Goal: Task Accomplishment & Management: Complete application form

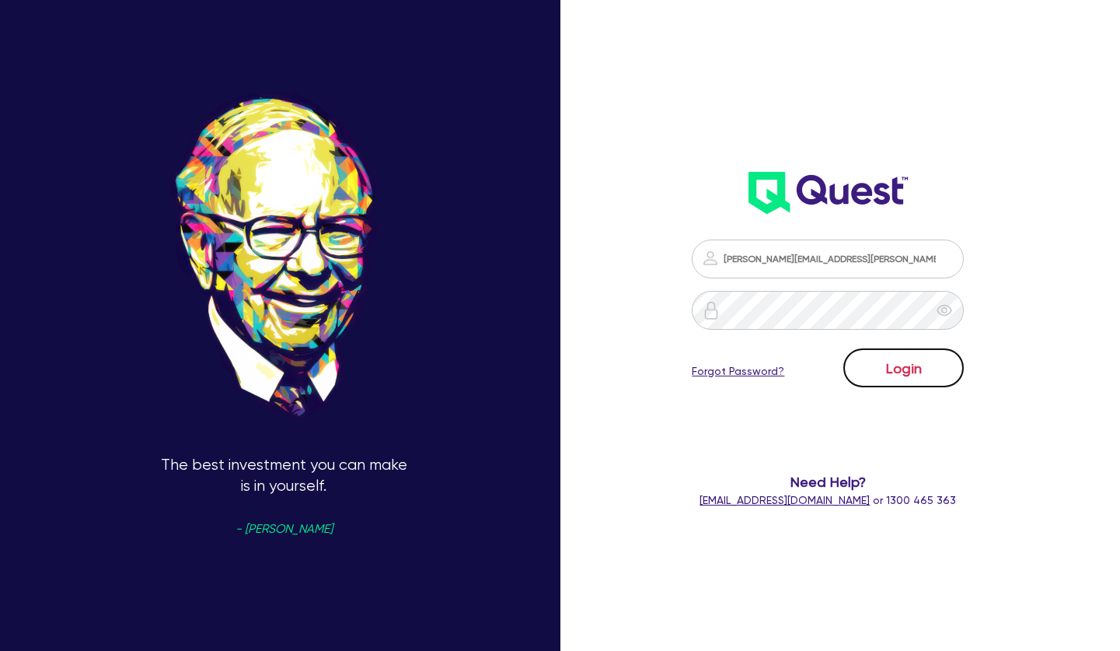
click at [892, 365] on button "Login" at bounding box center [904, 367] width 121 height 39
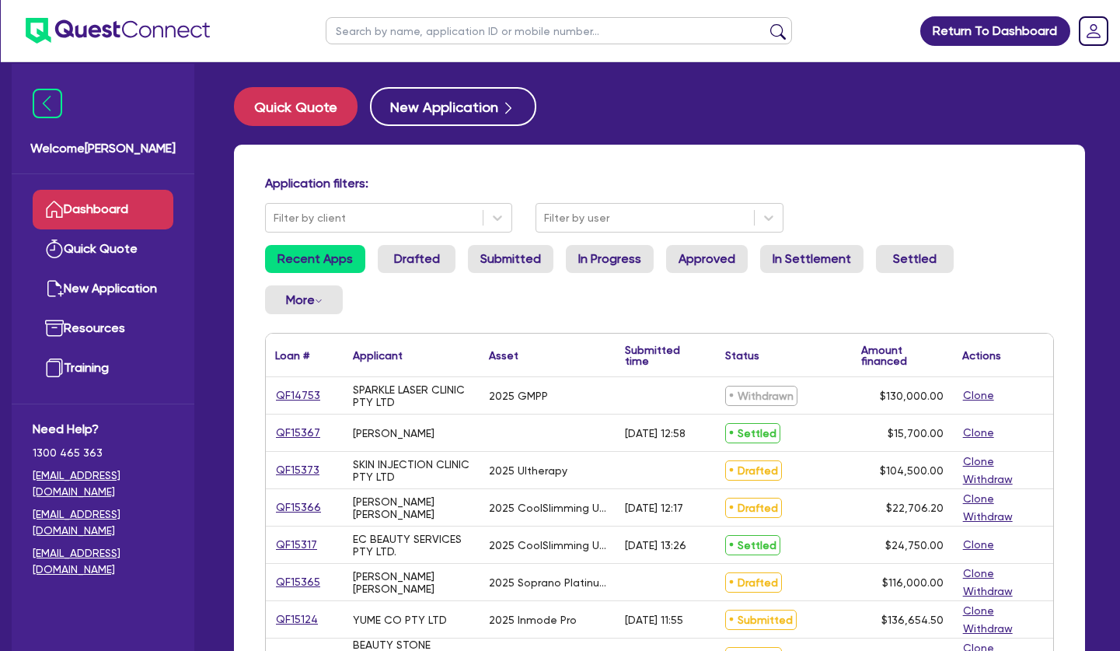
click at [440, 28] on input "text" at bounding box center [559, 30] width 467 height 27
type input "helena"
click at [766, 23] on button "submit" at bounding box center [778, 34] width 25 height 22
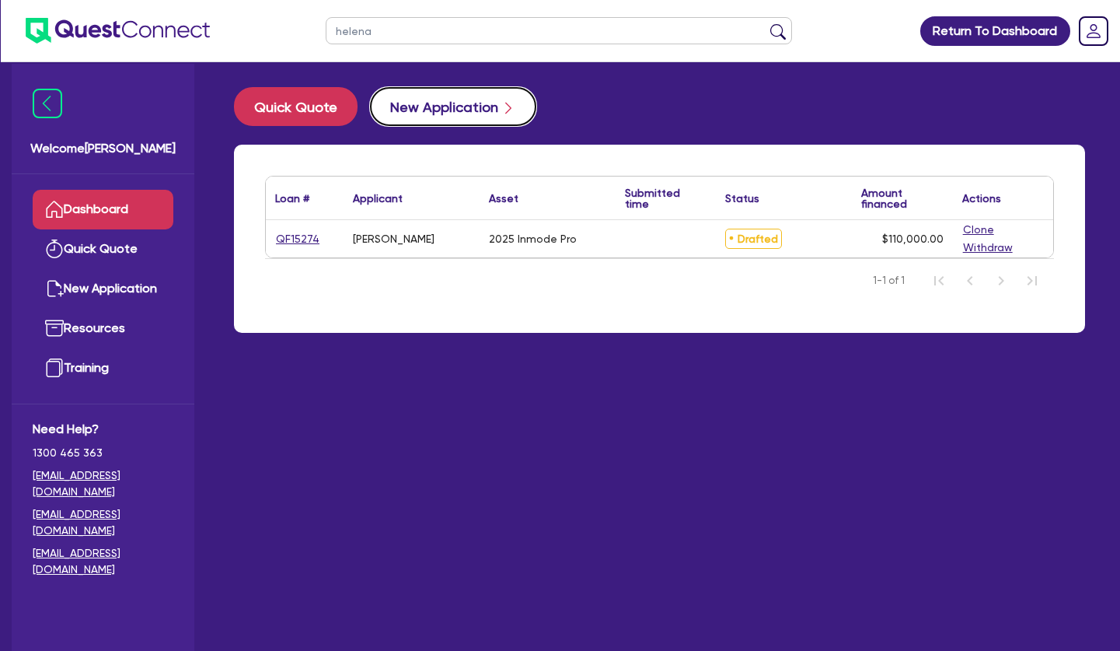
click at [428, 108] on button "New Application" at bounding box center [453, 106] width 166 height 39
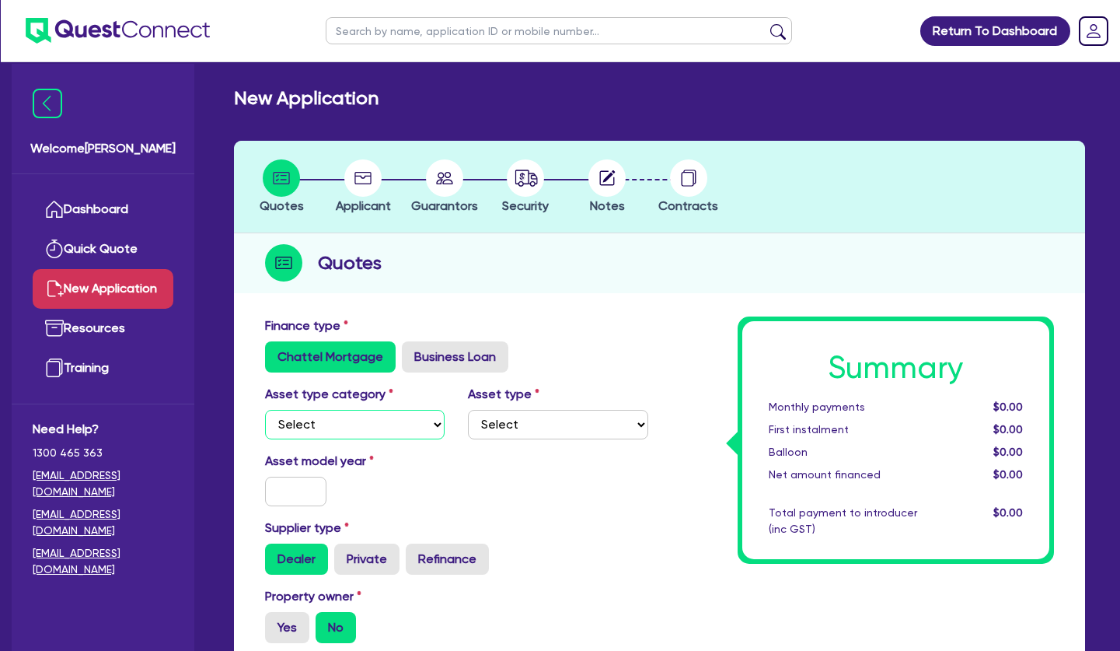
select select "SECONDARY_ASSETS"
click option "Secondary assets" at bounding box center [0, 0] width 0 height 0
click at [468, 410] on select "Select Generators and compressors Engineering and toolmaking Woodworking and me…" at bounding box center [558, 425] width 180 height 30
select select "MEDICAL_DENTAL_LABORATORY_EQUIPMENT"
click option "Medical / dental / laboratory equipment" at bounding box center [0, 0] width 0 height 0
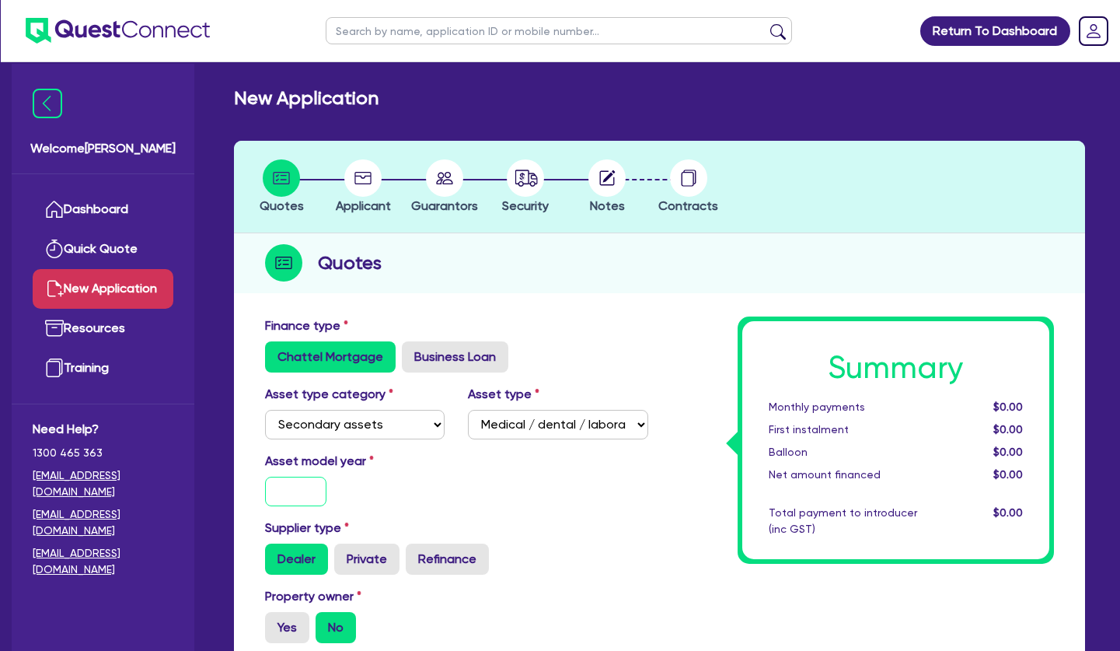
click at [295, 495] on input "text" at bounding box center [295, 492] width 61 height 30
type input "2025"
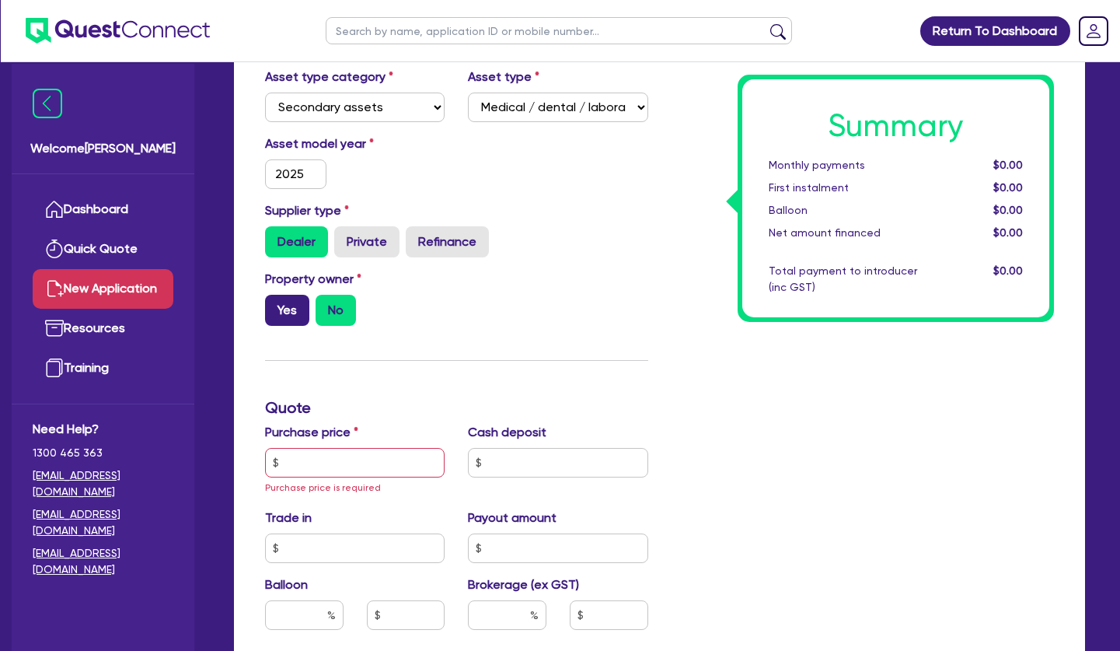
click at [277, 308] on label "Yes" at bounding box center [287, 310] width 44 height 31
click at [395, 454] on input "text" at bounding box center [355, 463] width 180 height 30
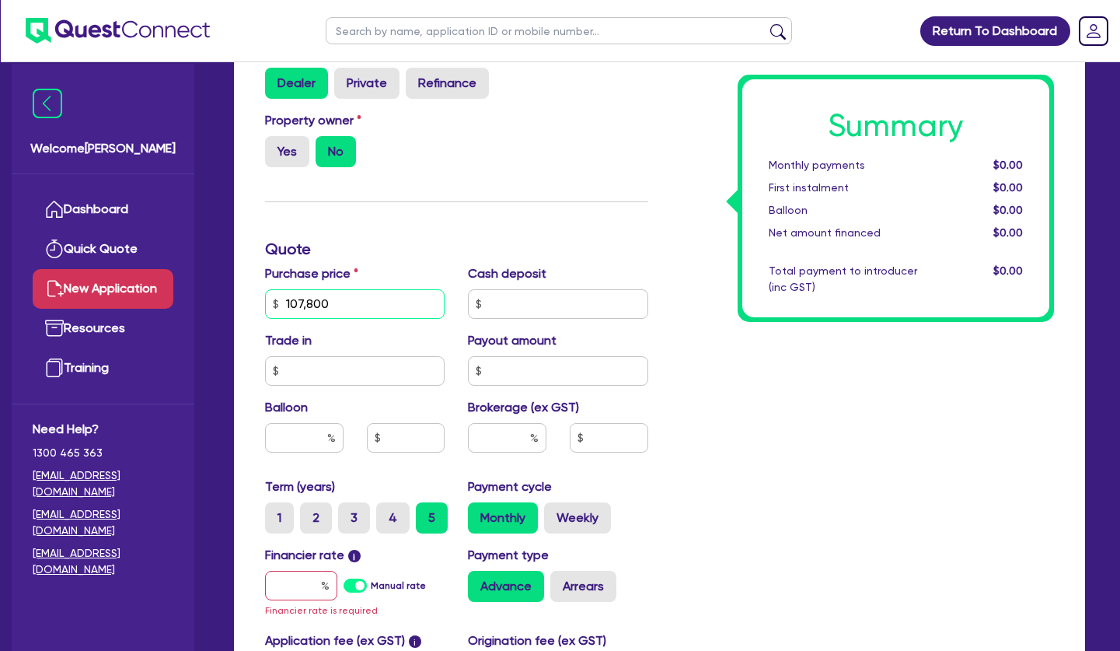
scroll to position [793, 0]
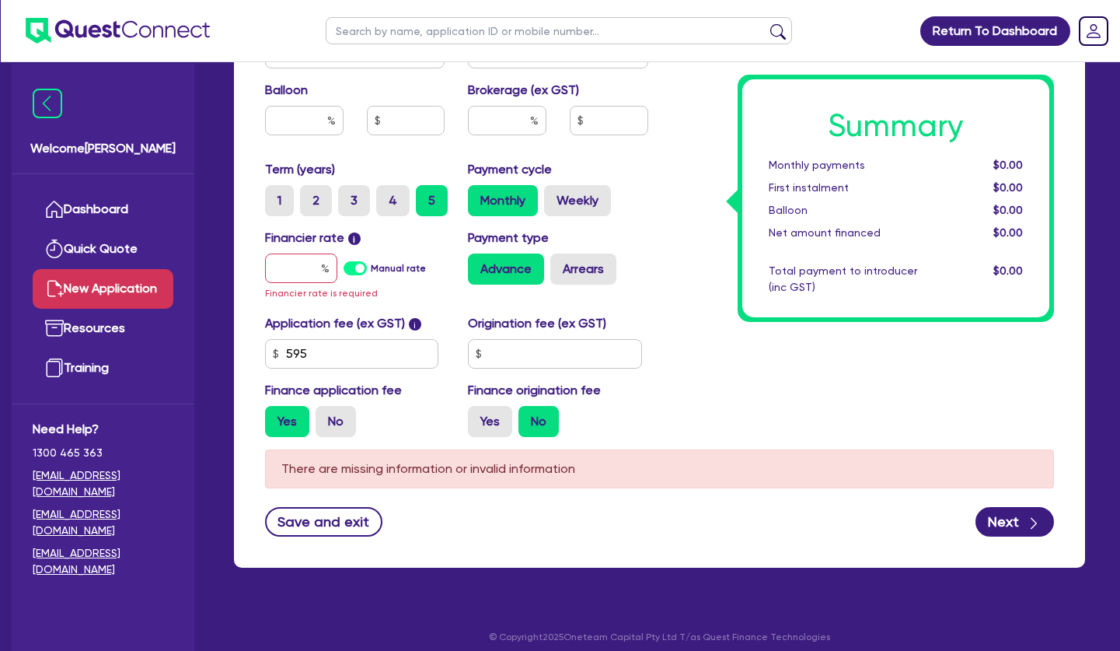
type input "107,800"
click at [302, 273] on input "text" at bounding box center [301, 268] width 72 height 30
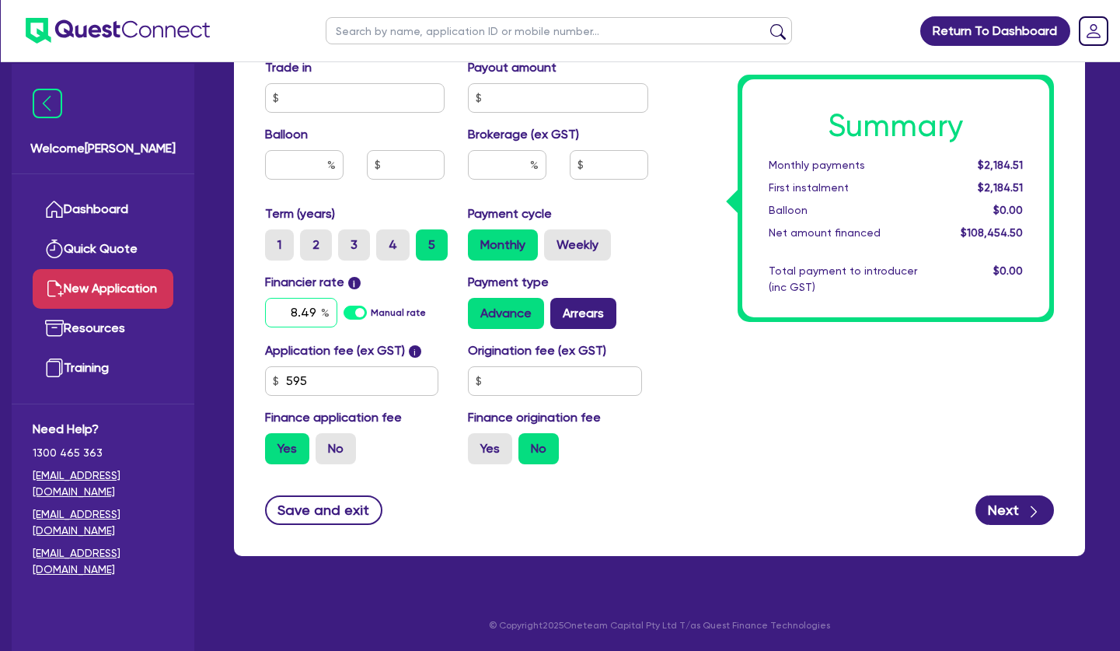
type input "8.49"
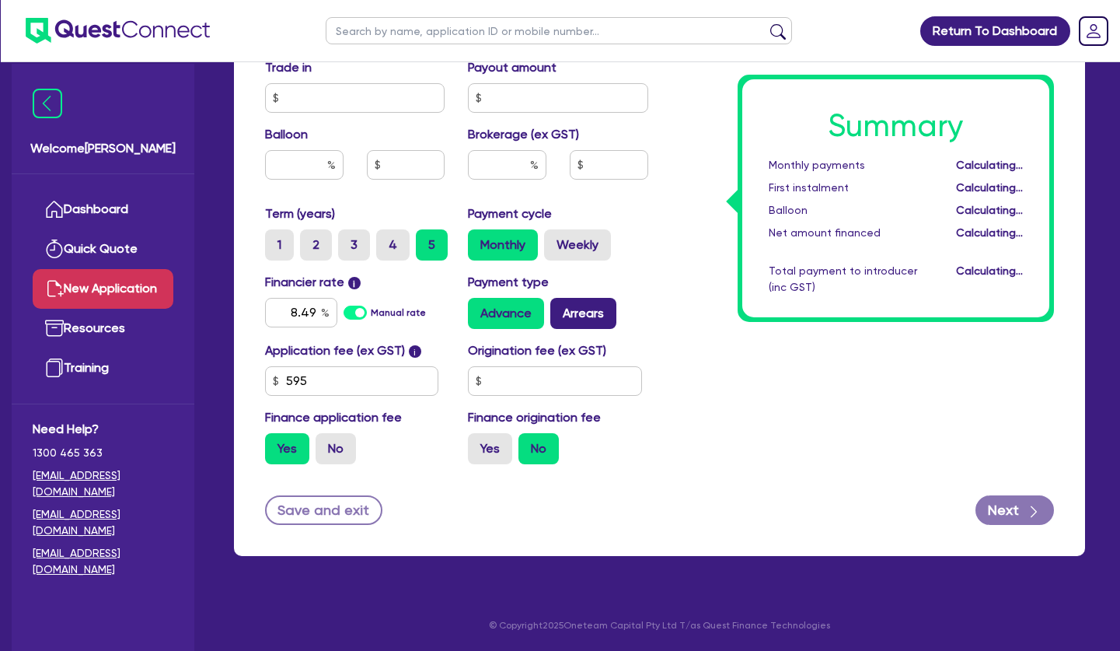
click at [601, 320] on label "Arrears" at bounding box center [584, 313] width 66 height 31
click at [561, 308] on input "Arrears" at bounding box center [556, 303] width 10 height 10
radio input "true"
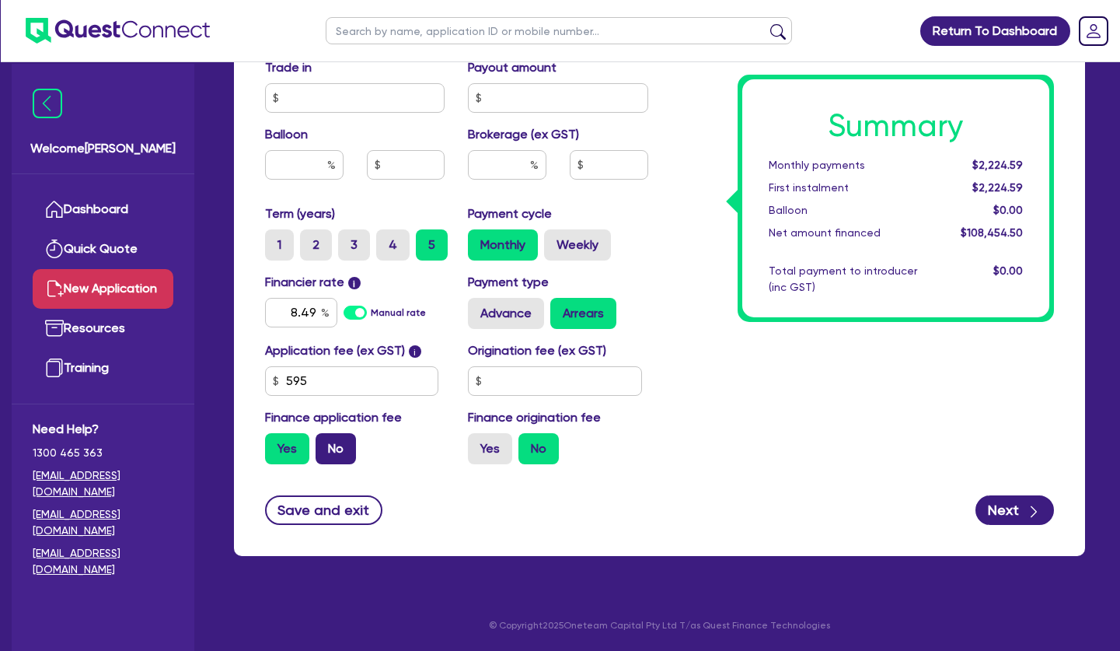
click at [334, 440] on label "No" at bounding box center [336, 448] width 40 height 31
click at [326, 440] on input "No" at bounding box center [321, 438] width 10 height 10
radio input "true"
drag, startPoint x: 331, startPoint y: 376, endPoint x: 232, endPoint y: 372, distance: 98.8
click at [265, 376] on input "595" at bounding box center [351, 381] width 173 height 30
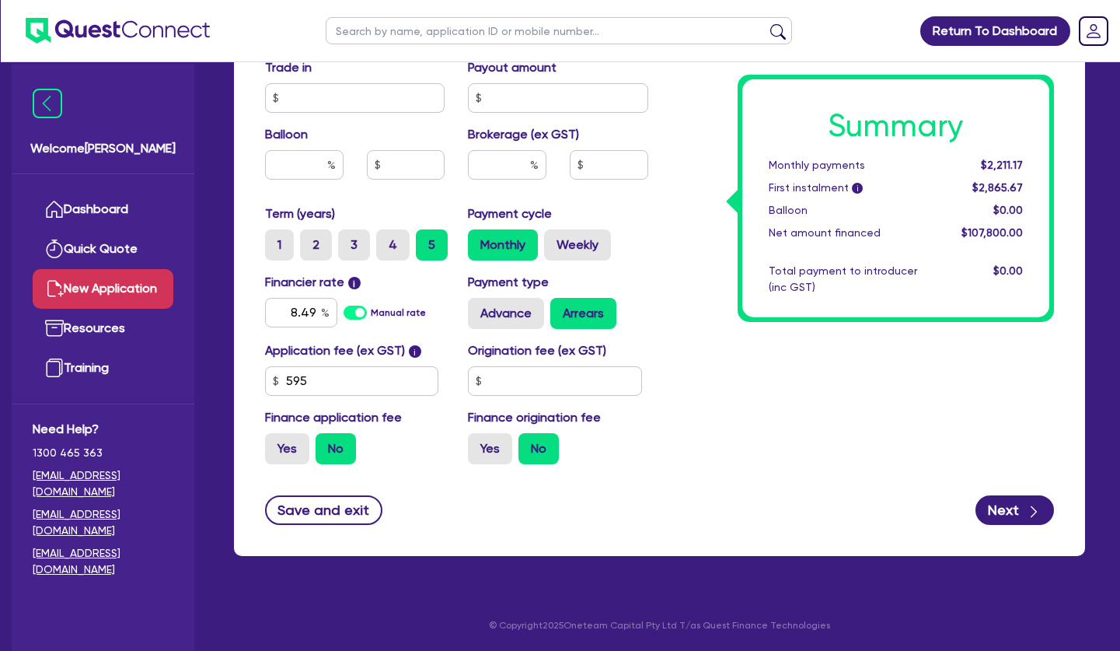
click at [888, 397] on div "Summary Monthly payments $2,211.17 First instalment i $2,865.67 Balloon $0.00 N…" at bounding box center [863, 22] width 407 height 909
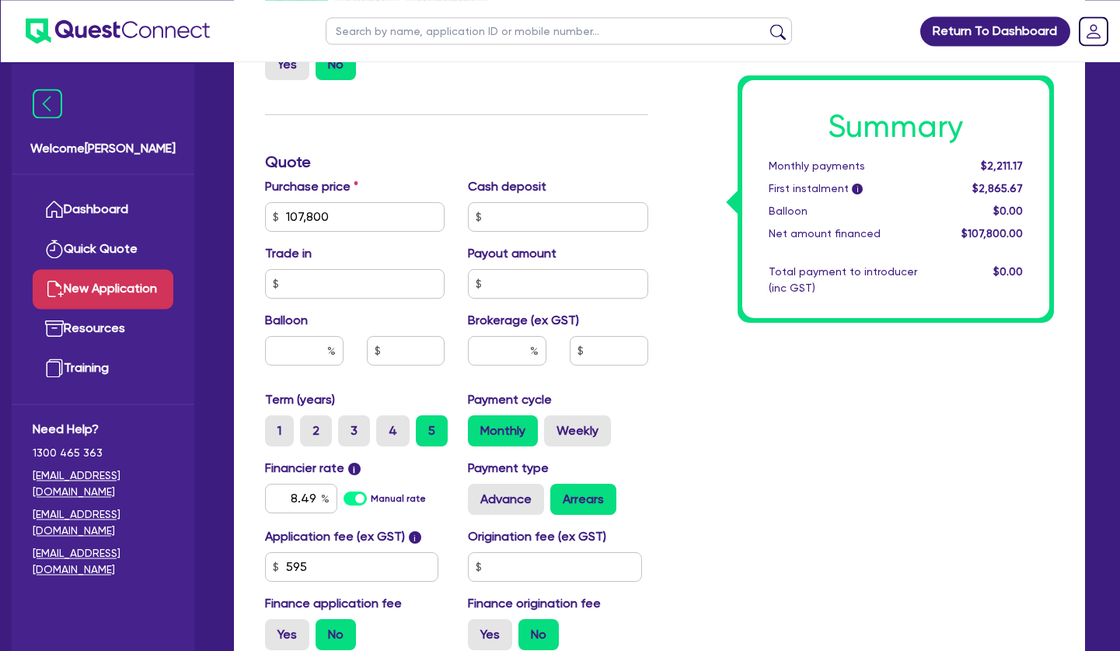
scroll to position [511, 0]
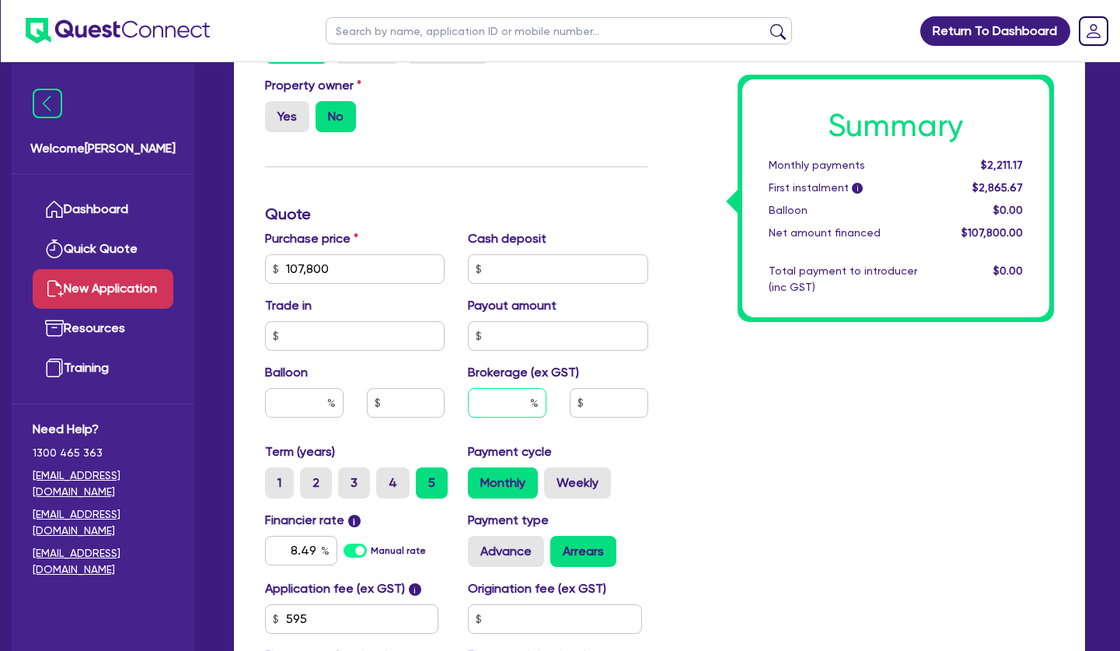
click at [512, 397] on input "text" at bounding box center [507, 403] width 79 height 30
type input "5"
type input "5,390"
type input "5"
click at [749, 445] on div "Summary Monthly payments $2,332.78 First instalment i $2,987.28 Balloon $0.00 N…" at bounding box center [863, 260] width 407 height 909
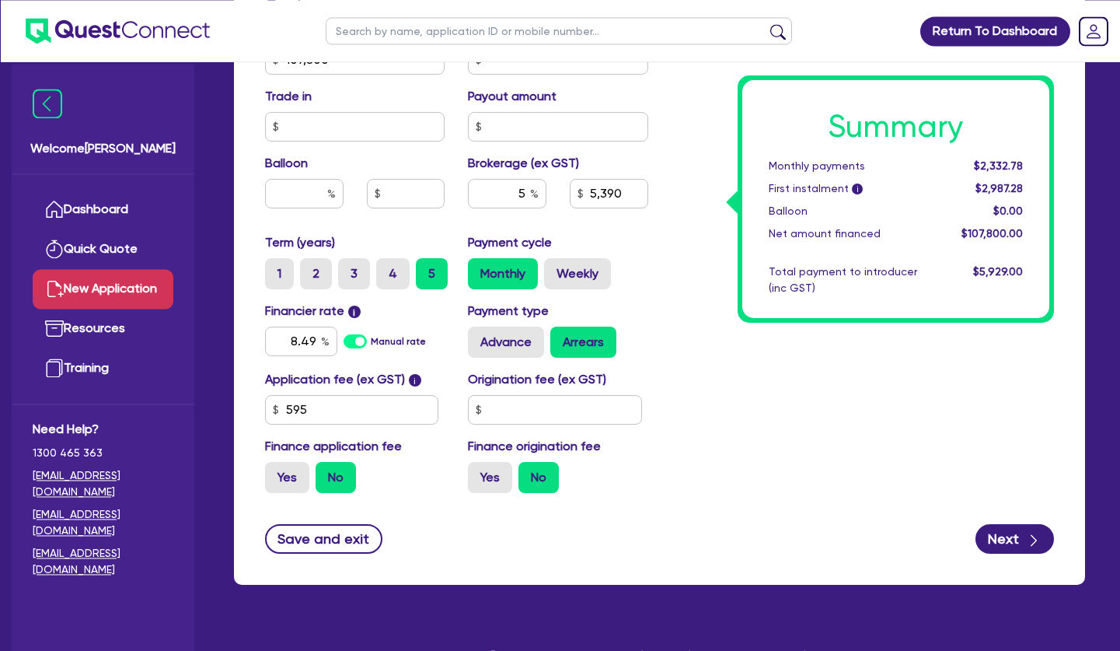
scroll to position [749, 0]
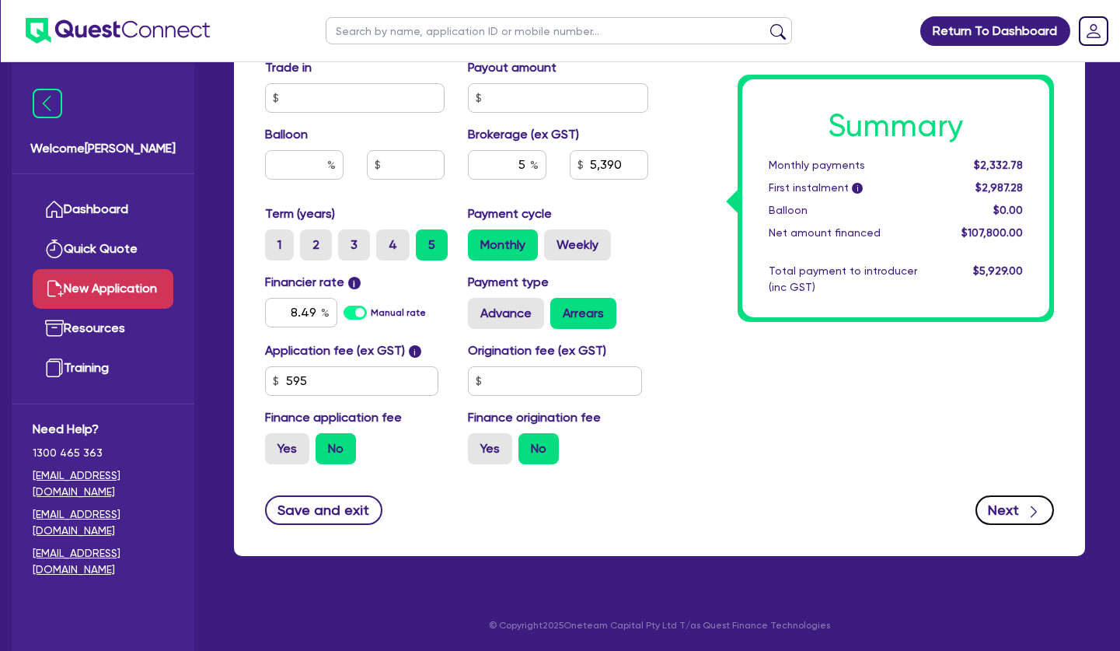
click at [1026, 512] on div "button" at bounding box center [1033, 509] width 17 height 19
type input "5,390"
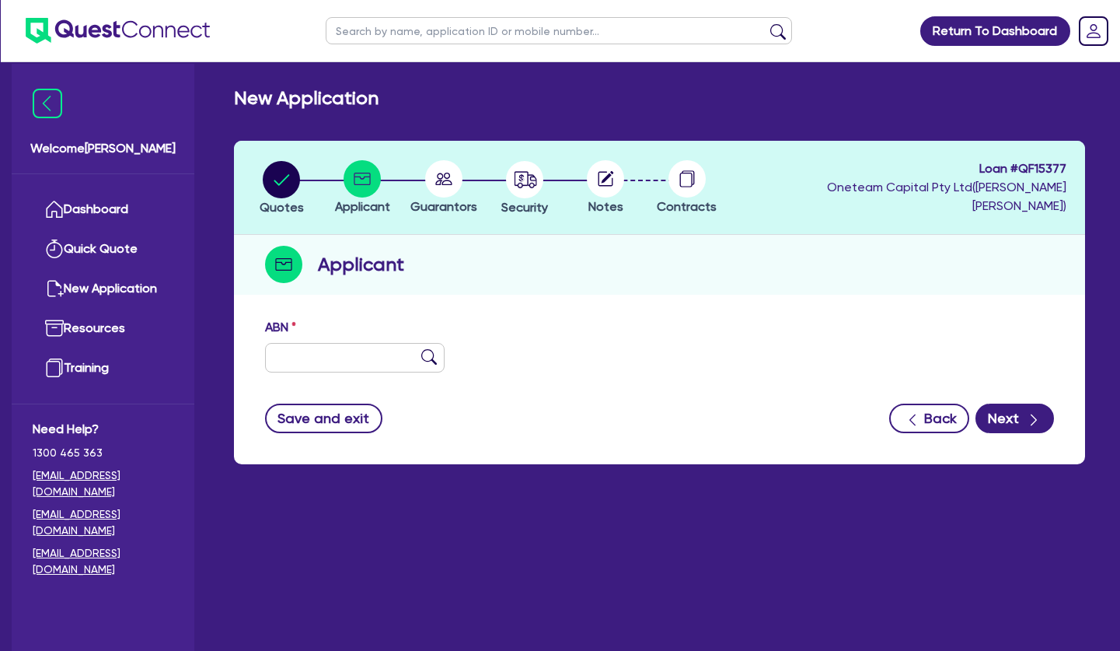
click at [512, 302] on div "Quotes Applicant [GEOGRAPHIC_DATA] Security Notes Contracts Loan # QF15377 Onet…" at bounding box center [659, 302] width 851 height 323
click at [529, 274] on div "Applicant" at bounding box center [659, 265] width 851 height 60
click at [318, 362] on input "text" at bounding box center [355, 358] width 180 height 30
paste input "26 865 229 484"
type input "26 865 229 484"
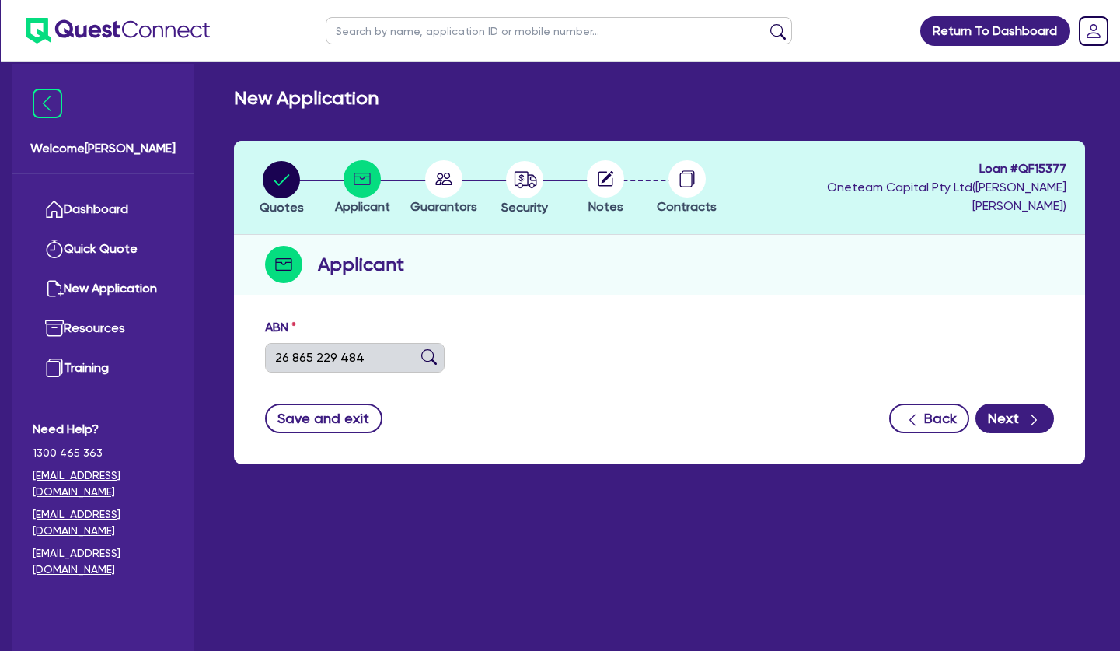
click at [427, 355] on img at bounding box center [429, 357] width 16 height 16
type input "[PERSON_NAME]"
type input "[PERSON_NAME] Skin and Body Centre"
select select "SOLE_TRADER"
type input "[DATE]"
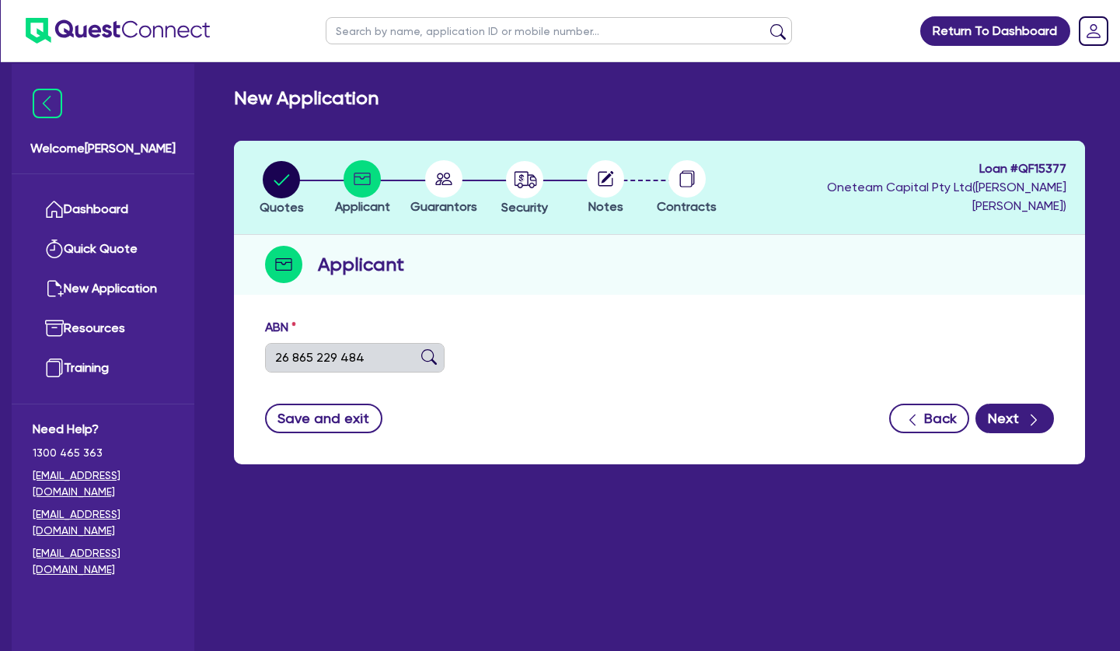
type input "[DATE]"
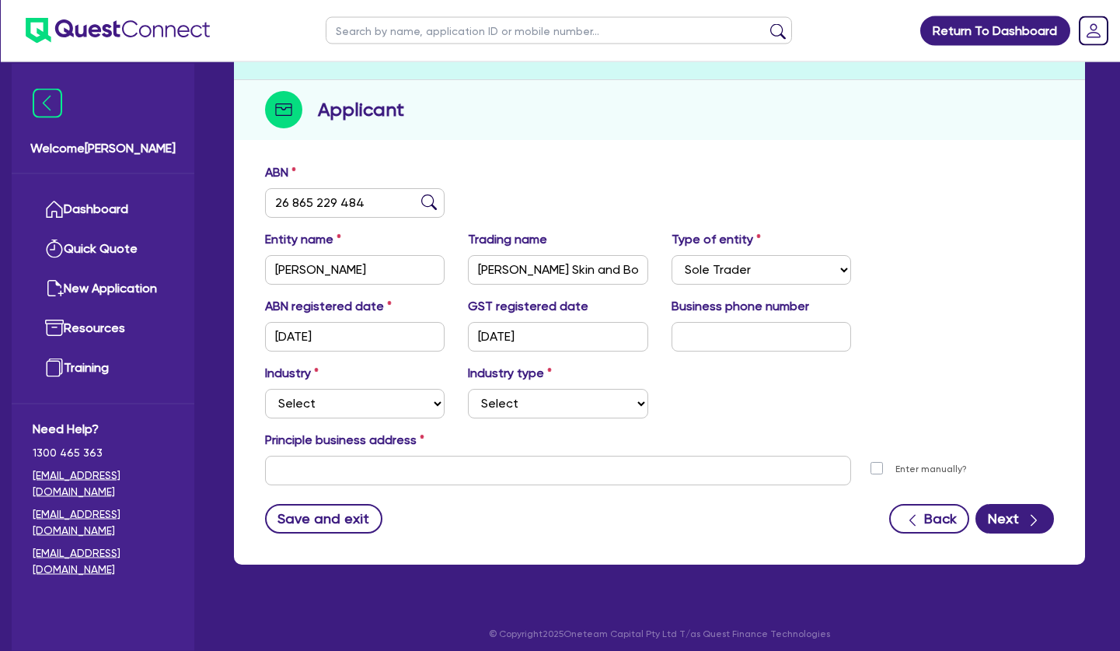
scroll to position [159, 0]
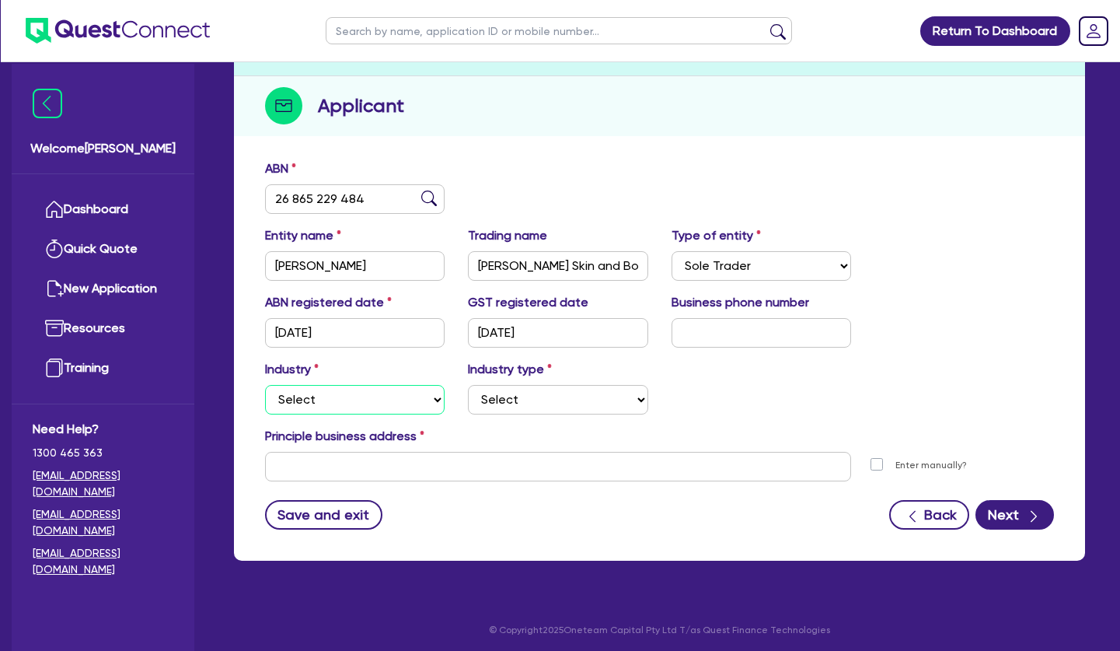
click at [265, 385] on select "Select Accomodation & Food Services Administrative & Support Services Agricultu…" at bounding box center [355, 400] width 180 height 30
select select "HEALTH_BEAUTY"
click option "Health & Beauty" at bounding box center [0, 0] width 0 height 0
click at [468, 385] on select "Select [MEDICAL_DATA], [MEDICAL_DATA] Services Cosmetics Supplies Day Spas, Hea…" at bounding box center [558, 400] width 180 height 30
select select "HAIR_BEAUTY_SALONS"
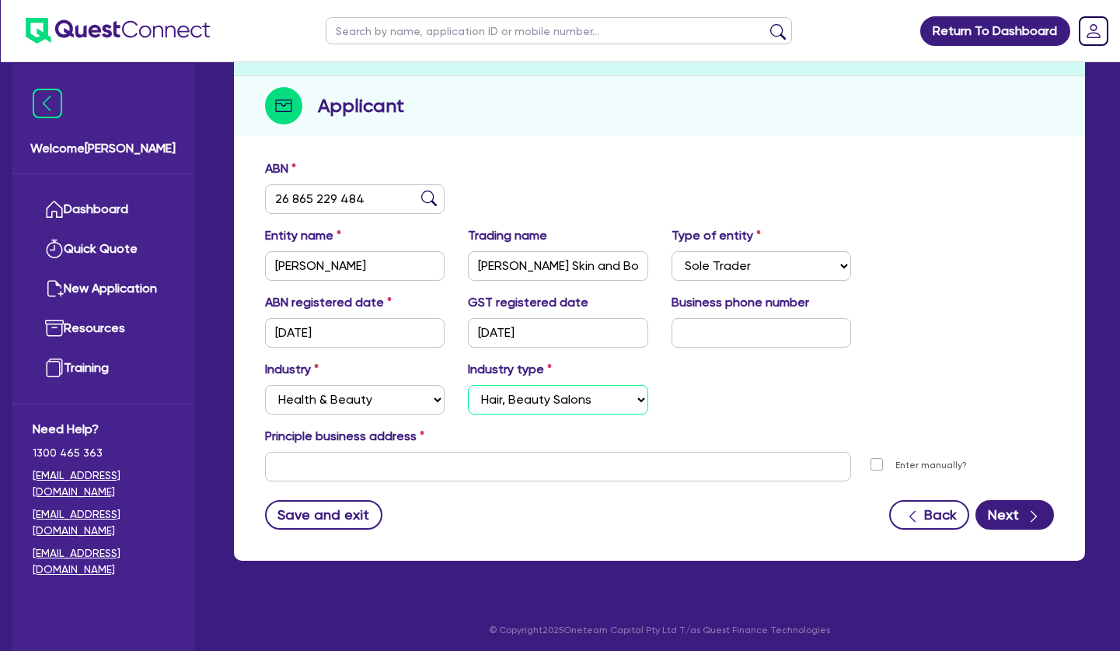
click option "Hair, Beauty Salons" at bounding box center [0, 0] width 0 height 0
click at [702, 318] on input "text" at bounding box center [762, 333] width 180 height 30
click at [701, 324] on input "text" at bounding box center [762, 333] width 180 height 30
type input "04 0059 5671"
click at [533, 256] on input "[PERSON_NAME] Skin and Body Centre" at bounding box center [558, 266] width 180 height 30
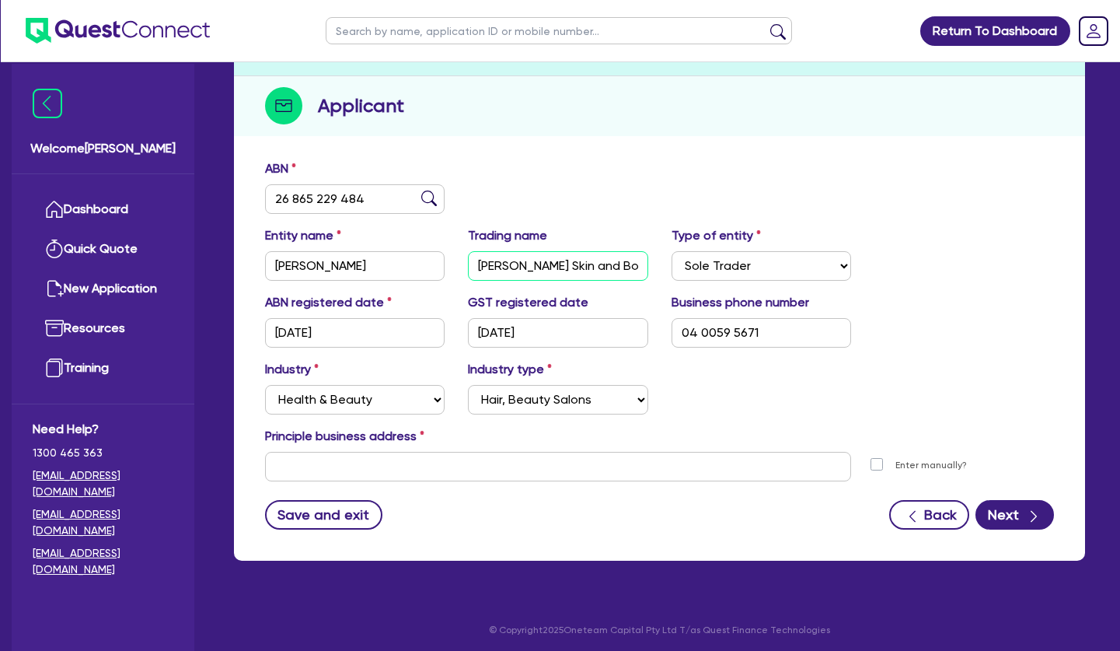
click at [533, 256] on input "[PERSON_NAME] Skin and Body Centre" at bounding box center [558, 266] width 180 height 30
click at [359, 456] on input "text" at bounding box center [558, 467] width 586 height 30
paste input "[STREET_ADDRESS]"
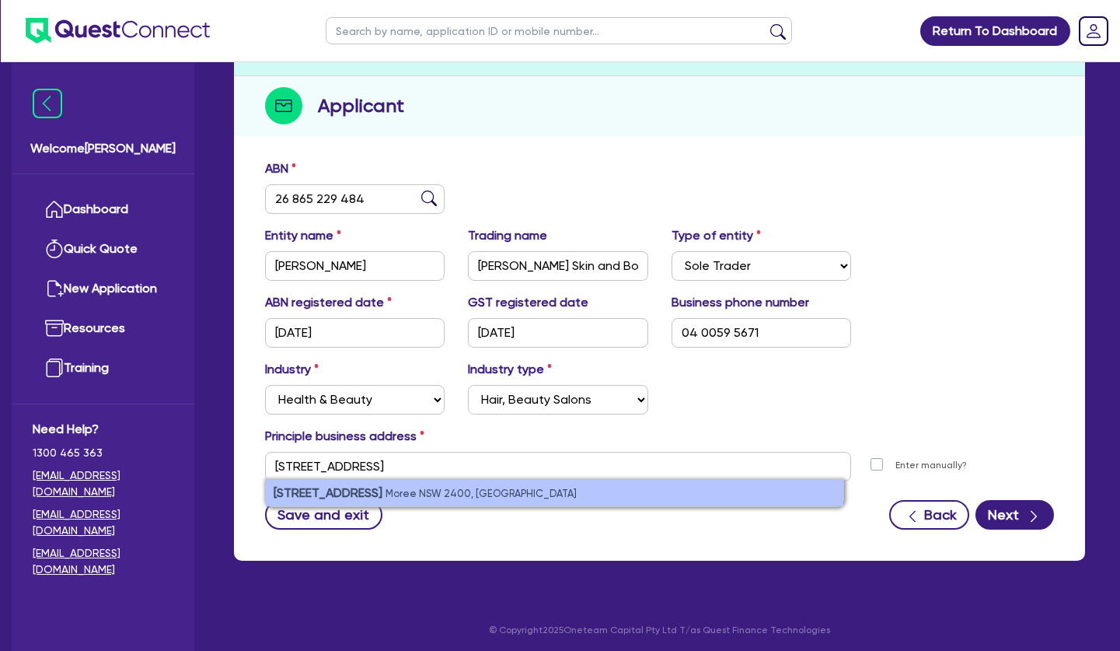
click at [402, 496] on small "Moree NSW 2400, [GEOGRAPHIC_DATA]" at bounding box center [481, 494] width 191 height 12
type input "[STREET_ADDRESS][PERSON_NAME]"
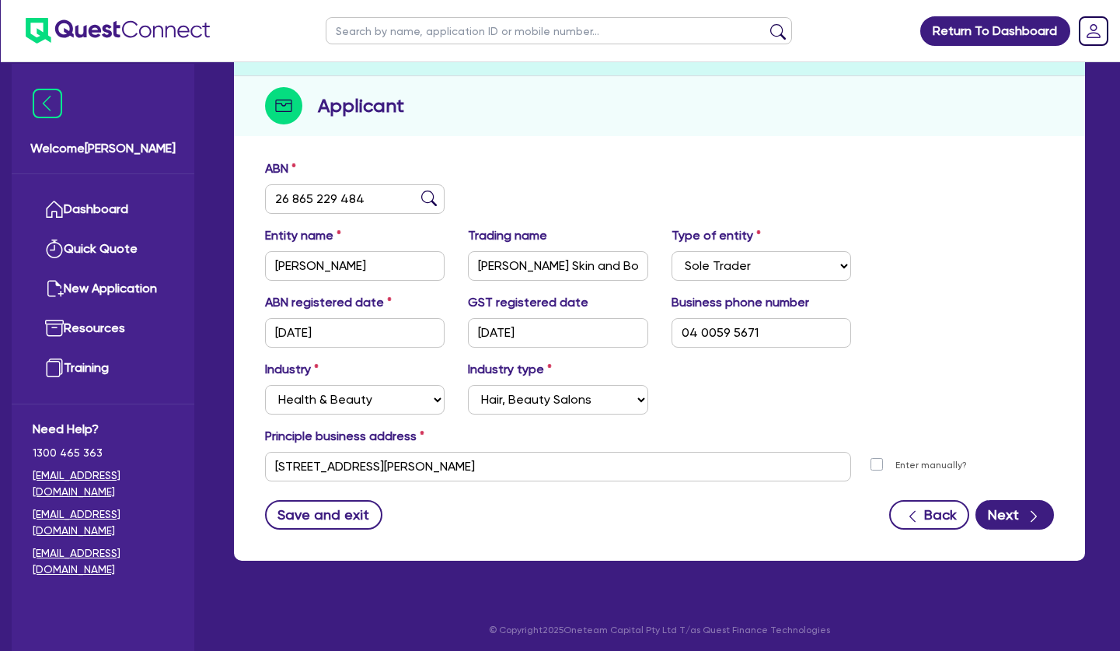
click at [901, 374] on div "Industry Select Accomodation & Food Services Administrative & Support Services …" at bounding box center [659, 393] width 813 height 67
click at [1001, 511] on button "Next" at bounding box center [1015, 515] width 79 height 30
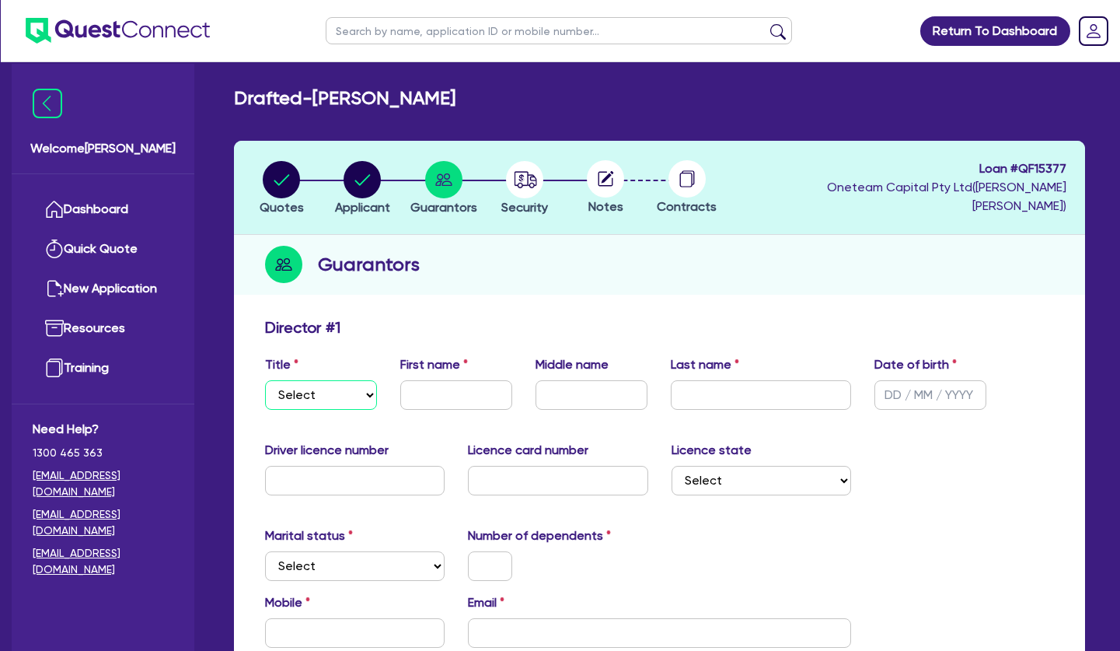
click at [265, 380] on select "Select Mr Mrs Ms Miss Dr" at bounding box center [321, 395] width 112 height 30
click option "Mr" at bounding box center [0, 0] width 0 height 0
click at [265, 380] on select "Select Mr Mrs Ms Miss Dr" at bounding box center [321, 395] width 112 height 30
select select "MRS"
click option "Mrs" at bounding box center [0, 0] width 0 height 0
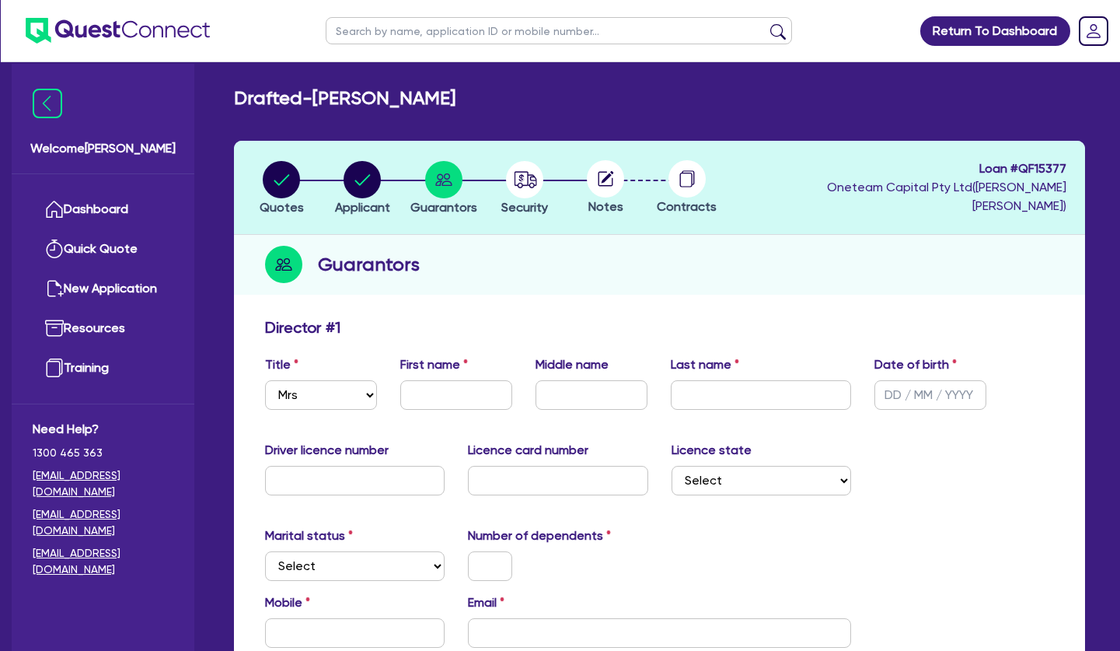
drag, startPoint x: 467, startPoint y: 392, endPoint x: 484, endPoint y: 389, distance: 17.4
click at [482, 390] on input "text" at bounding box center [456, 395] width 112 height 30
type input "[PERSON_NAME]"
click at [606, 387] on input "text" at bounding box center [592, 395] width 112 height 30
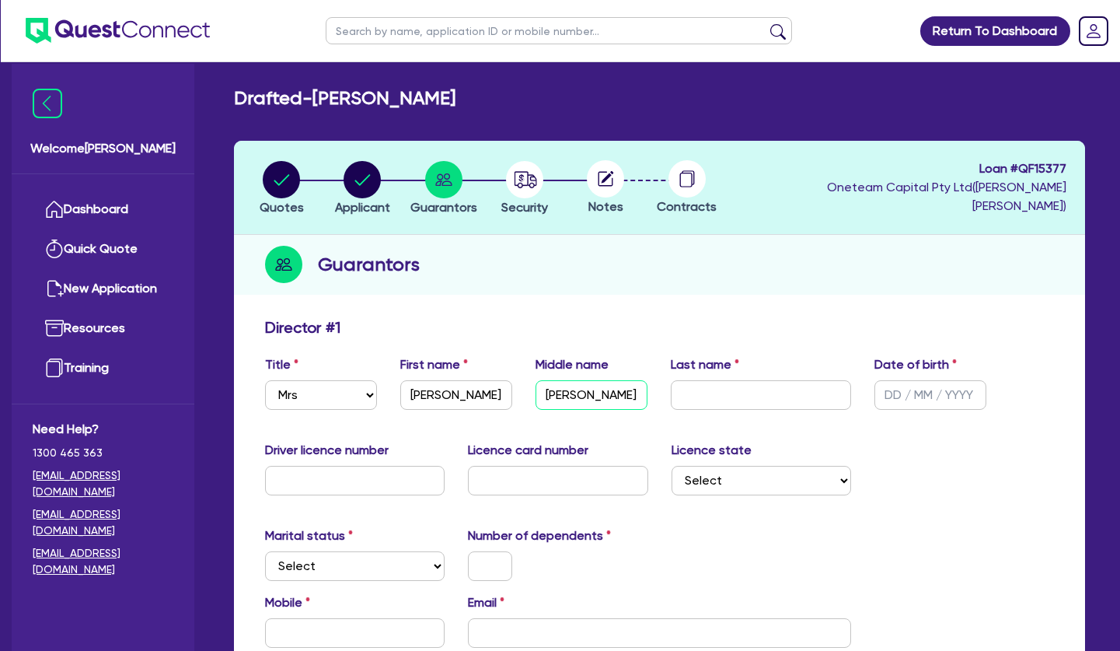
type input "[PERSON_NAME]"
click at [918, 386] on input "text" at bounding box center [931, 395] width 112 height 30
type input "[DATE]"
click at [672, 466] on select "Select [GEOGRAPHIC_DATA] [GEOGRAPHIC_DATA] [GEOGRAPHIC_DATA] [GEOGRAPHIC_DATA] …" at bounding box center [762, 481] width 180 height 30
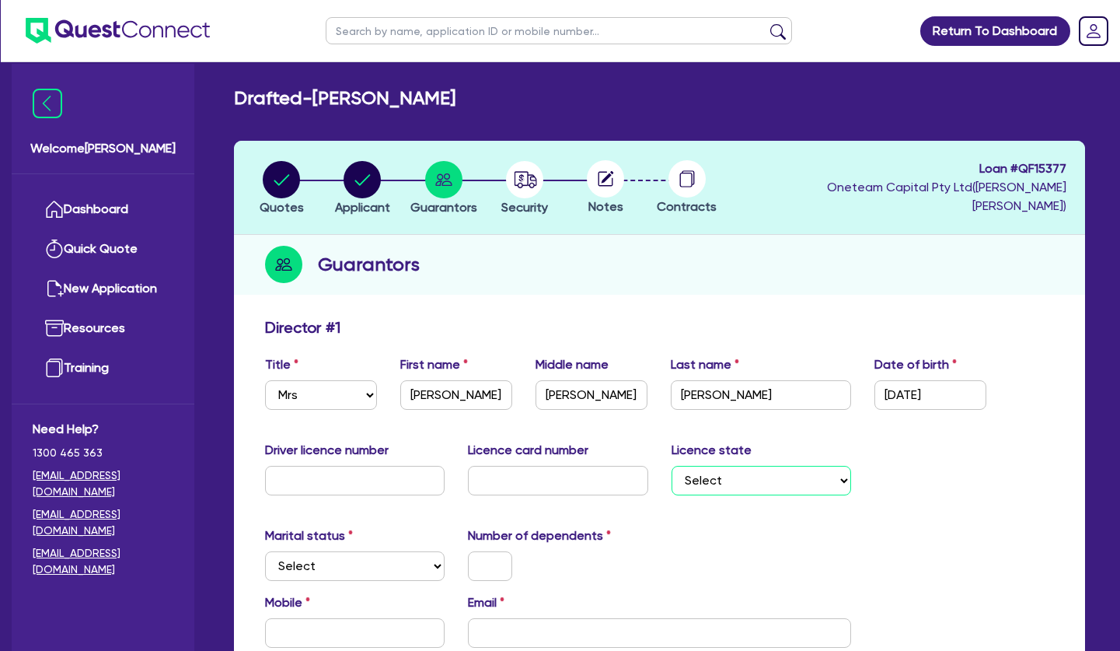
select select "[GEOGRAPHIC_DATA]"
click option "[GEOGRAPHIC_DATA]" at bounding box center [0, 0] width 0 height 0
click at [334, 477] on input "text" at bounding box center [355, 481] width 180 height 30
type input "14616856"
click at [572, 474] on input "text" at bounding box center [558, 481] width 180 height 30
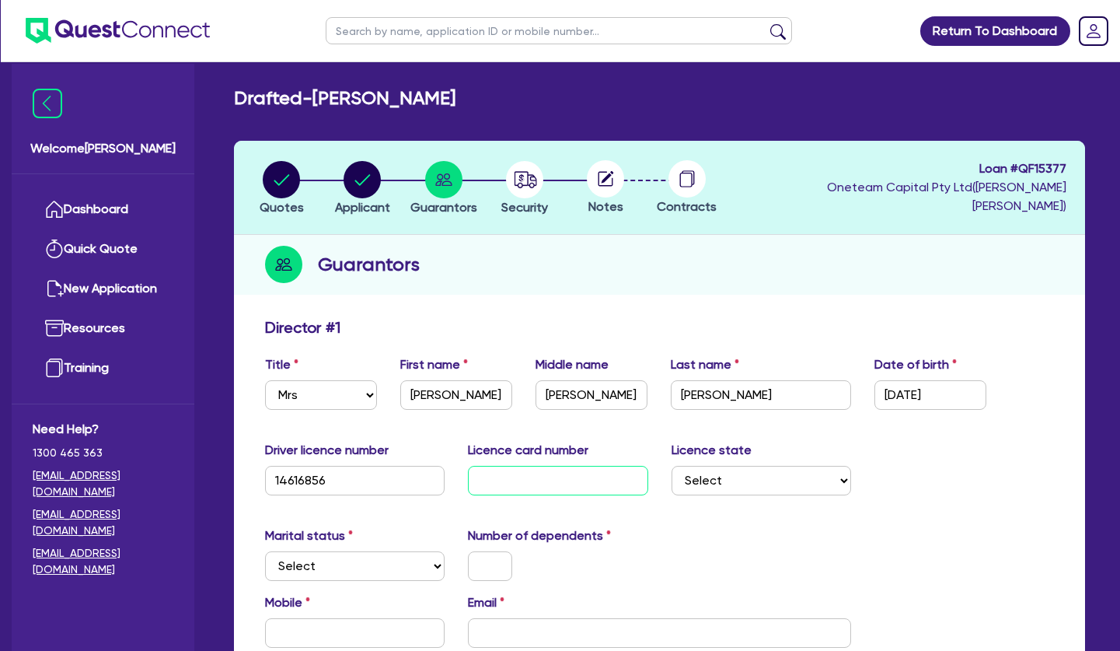
type input "0"
type input "2055097263"
drag, startPoint x: 946, startPoint y: 522, endPoint x: 594, endPoint y: 527, distance: 351.5
click at [265, 551] on select "Select Single Married De Facto / Partner" at bounding box center [355, 566] width 180 height 30
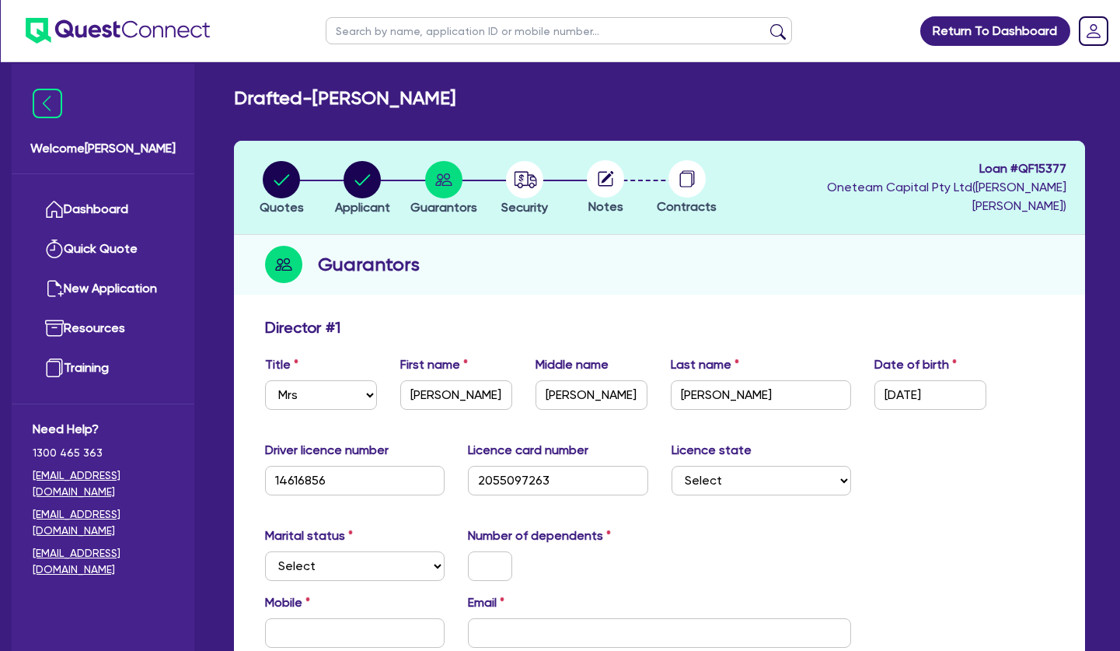
click at [452, 318] on div "Director # 1" at bounding box center [659, 330] width 813 height 25
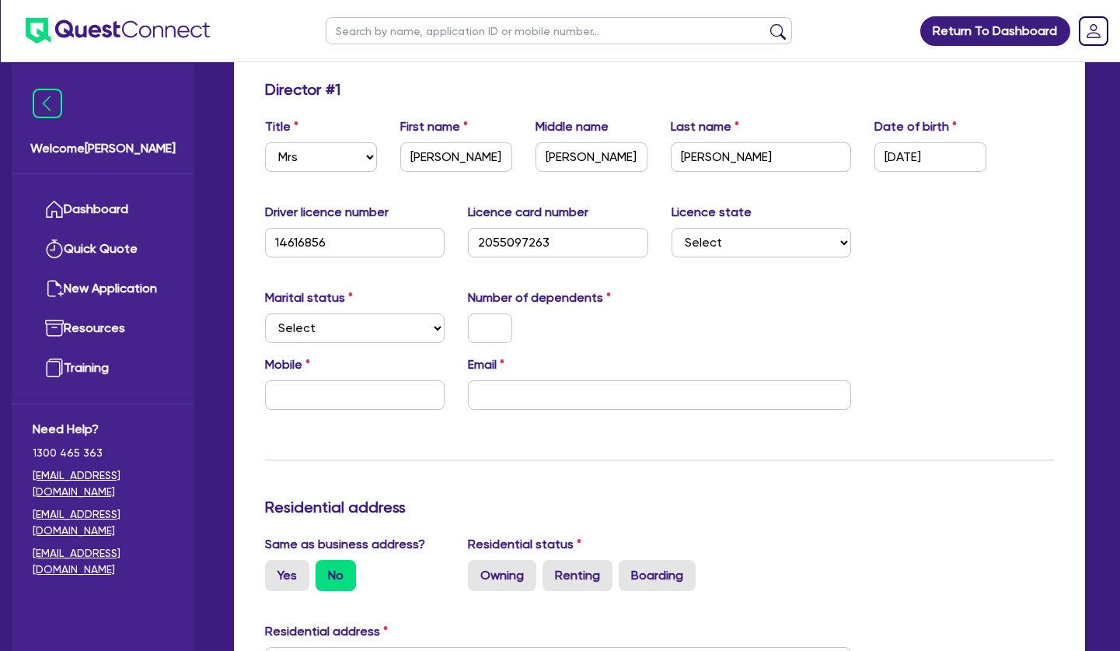
drag, startPoint x: 748, startPoint y: 326, endPoint x: 576, endPoint y: 321, distance: 171.9
click at [746, 326] on div "Marital status Select [DEMOGRAPHIC_DATA] Married De Facto / Partner Number of d…" at bounding box center [659, 321] width 813 height 67
click at [400, 289] on div "Marital status Select [DEMOGRAPHIC_DATA] Married De Facto / Partner" at bounding box center [354, 315] width 203 height 54
drag, startPoint x: 477, startPoint y: 320, endPoint x: 400, endPoint y: 320, distance: 77.0
click at [468, 320] on input "text" at bounding box center [490, 328] width 44 height 30
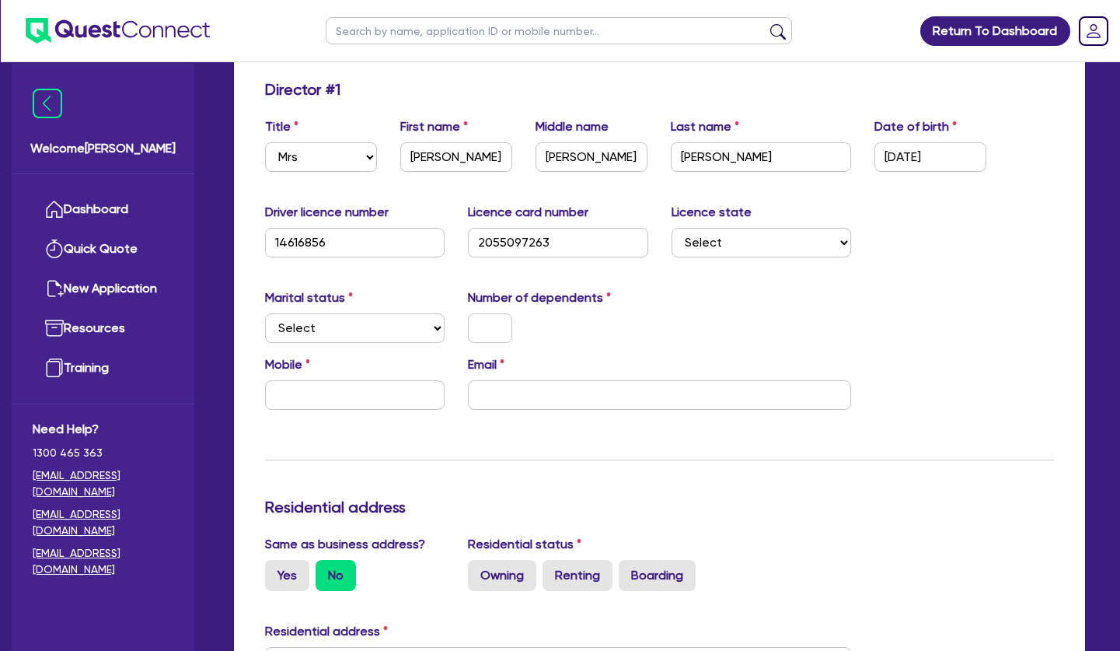
click at [315, 291] on label "Marital status" at bounding box center [309, 297] width 88 height 19
click at [265, 313] on select "Select Single Married De Facto / Partner" at bounding box center [355, 328] width 180 height 30
select select "SINGLE"
click option "Single" at bounding box center [0, 0] width 0 height 0
click at [495, 321] on input "text" at bounding box center [490, 328] width 44 height 30
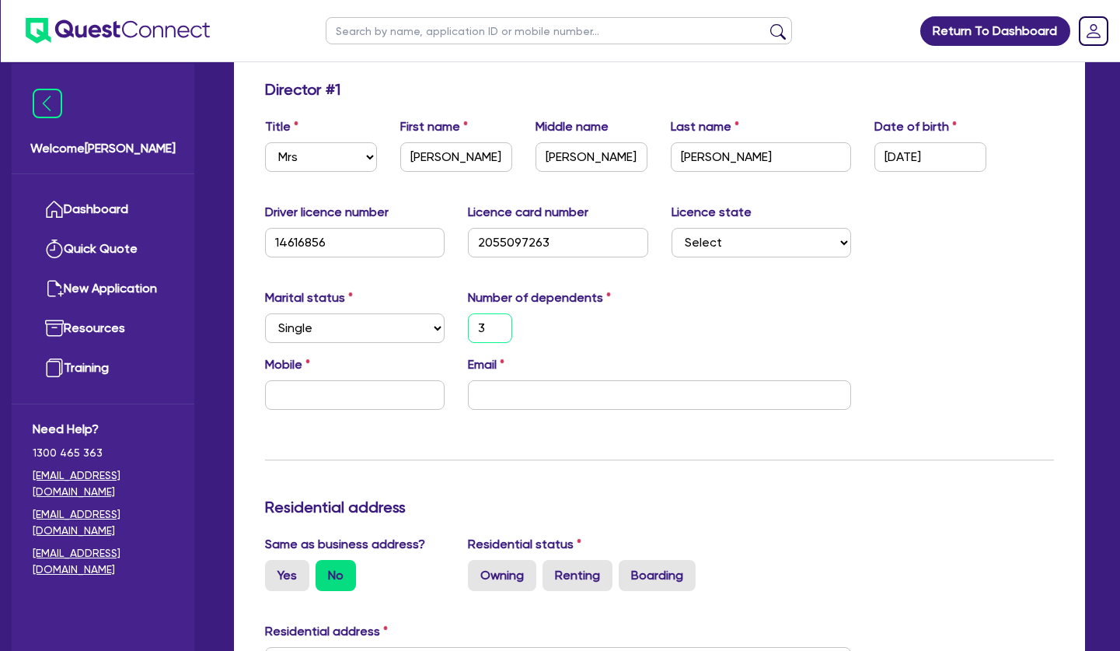
type input "3"
click at [773, 306] on div "Marital status Select [DEMOGRAPHIC_DATA] Married De Facto / Partner Number of d…" at bounding box center [659, 321] width 813 height 67
click at [330, 395] on input "text" at bounding box center [355, 395] width 180 height 30
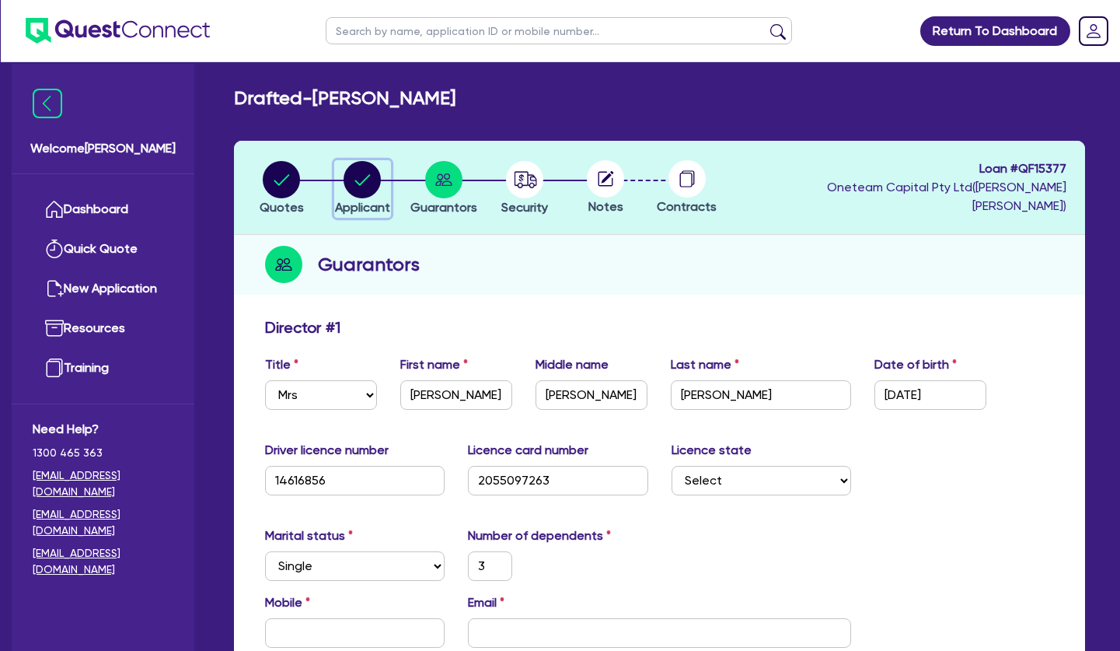
click at [367, 189] on circle "button" at bounding box center [362, 179] width 37 height 37
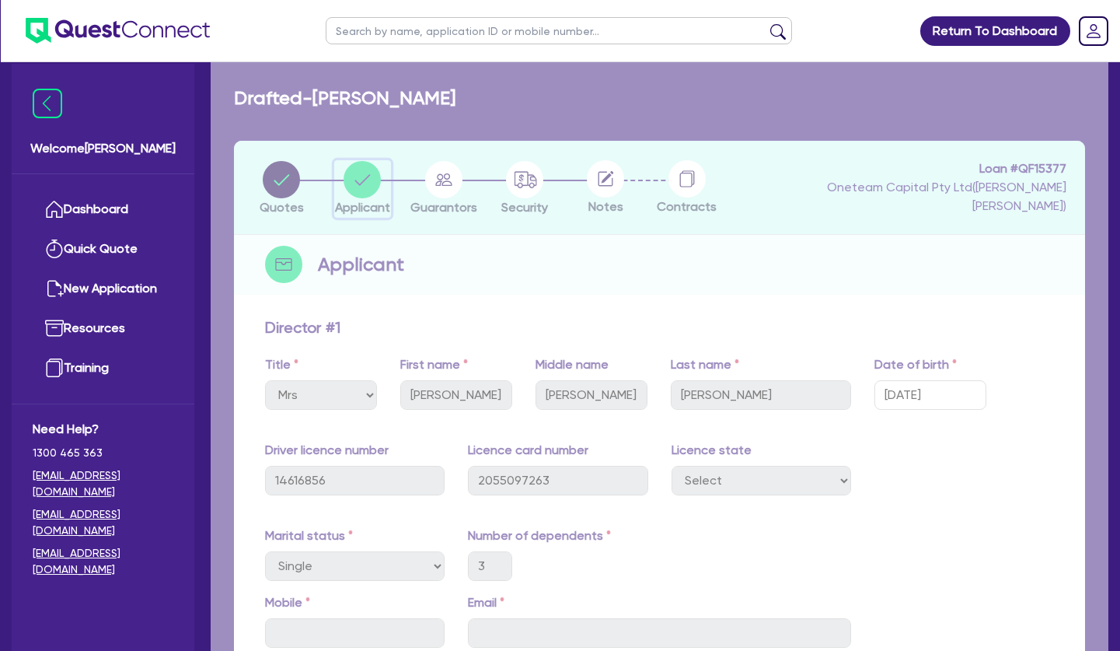
select select "SOLE_TRADER"
select select "HEALTH_BEAUTY"
select select "HAIR_BEAUTY_SALONS"
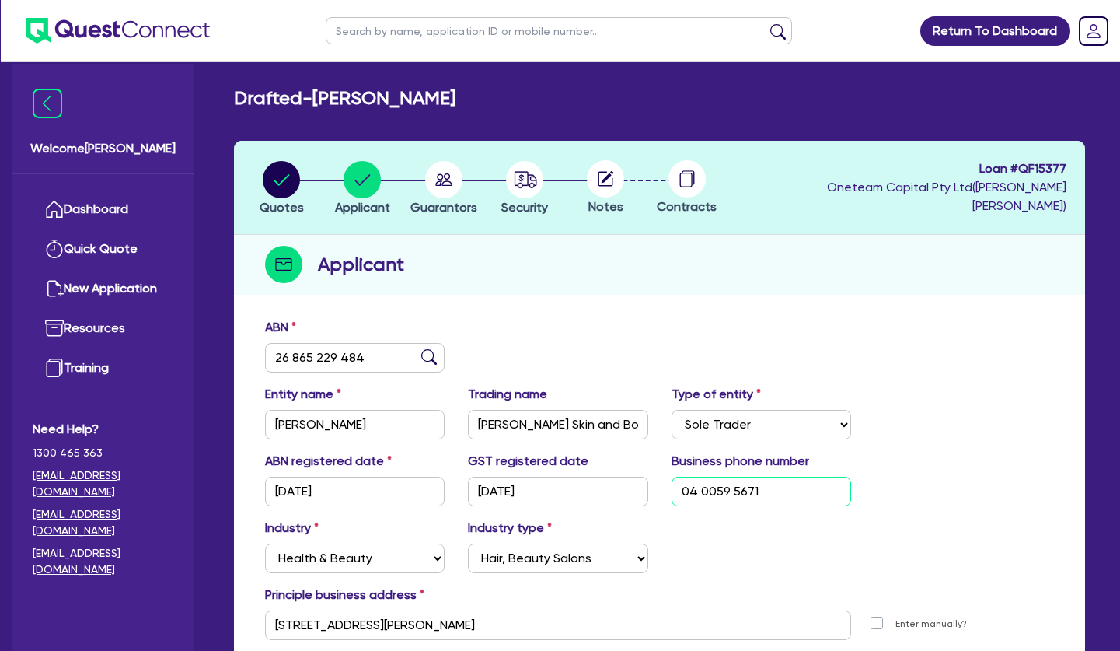
click at [701, 499] on input "04 0059 5671" at bounding box center [762, 492] width 180 height 30
click at [448, 181] on circle "button" at bounding box center [443, 179] width 37 height 37
select select "MRS"
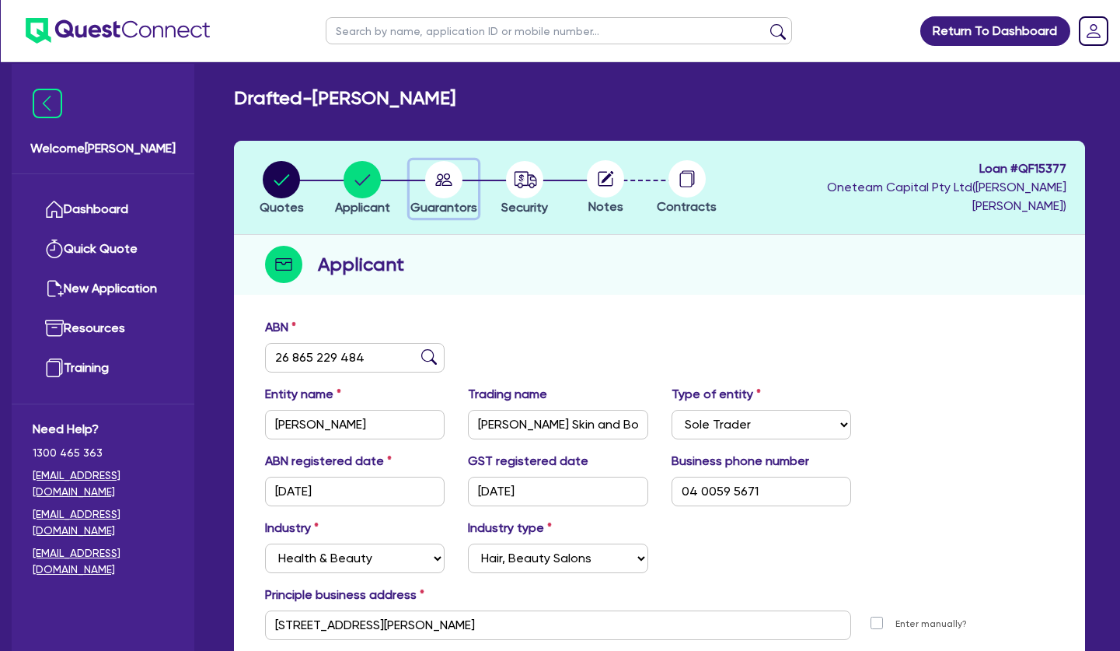
select select "[GEOGRAPHIC_DATA]"
select select "SINGLE"
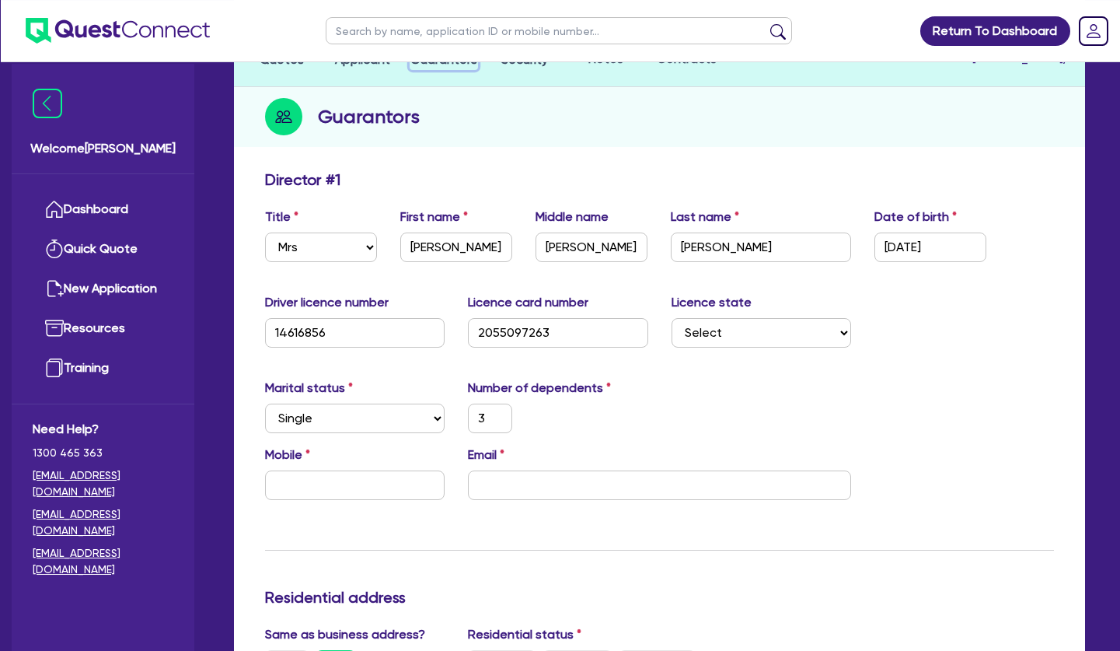
scroll to position [159, 0]
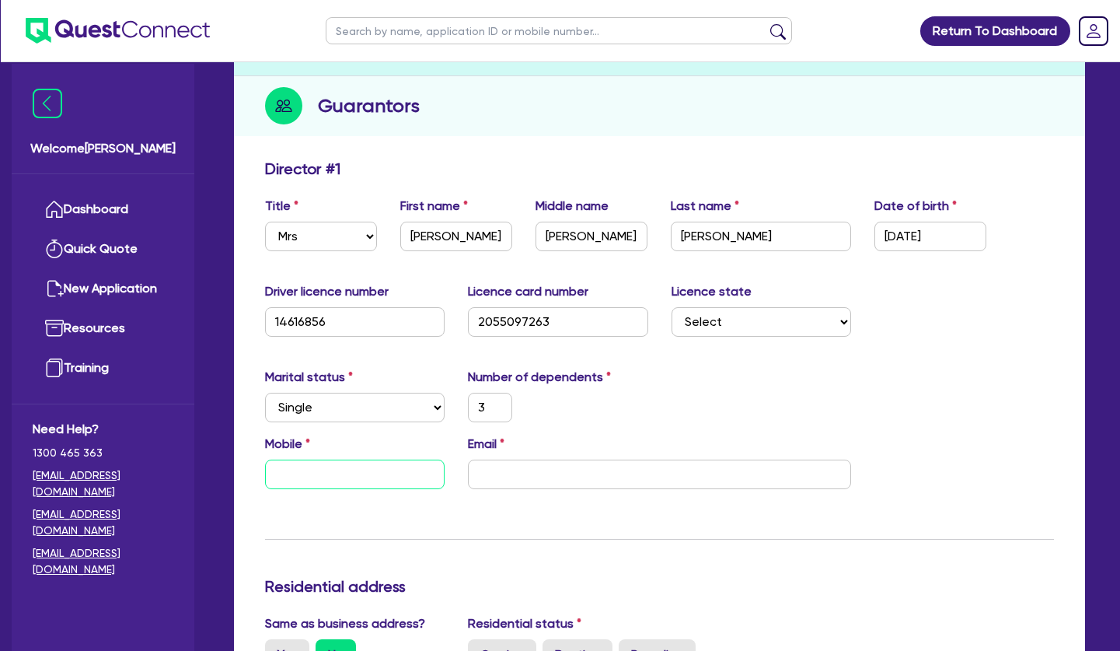
click at [373, 471] on input "text" at bounding box center [355, 475] width 180 height 30
paste input "0400 595 671"
type input "3"
type input "0400 595 671"
click at [565, 474] on input "email" at bounding box center [659, 475] width 383 height 30
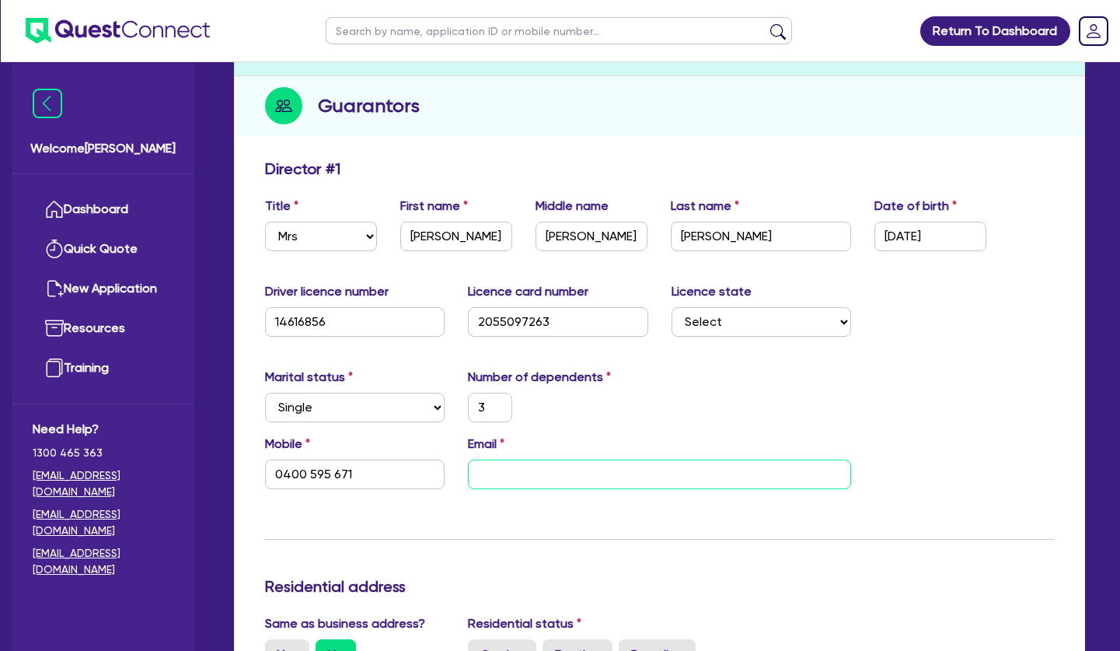
paste input "[EMAIL_ADDRESS][DOMAIN_NAME]"
type input "3"
type input "0400 595 671"
type input "[EMAIL_ADDRESS][DOMAIN_NAME]"
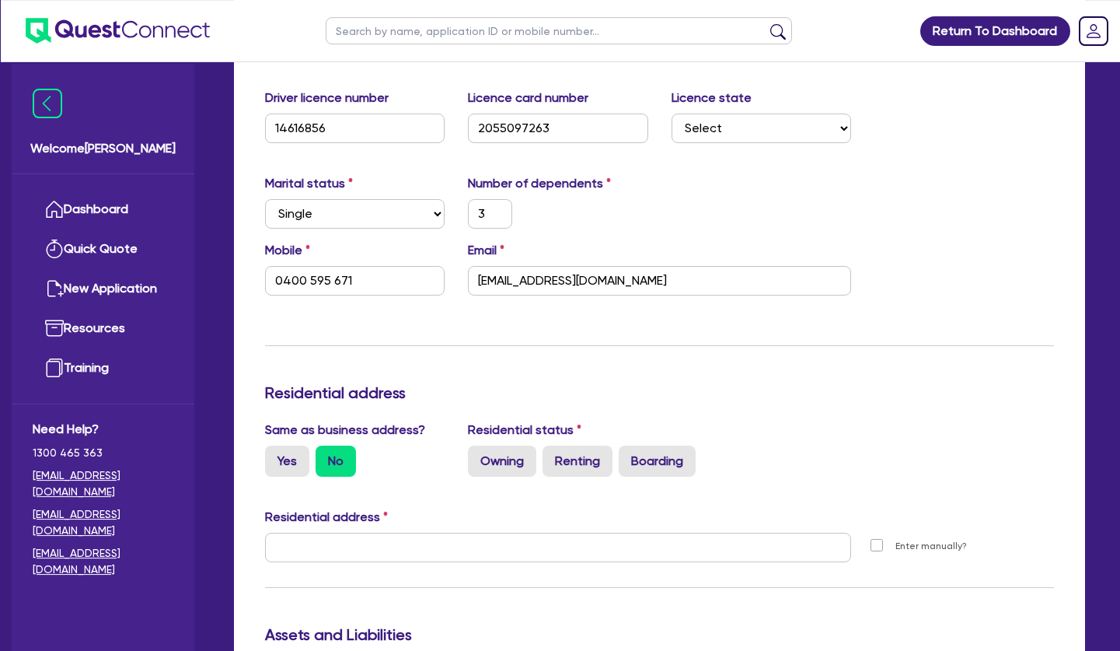
scroll to position [397, 0]
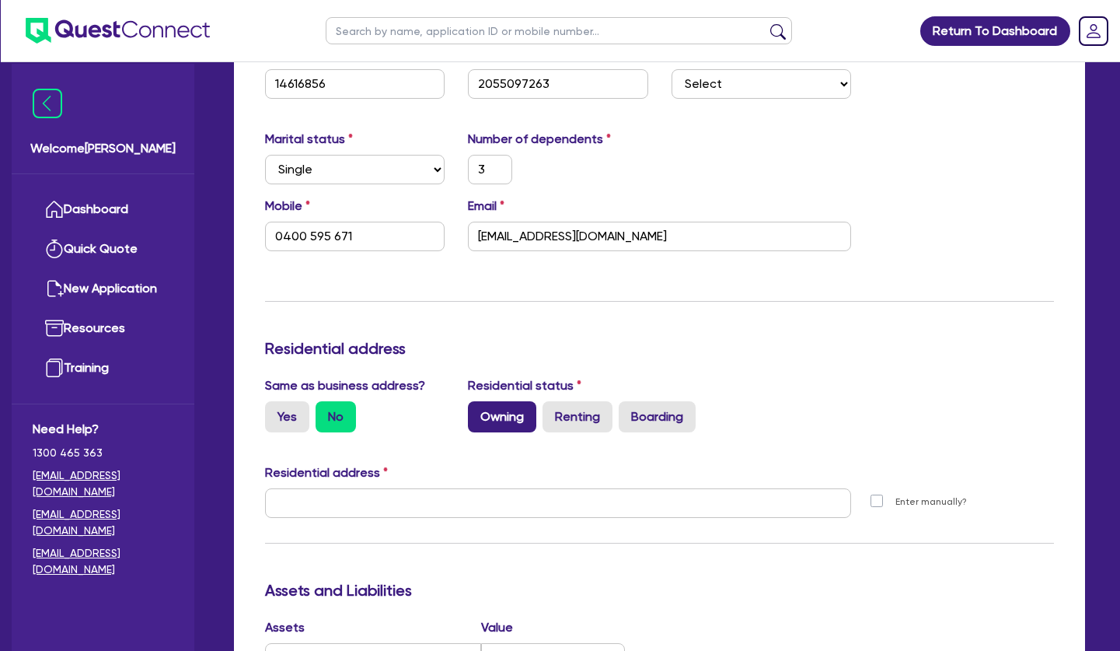
click at [484, 417] on label "Owning" at bounding box center [502, 416] width 68 height 31
click at [478, 411] on input "Owning" at bounding box center [473, 406] width 10 height 10
radio input "true"
type input "3"
type input "0400 595 671"
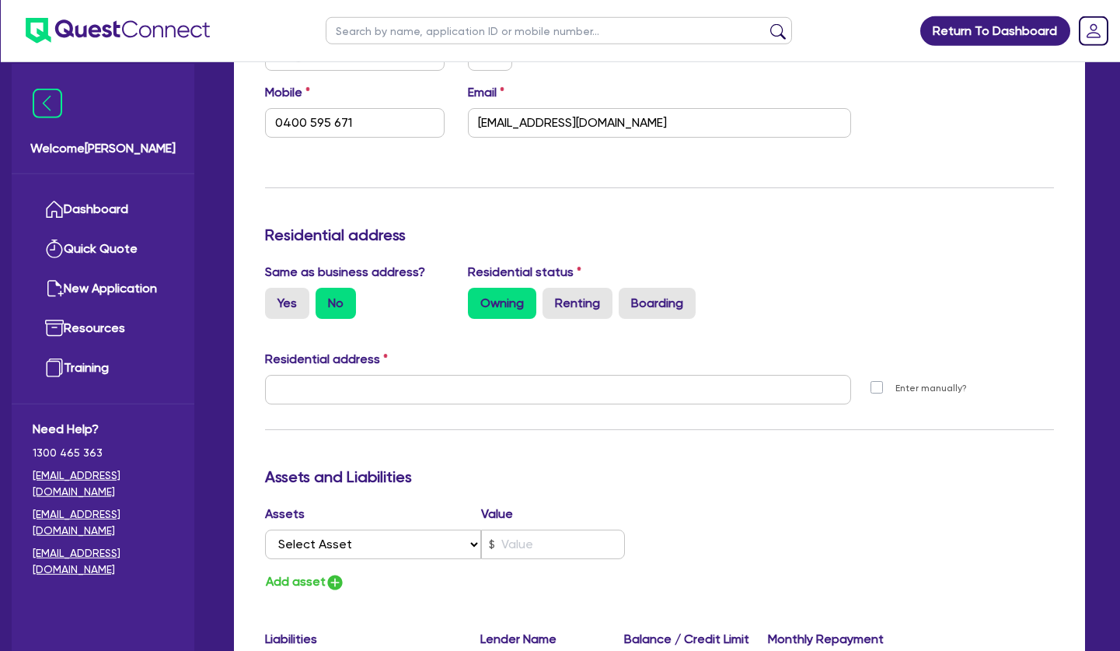
scroll to position [555, 0]
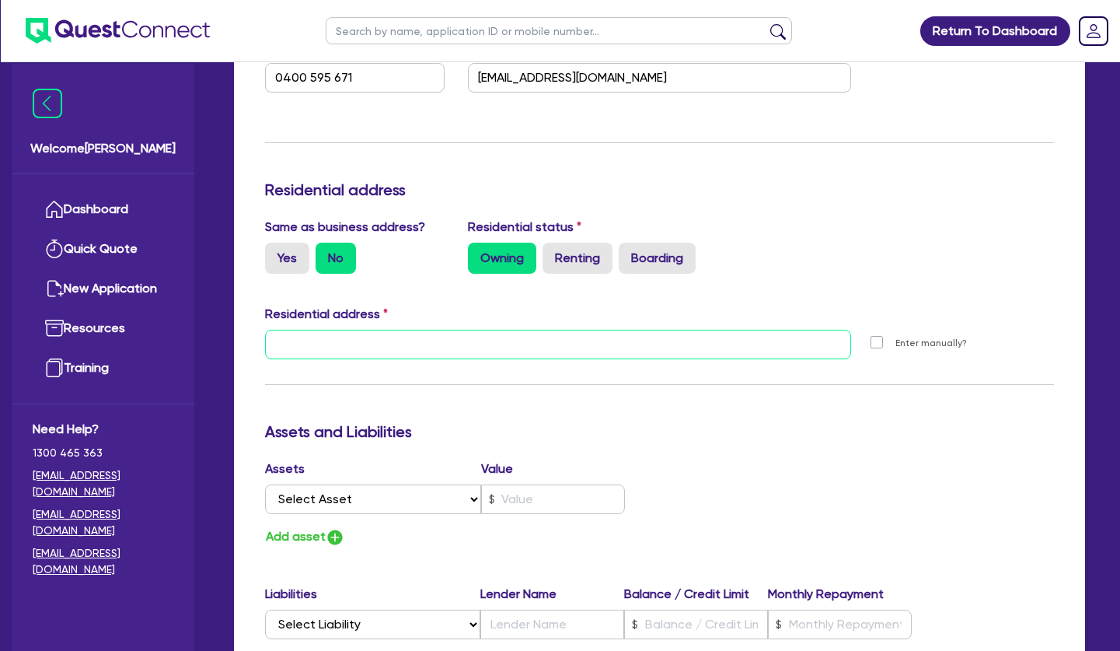
click at [412, 353] on input "text" at bounding box center [558, 345] width 586 height 30
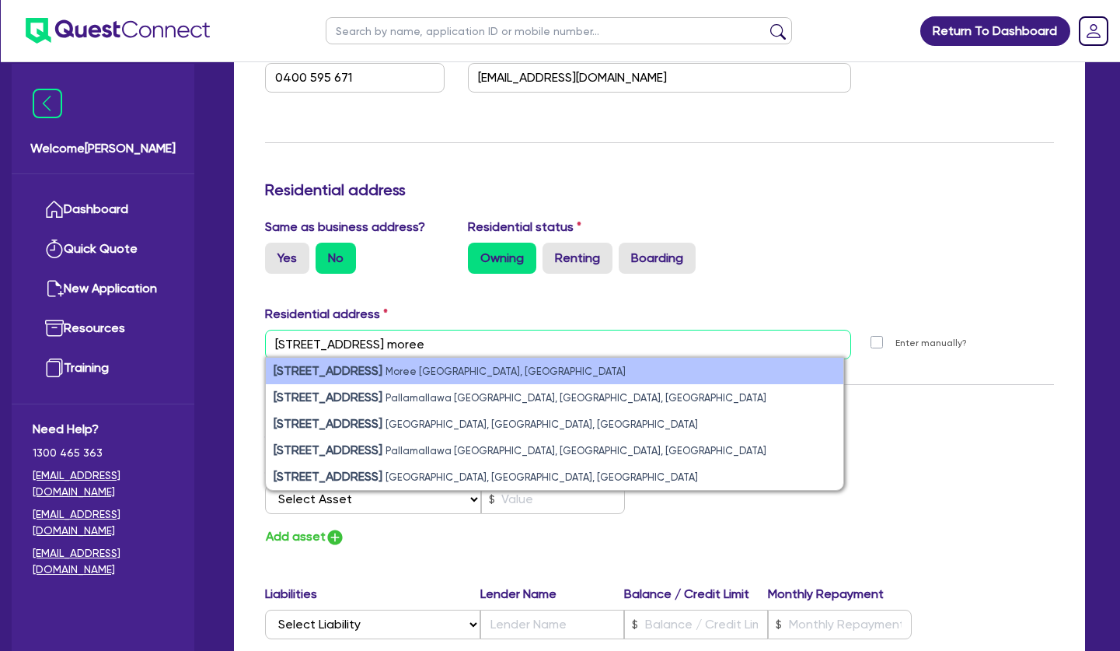
type input "[STREET_ADDRESS] moree"
click at [420, 368] on small "Moree [GEOGRAPHIC_DATA], [GEOGRAPHIC_DATA]" at bounding box center [506, 371] width 240 height 12
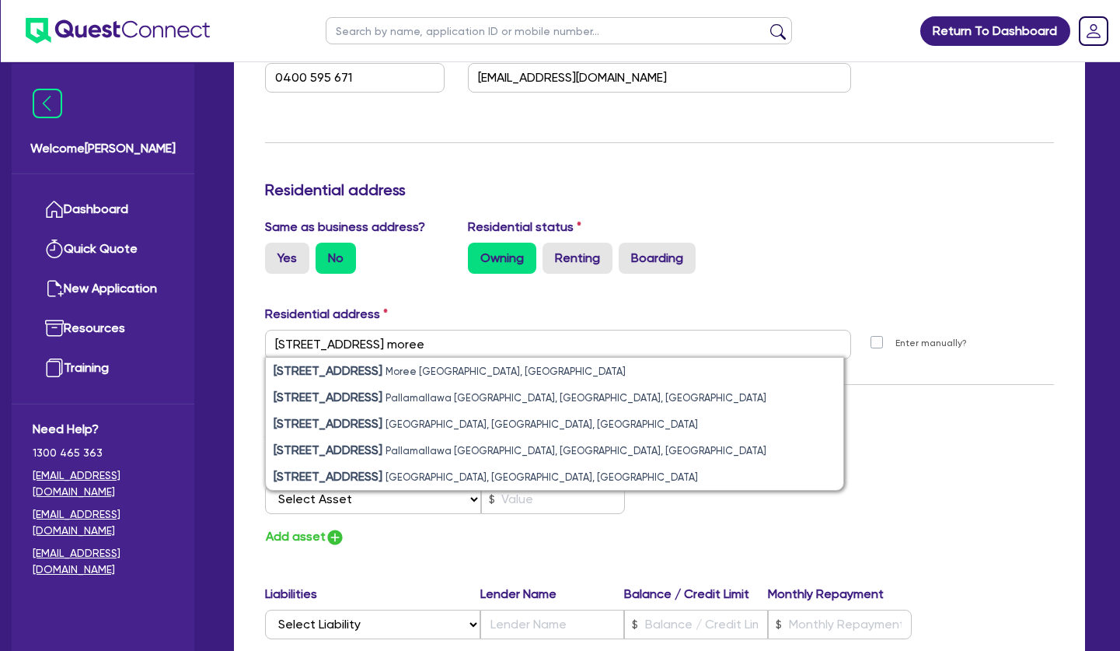
type input "3"
type input "0400 595 671"
type input "[STREET_ADDRESS]"
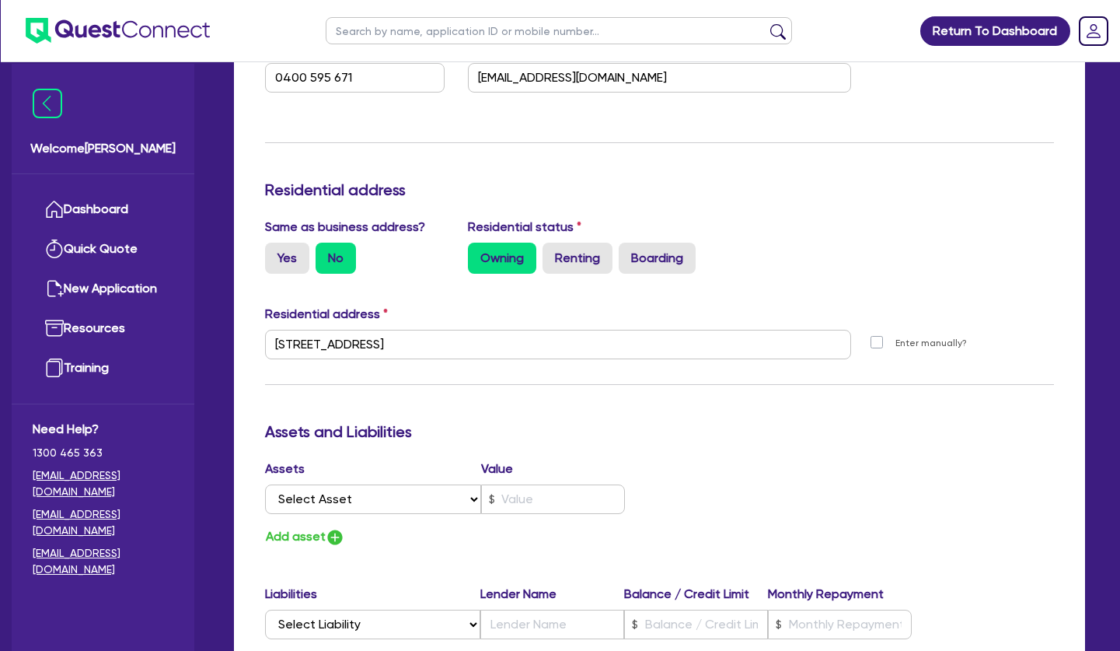
click at [676, 406] on div "Update residential status for Director #1 Boarding is only acceptable when the …" at bounding box center [659, 338] width 789 height 1150
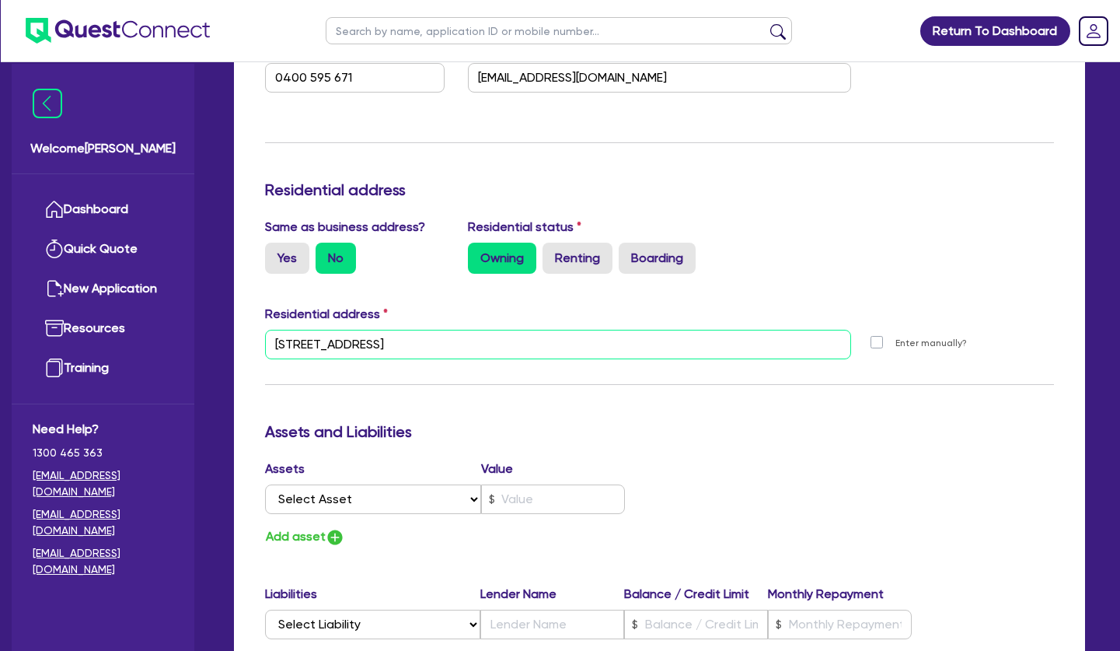
click at [399, 345] on input "[STREET_ADDRESS]" at bounding box center [558, 345] width 586 height 30
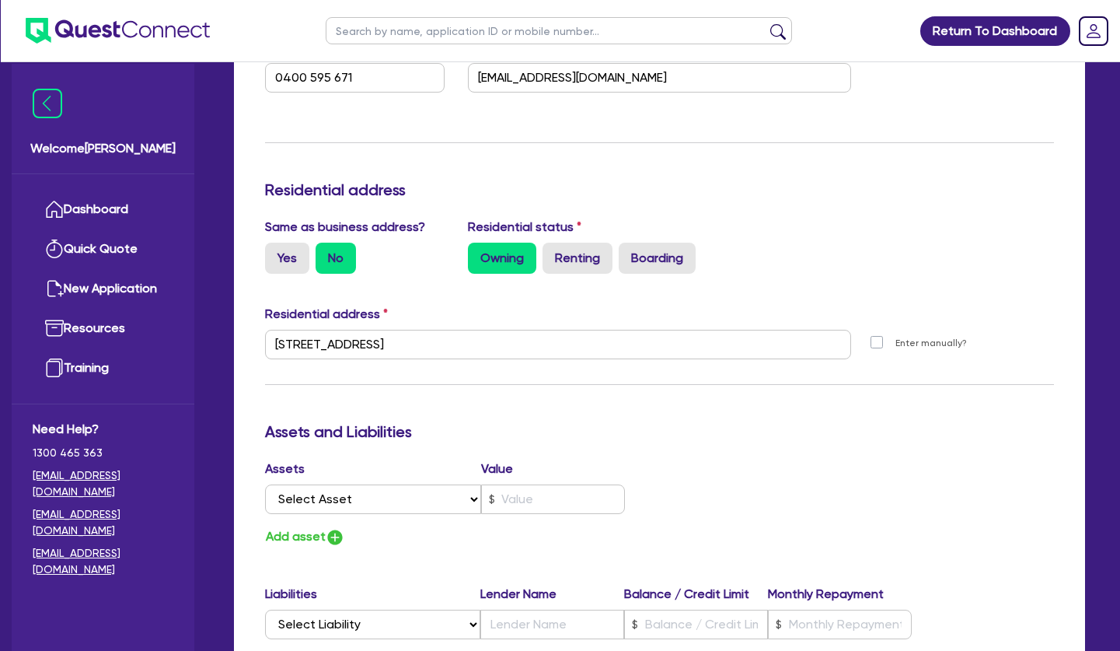
click at [481, 439] on h3 "Assets and Liabilities" at bounding box center [659, 431] width 789 height 19
click at [265, 484] on select "Select Asset Cash Property Investment property Vehicle Truck Trailer Equipment …" at bounding box center [373, 499] width 216 height 30
select select "PROPERTY"
click option "Property" at bounding box center [0, 0] width 0 height 0
type input "3"
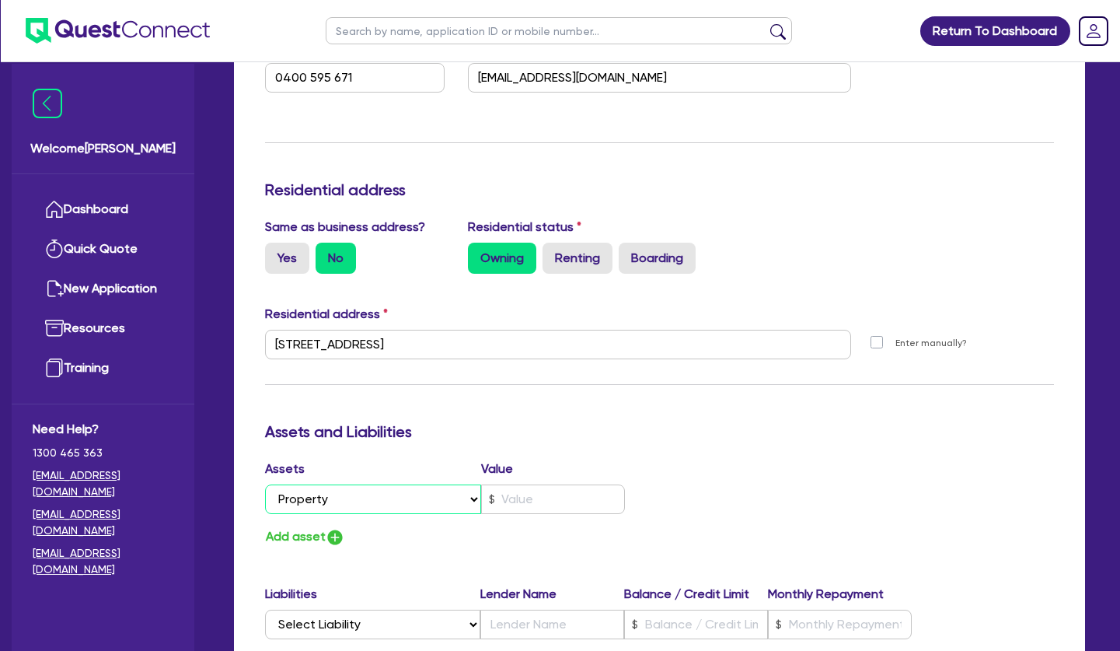
type input "0400 595 671"
drag, startPoint x: 519, startPoint y: 498, endPoint x: 520, endPoint y: 488, distance: 9.4
click at [523, 494] on input "text" at bounding box center [553, 499] width 144 height 30
type input "3"
type input "0400 595 671"
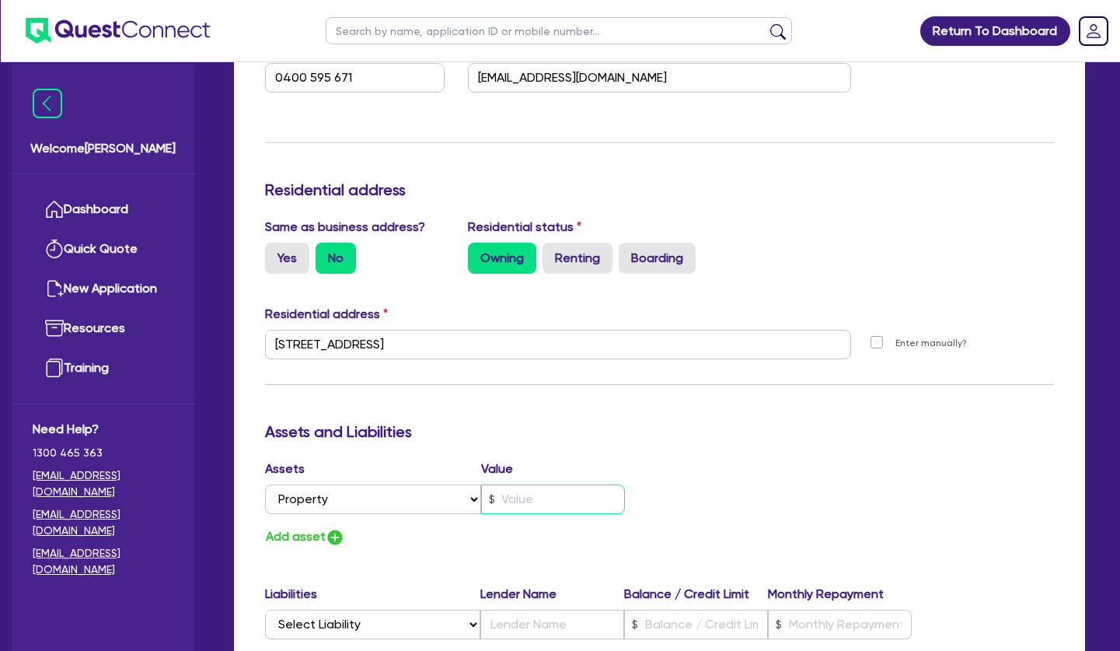
type input "8"
type input "3"
type input "0400 595 671"
type input "82"
type input "3"
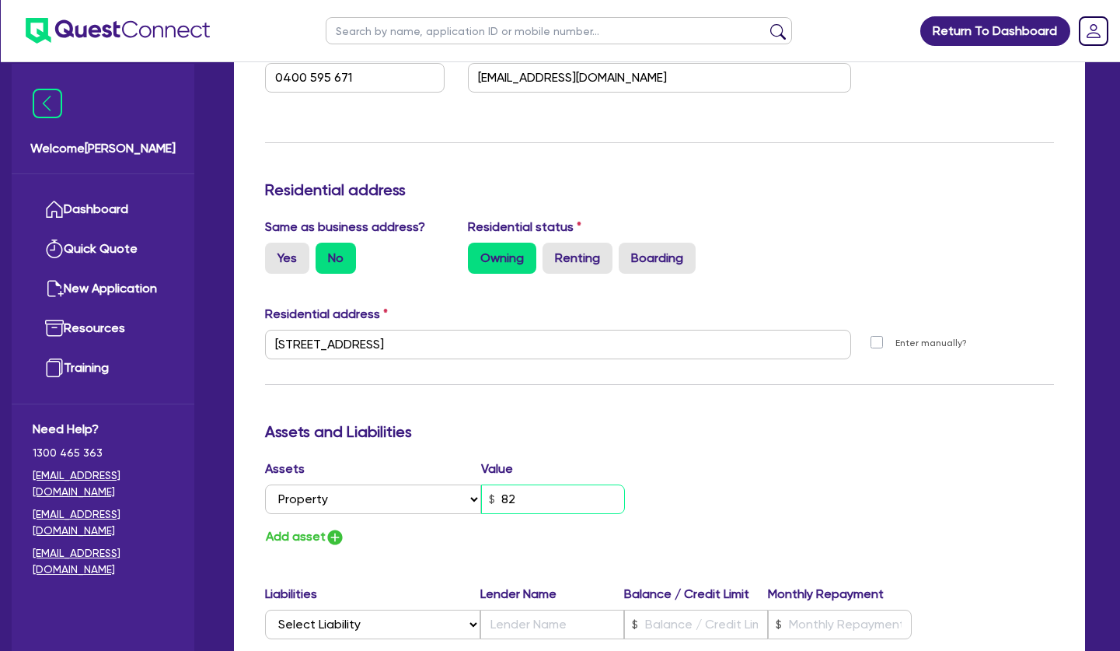
type input "0400 595 671"
type input "825"
type input "3"
type input "0400 595 671"
type input "8,250"
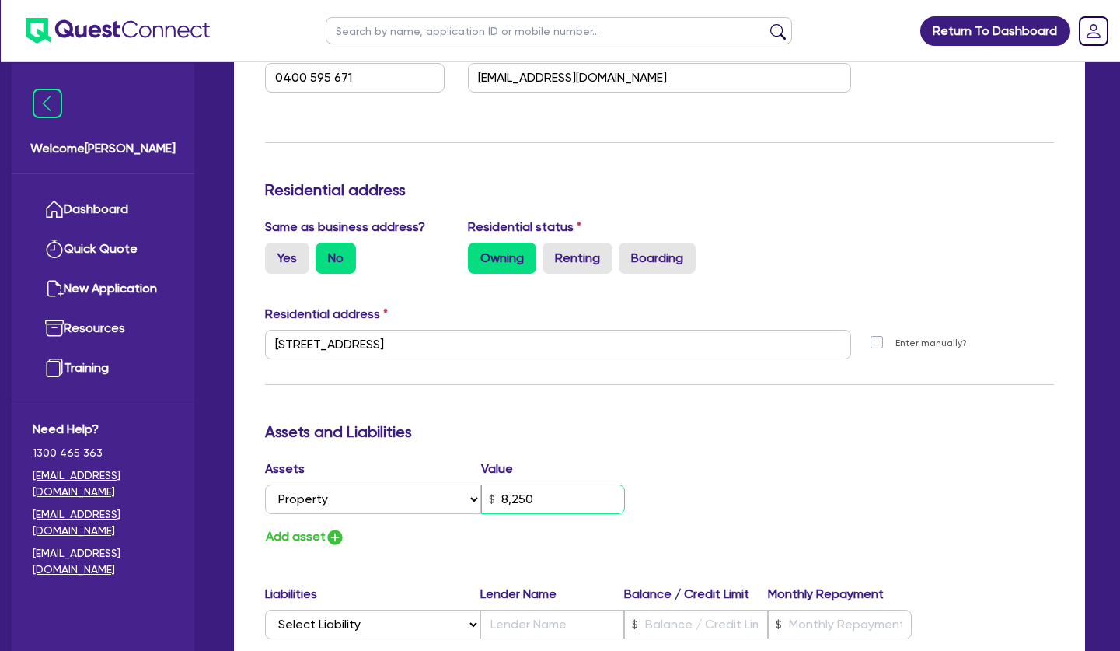
type input "3"
type input "0400 595 671"
type input "82,500"
type input "3"
type input "0400 595 671"
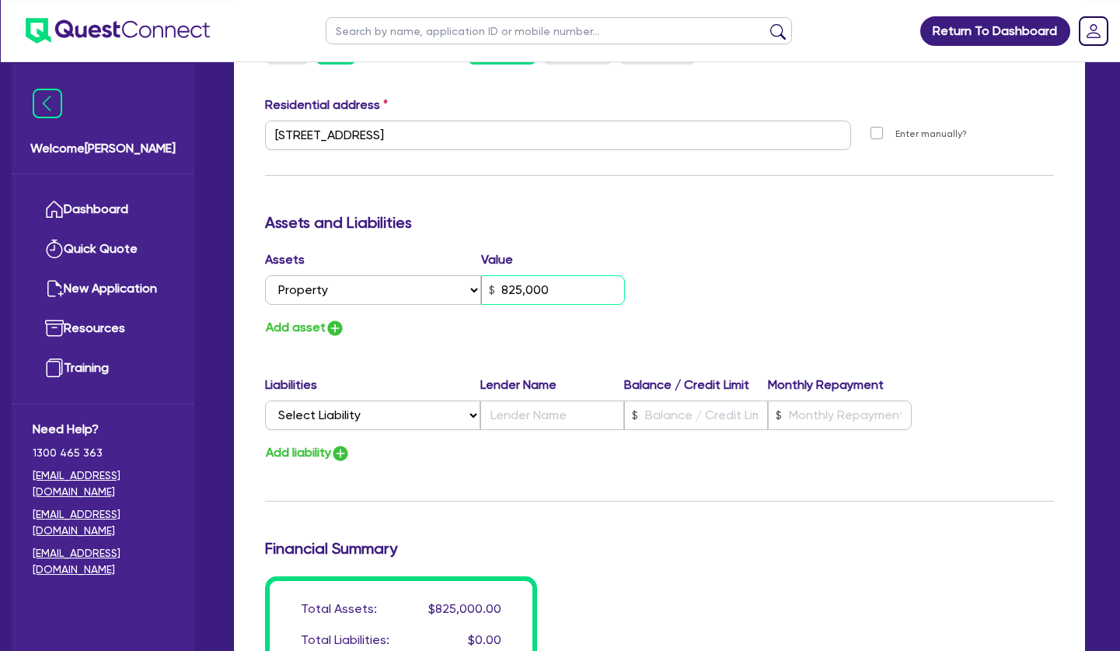
scroll to position [793, 0]
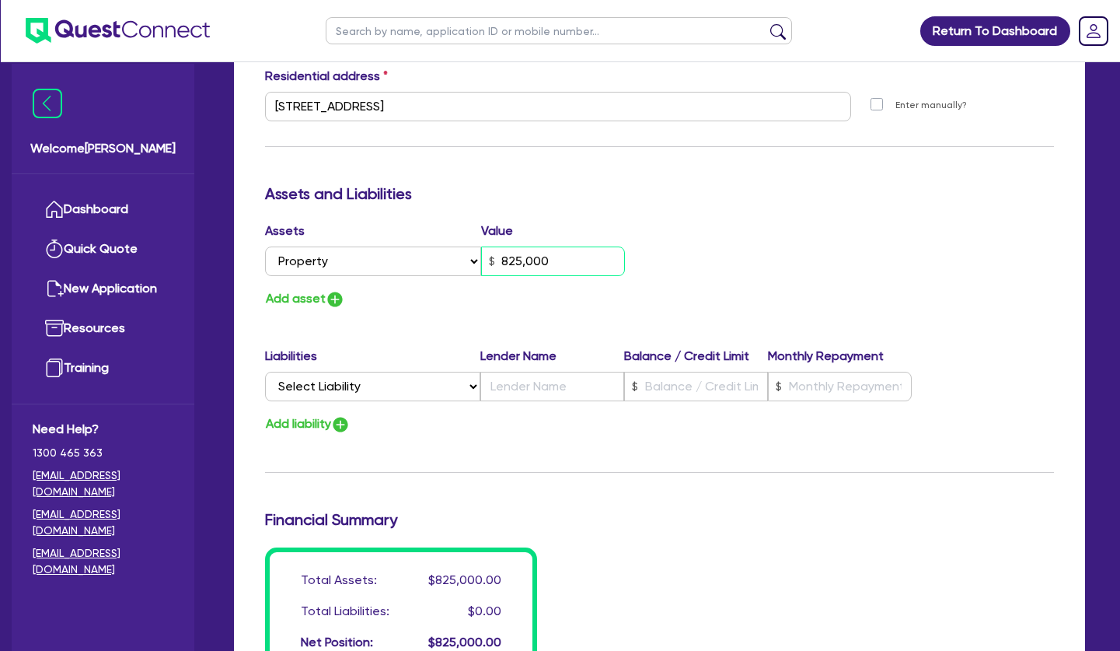
type input "825,000"
click at [265, 372] on select "Select Liability Credit card Mortgage Investment property loan Vehicle loan Tru…" at bounding box center [372, 387] width 215 height 30
select select "MORTGAGE"
click option "Mortgage" at bounding box center [0, 0] width 0 height 0
type input "3"
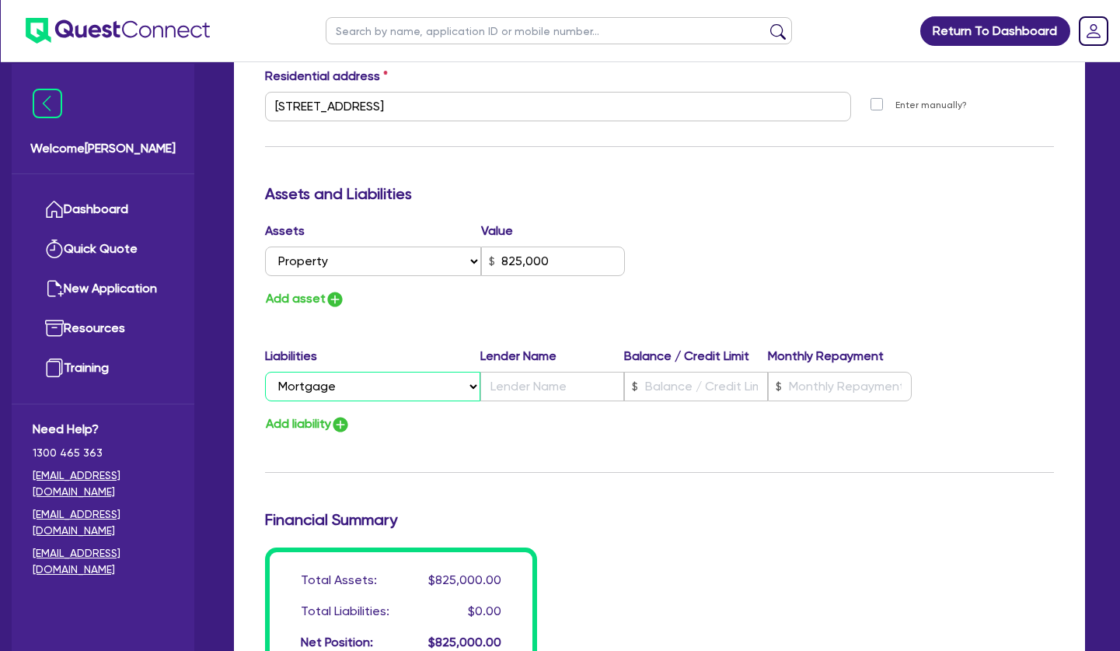
type input "0400 595 671"
type input "825,000"
click at [675, 386] on input "text" at bounding box center [696, 387] width 144 height 30
click at [594, 393] on input "text" at bounding box center [553, 387] width 144 height 30
type input "3"
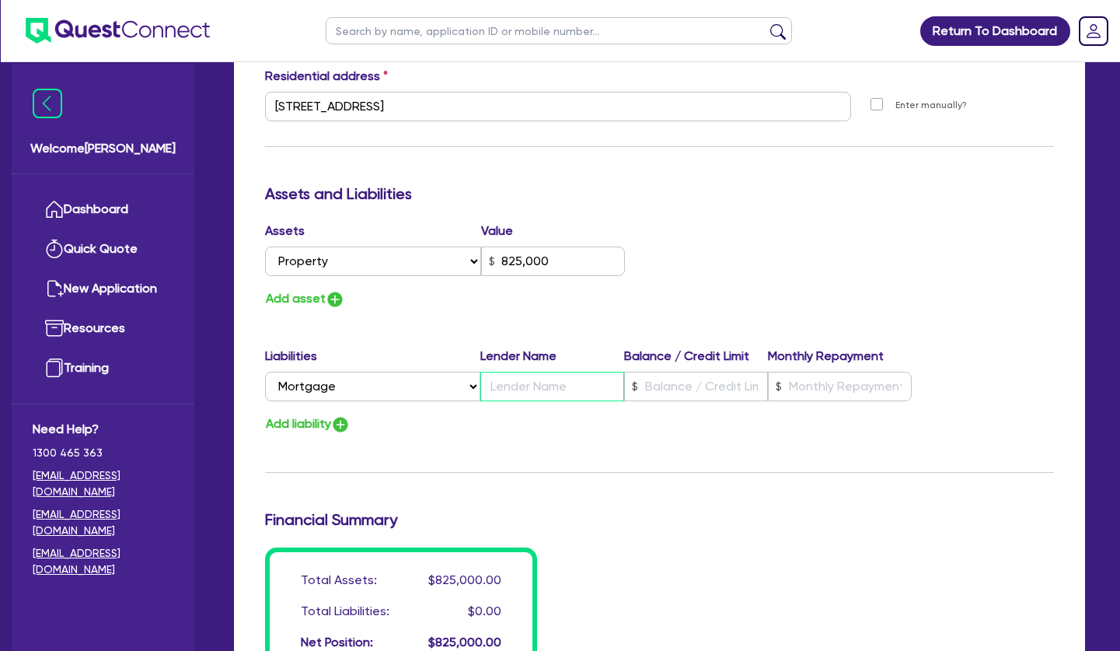
type input "0400 595 671"
type input "825,000"
type input "D"
type input "3"
type input "0400 595 671"
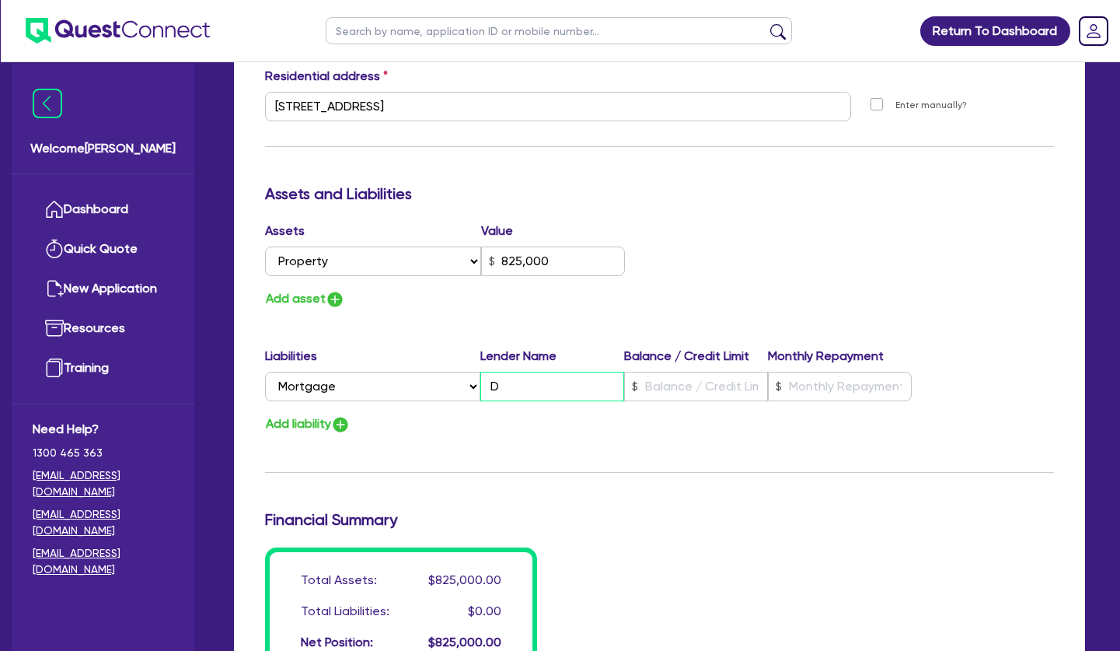
type input "825,000"
type input "DM"
type input "3"
type input "0400 595 671"
type input "825,000"
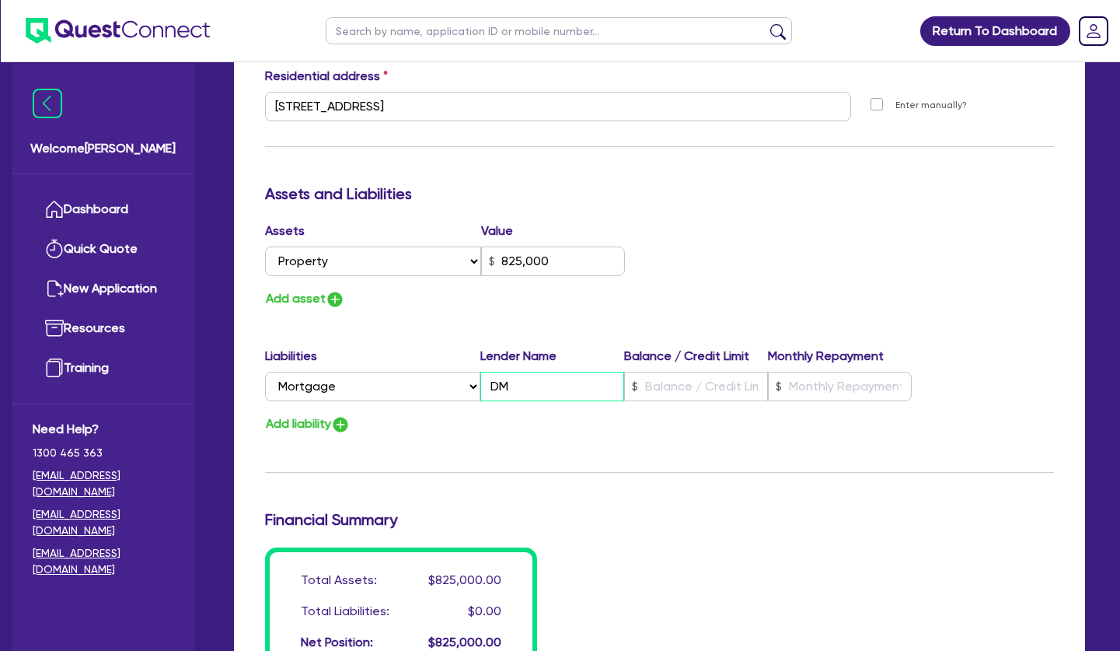
type input "DML"
type input "3"
type input "0400 595 671"
type input "825,000"
type input "DM"
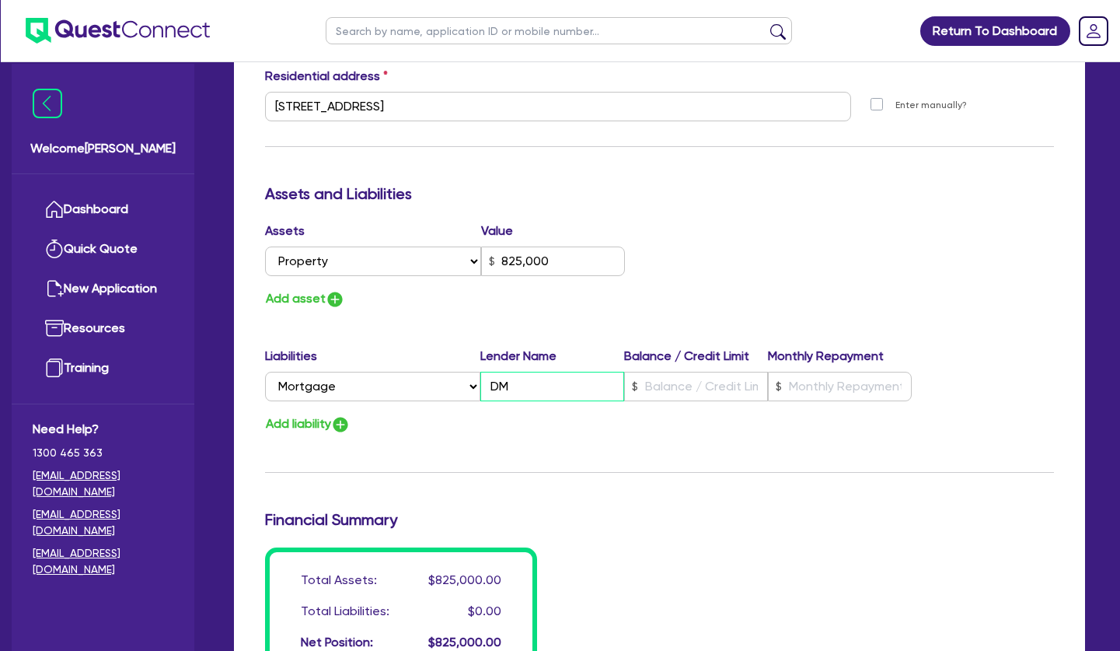
type input "3"
type input "0400 595 671"
type input "825,000"
type input "DML"
type input "3"
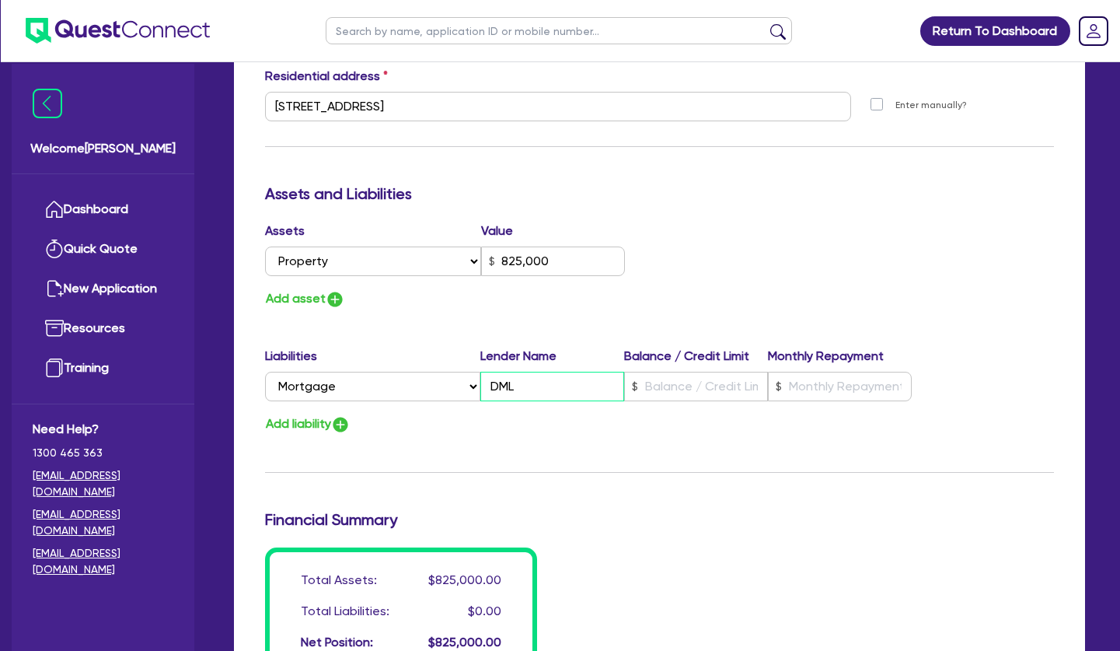
type input "0400 595 671"
type input "825,000"
type input "DMLC"
type input "3"
type input "0400 595 671"
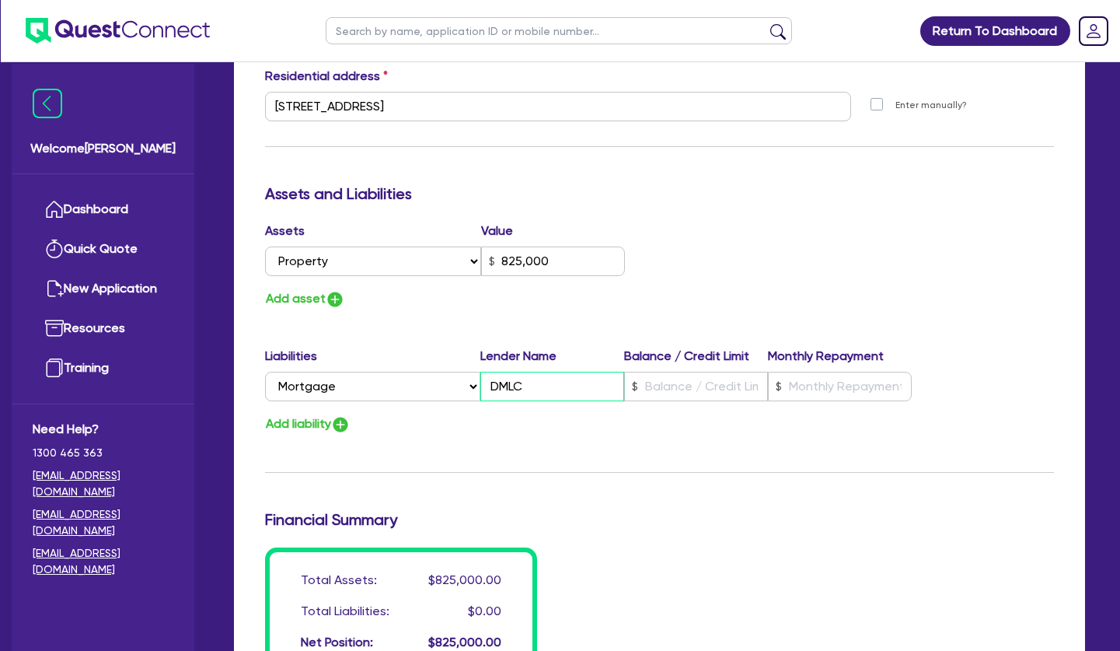
type input "825,000"
type input "DMLC"
type input "3"
type input "0400 595 671"
type input "825,000"
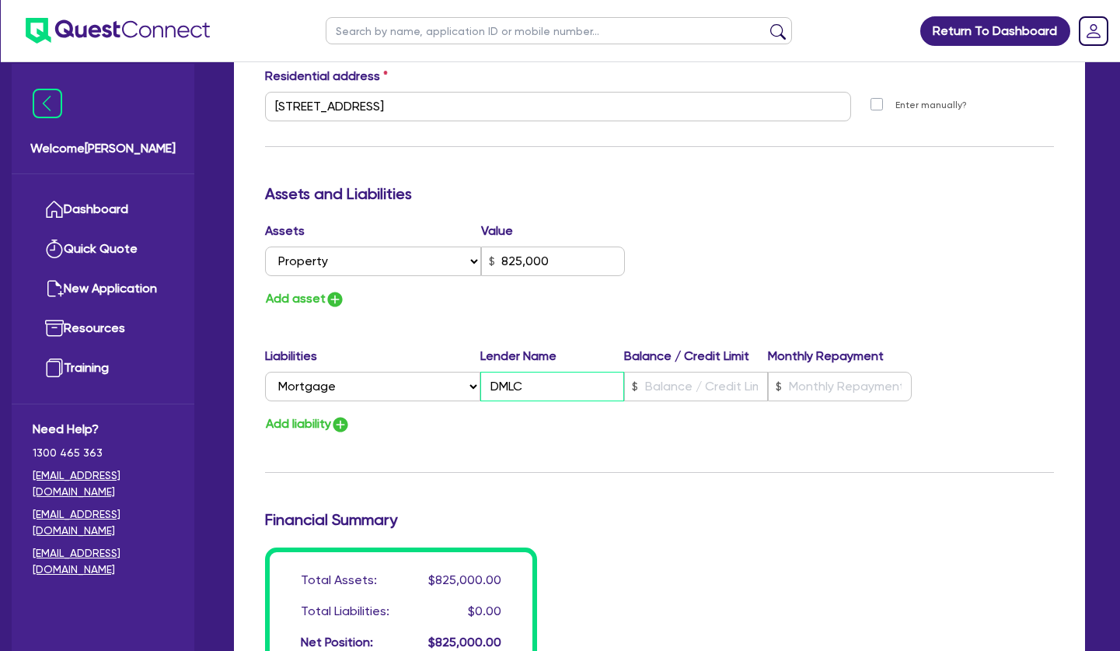
type input "DMLC d"
type input "3"
type input "0400 595 671"
type input "825,000"
type input "DMLC do"
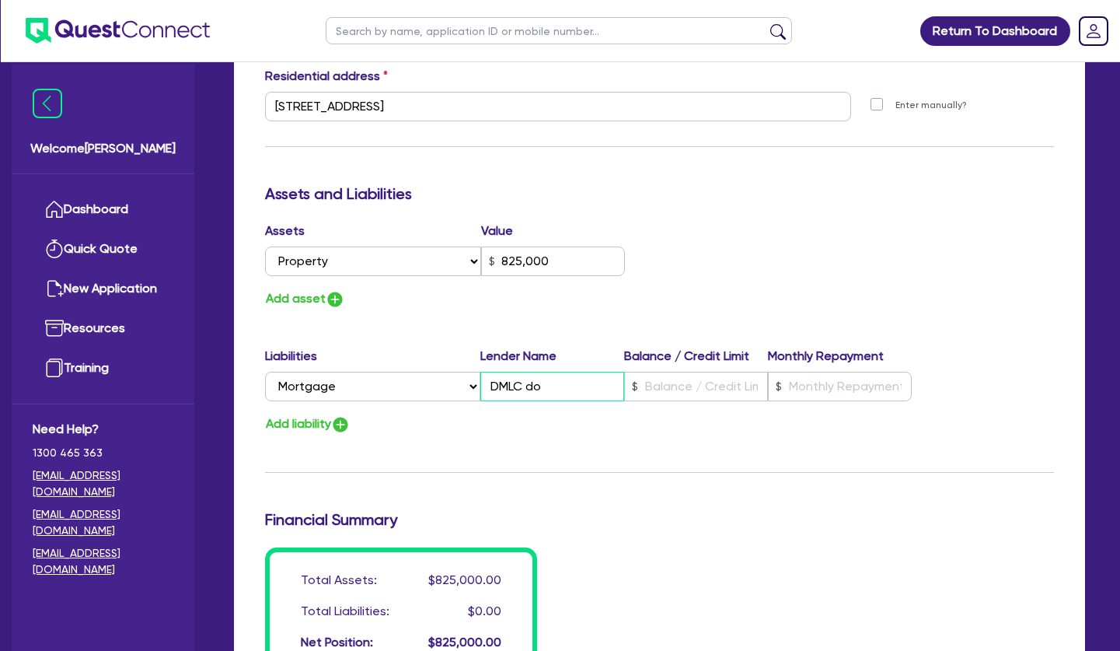
type input "3"
type input "0400 595 671"
type input "825,000"
type input "DMLC dor"
type input "3"
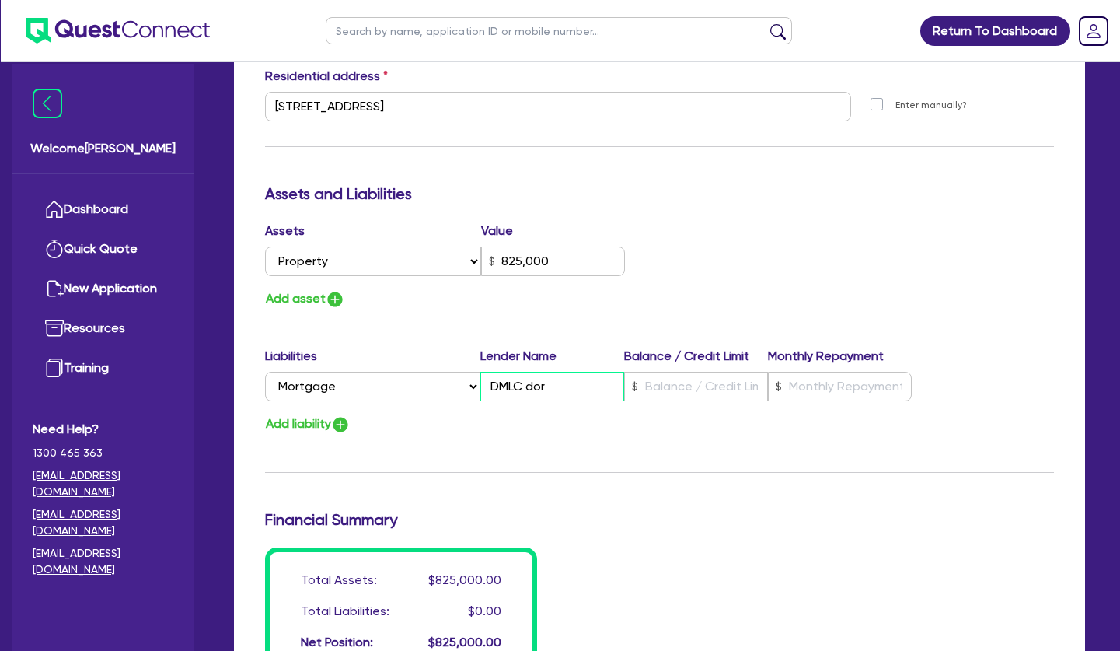
type input "0400 595 671"
type input "825,000"
type input "DMLC [PERSON_NAME]"
type input "3"
type input "0400 595 671"
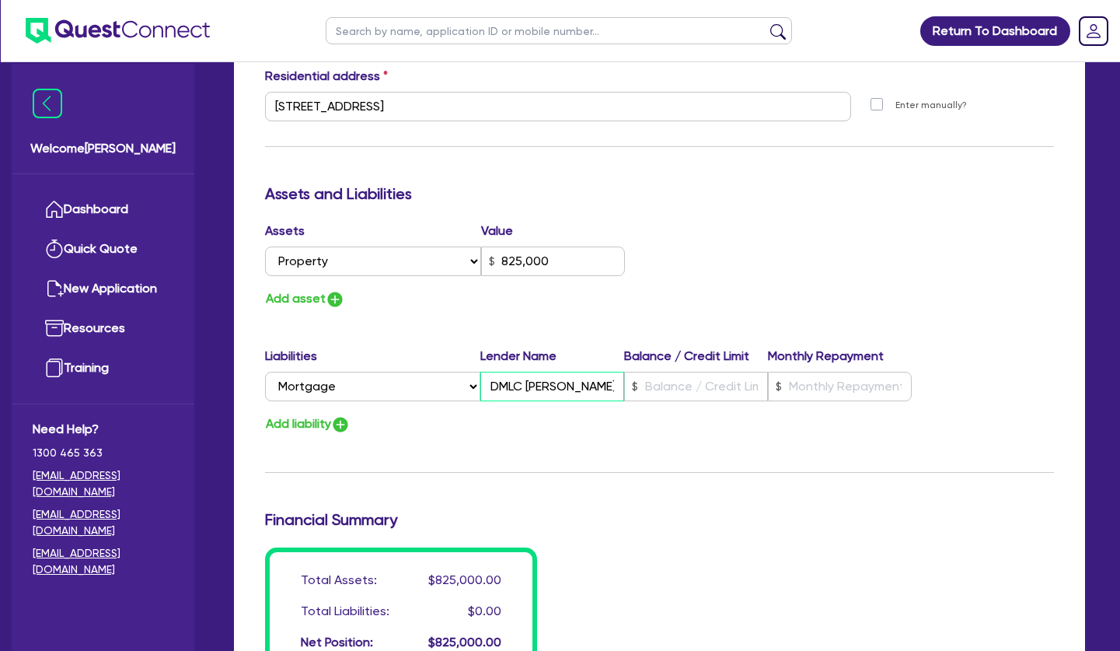
type input "825,000"
type input "DMLC [PERSON_NAME]"
click at [676, 376] on input "text" at bounding box center [696, 387] width 144 height 30
type input "3"
type input "0400 595 671"
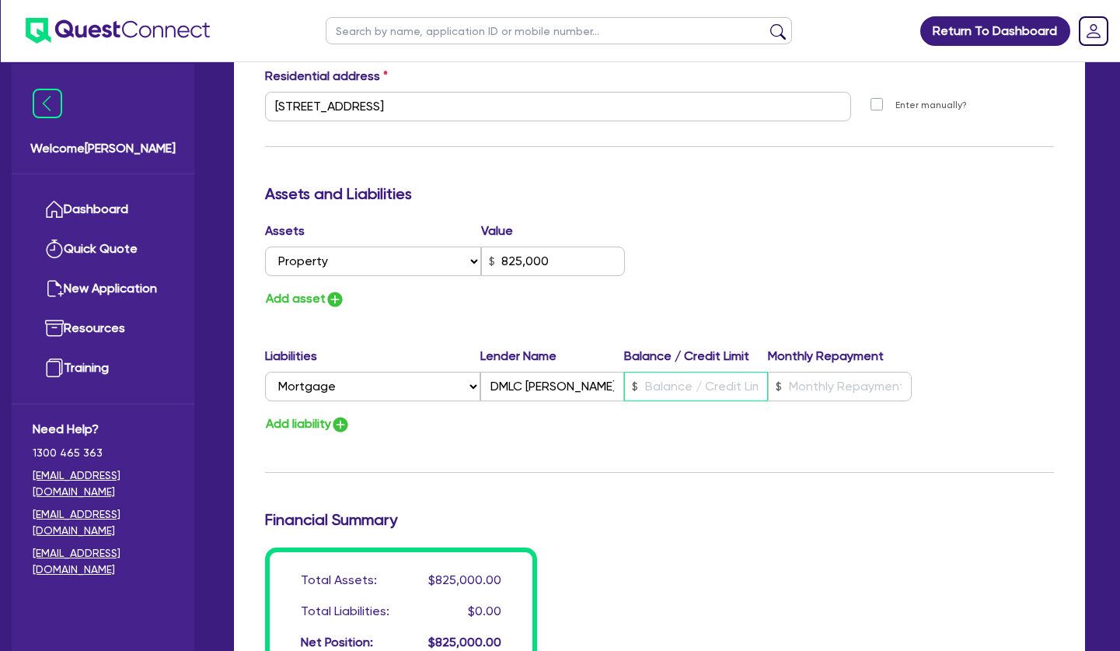
type input "825,000"
type input "6"
type input "3"
type input "0400 595 671"
type input "825,000"
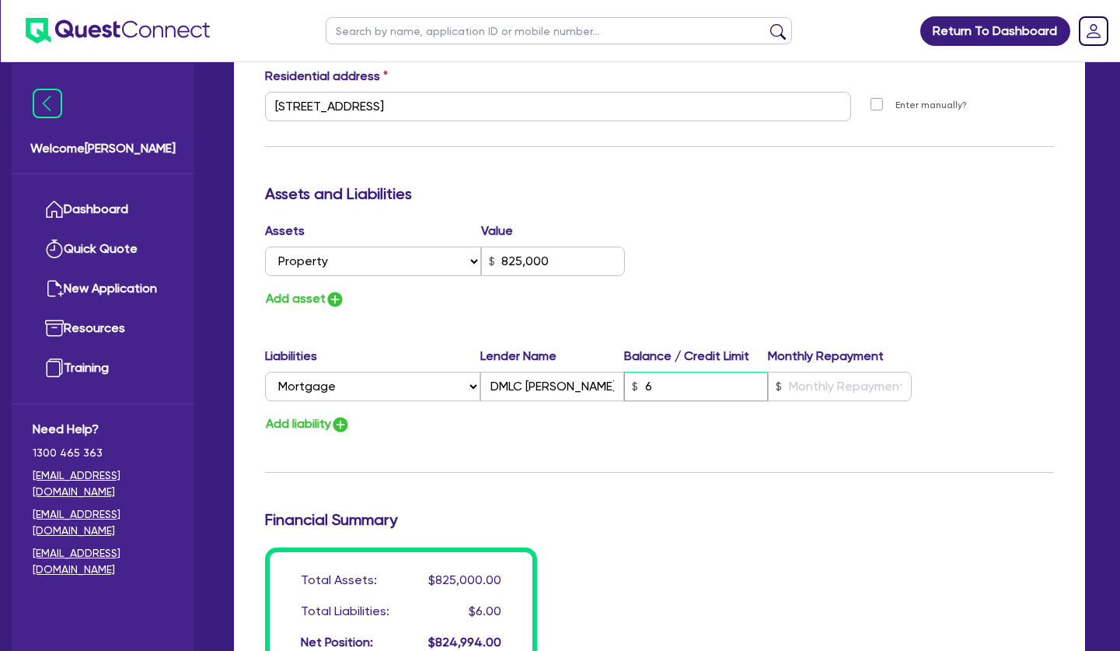
type input "62"
type input "3"
type input "0400 595 671"
type input "825,000"
type input "620"
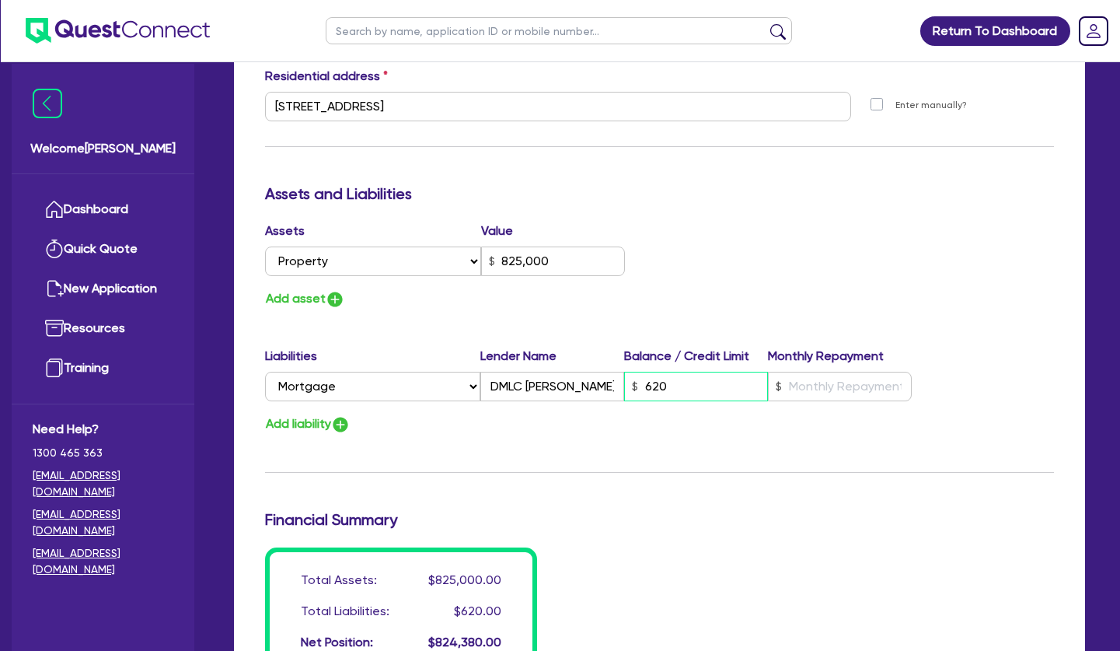
type input "3"
type input "0400 595 671"
type input "825,000"
type input "6,200"
type input "3"
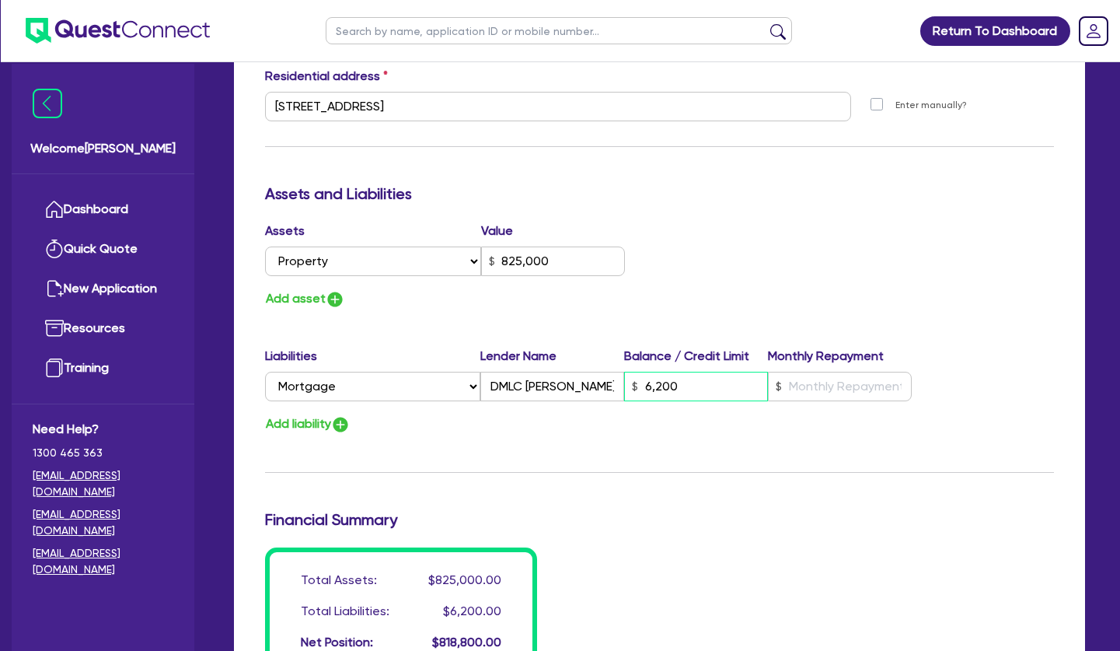
type input "0400 595 671"
type input "825,000"
type input "62,000"
type input "3"
type input "0400 595 671"
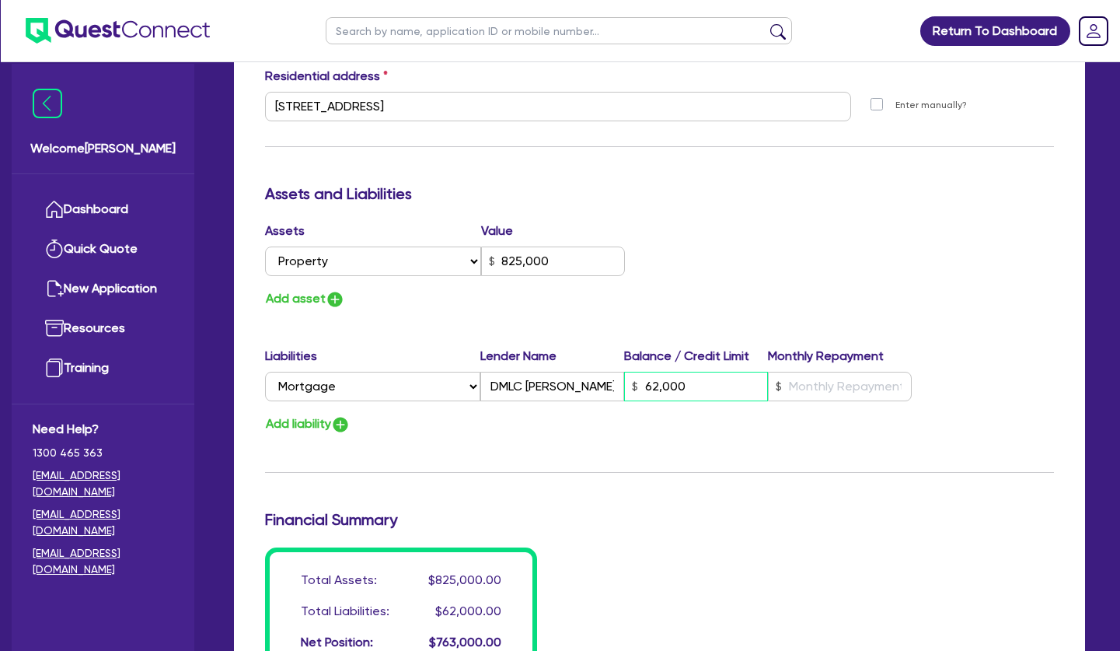
type input "825,000"
type input "620,000"
click at [841, 375] on input "text" at bounding box center [840, 387] width 144 height 30
type input "3"
type input "0400 595 671"
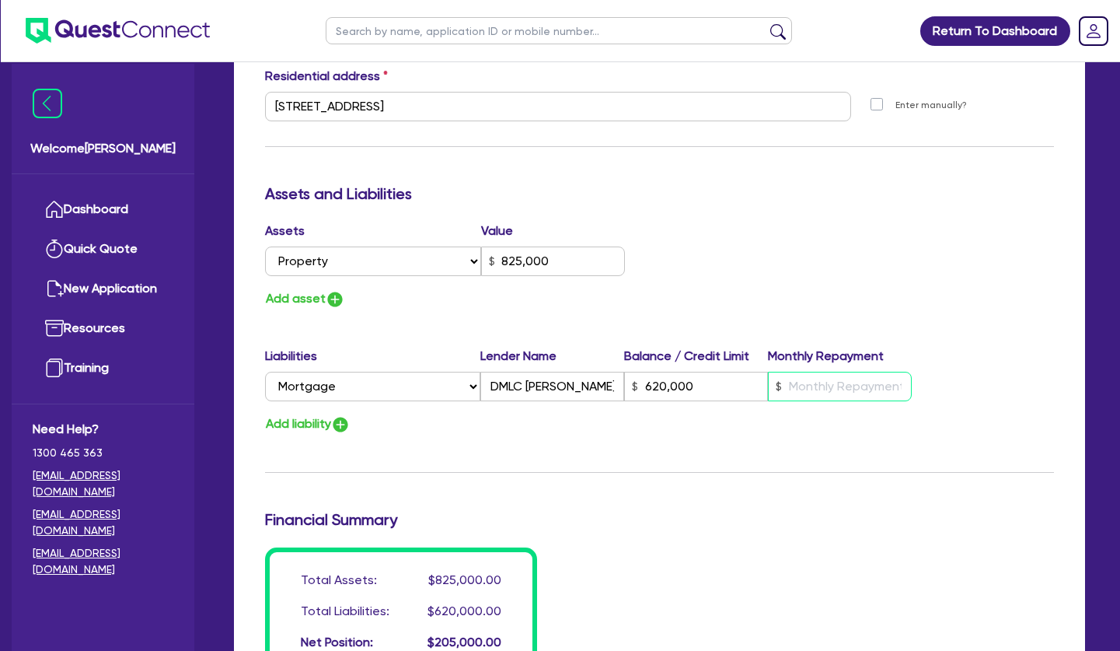
type input "825,000"
type input "620,000"
type input "2"
type input "3"
type input "0400 595 671"
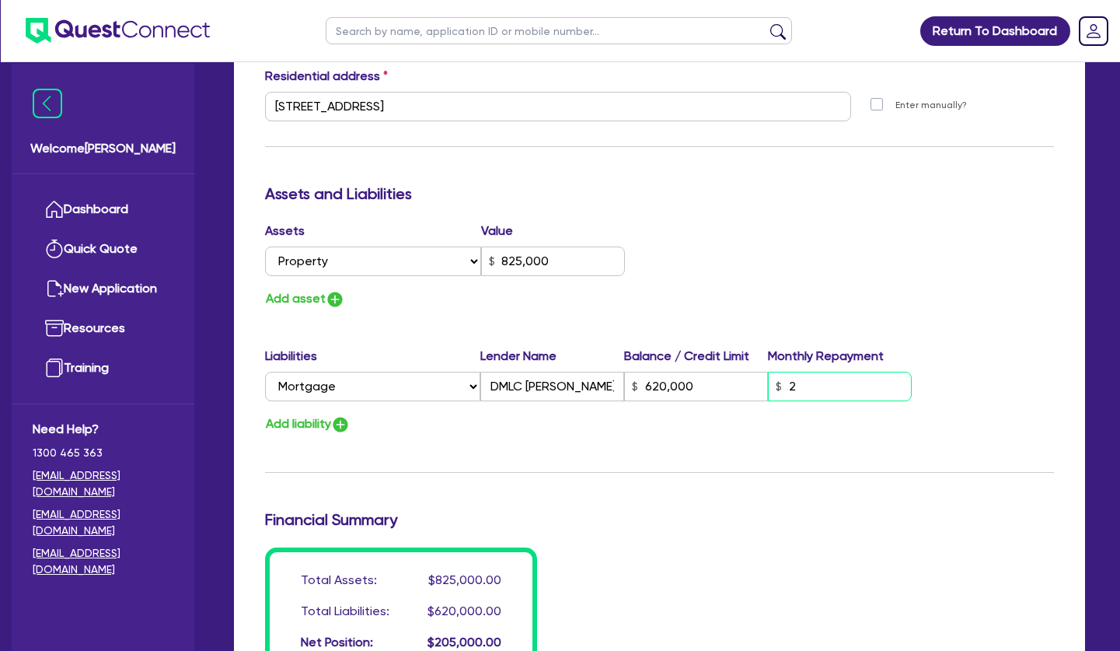
type input "825,000"
type input "620,000"
type input "20"
type input "3"
type input "0400 595 671"
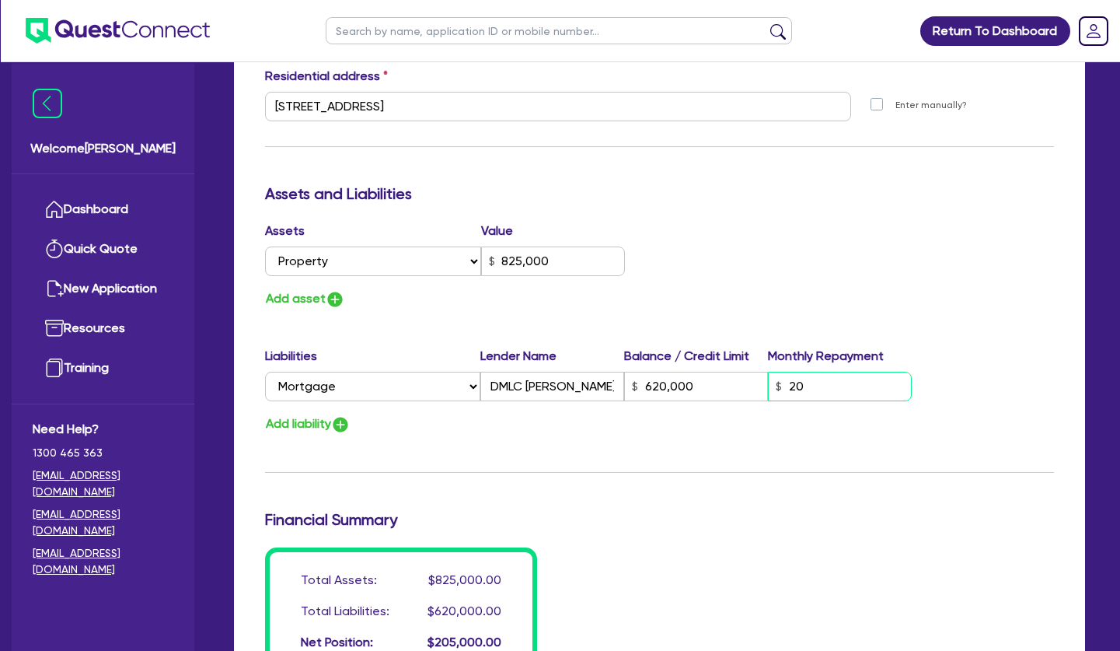
type input "825,000"
type input "620,000"
type input "200"
type input "3"
type input "0400 595 671"
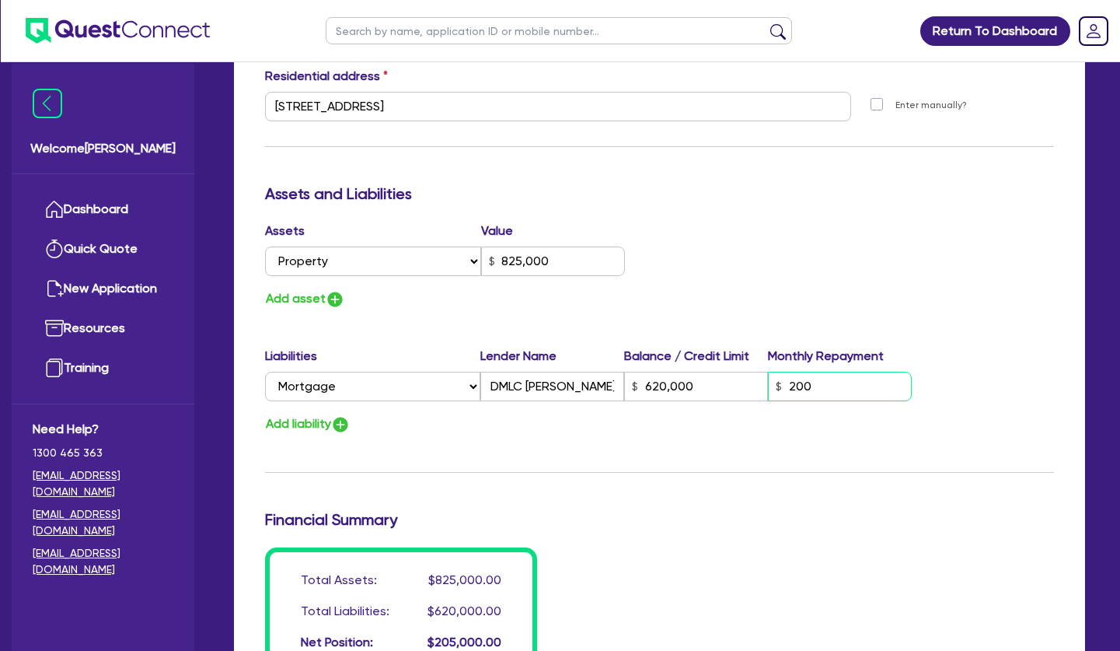
type input "825,000"
type input "620,000"
type input "2,000"
drag, startPoint x: 860, startPoint y: 260, endPoint x: 838, endPoint y: 242, distance: 28.7
click at [853, 245] on div "Assets Value Select Asset Cash Property Investment property Vehicle Truck Trail…" at bounding box center [659, 266] width 813 height 88
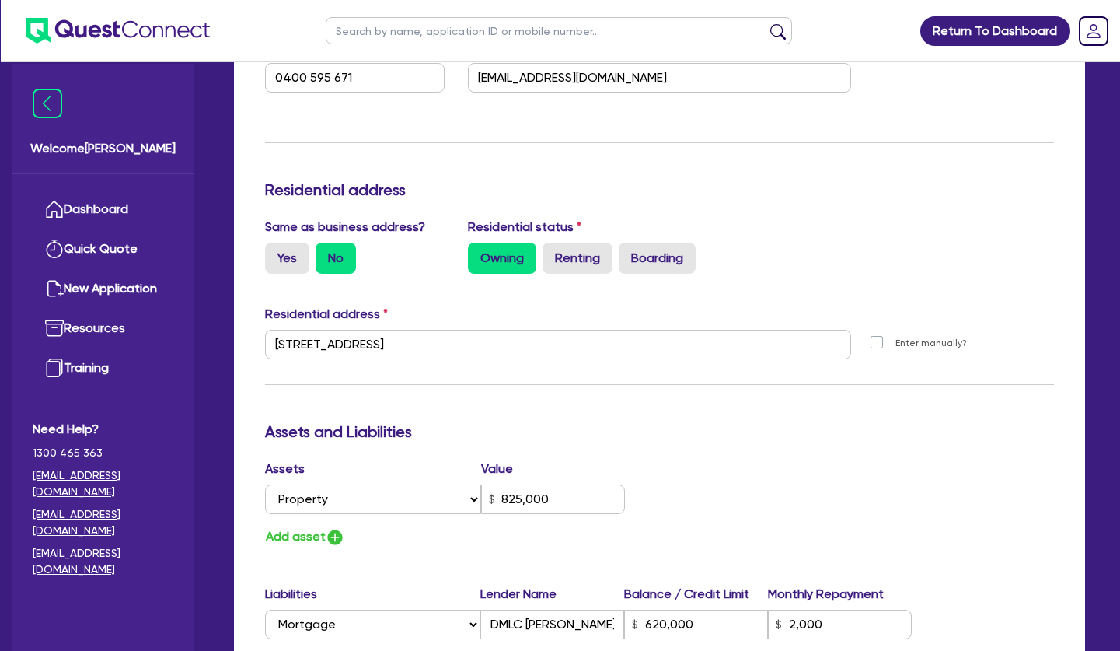
click at [764, 218] on div "Residential status Owning Renting Boarding" at bounding box center [659, 246] width 407 height 56
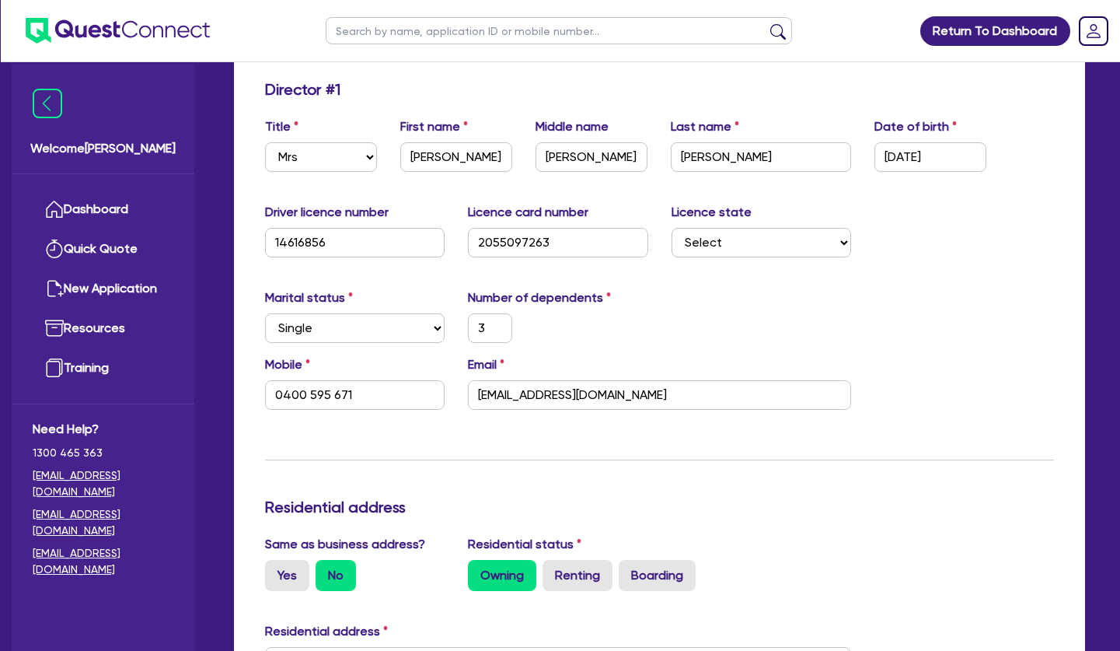
click at [904, 299] on div "Marital status Select [DEMOGRAPHIC_DATA] Married De Facto / Partner Number of d…" at bounding box center [659, 321] width 813 height 67
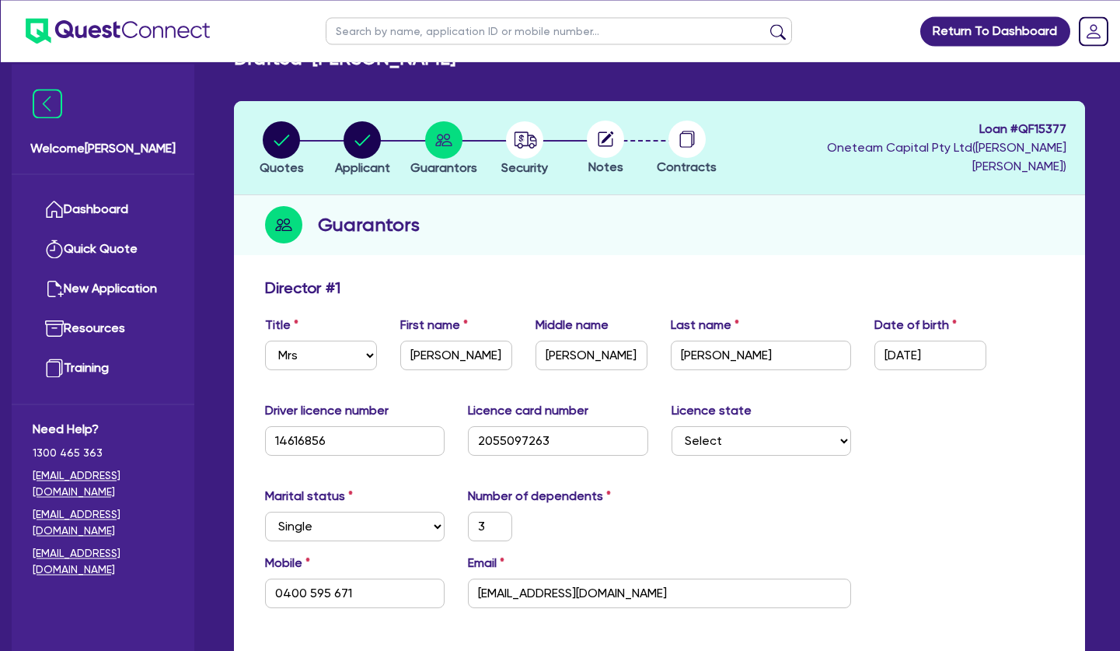
scroll to position [0, 0]
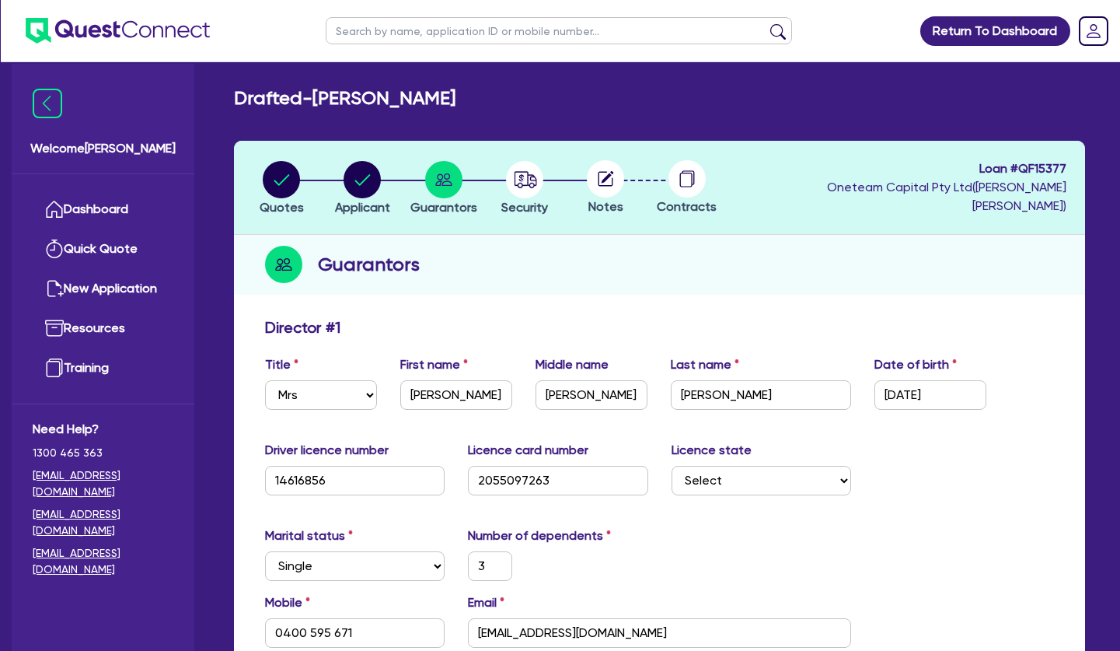
click at [615, 238] on div "Guarantors" at bounding box center [659, 265] width 851 height 60
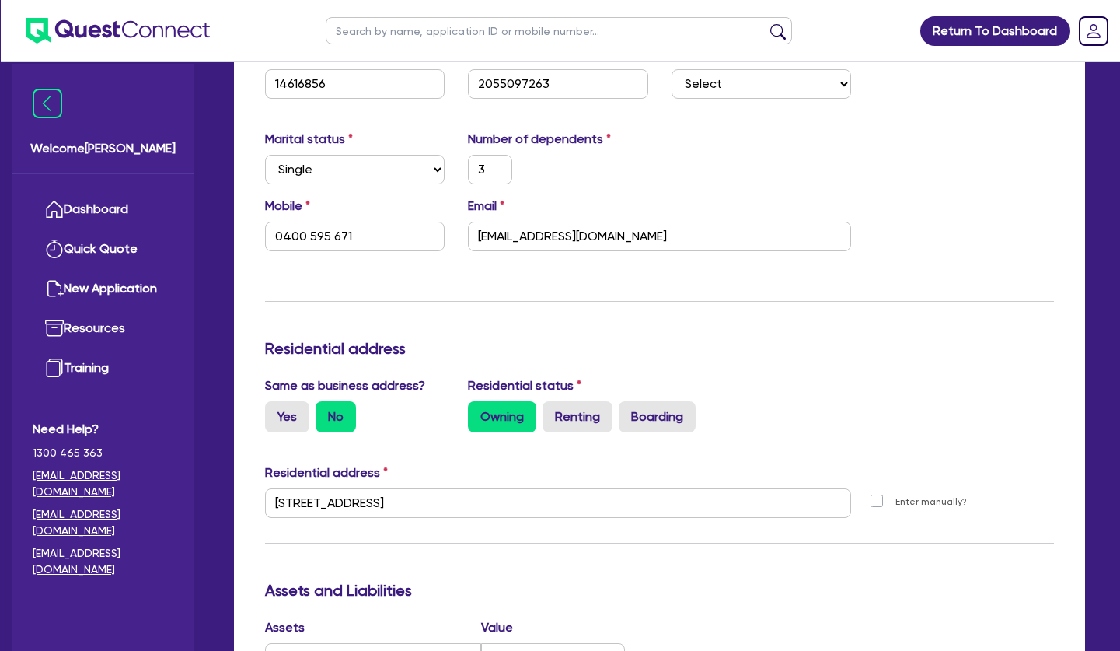
scroll to position [714, 0]
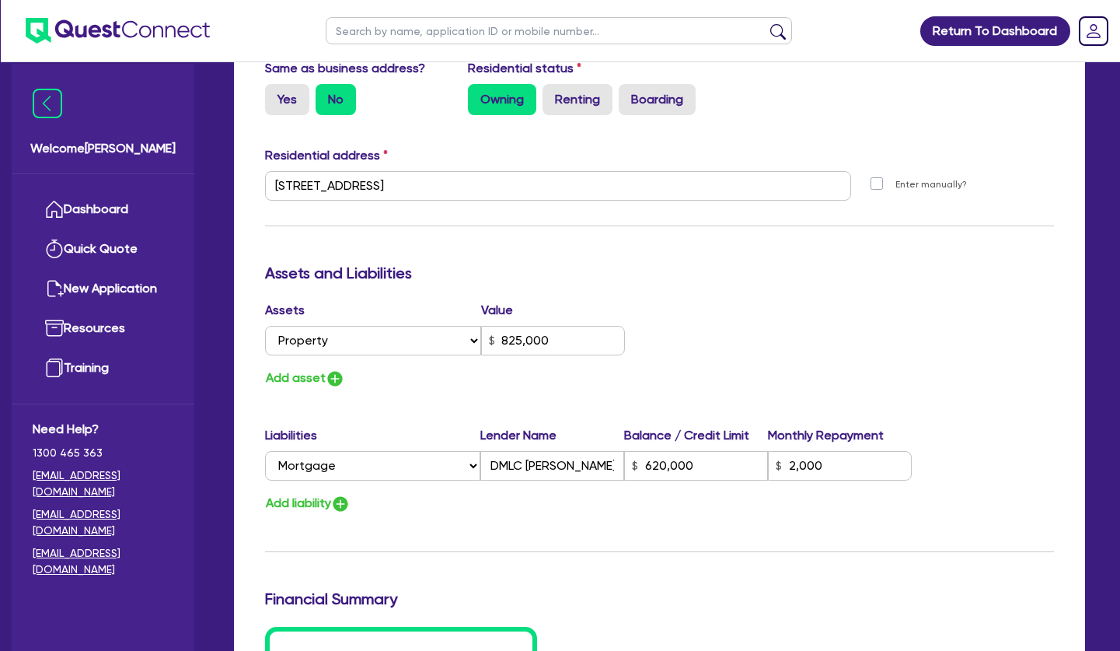
click at [702, 279] on h3 "Assets and Liabilities" at bounding box center [659, 273] width 789 height 19
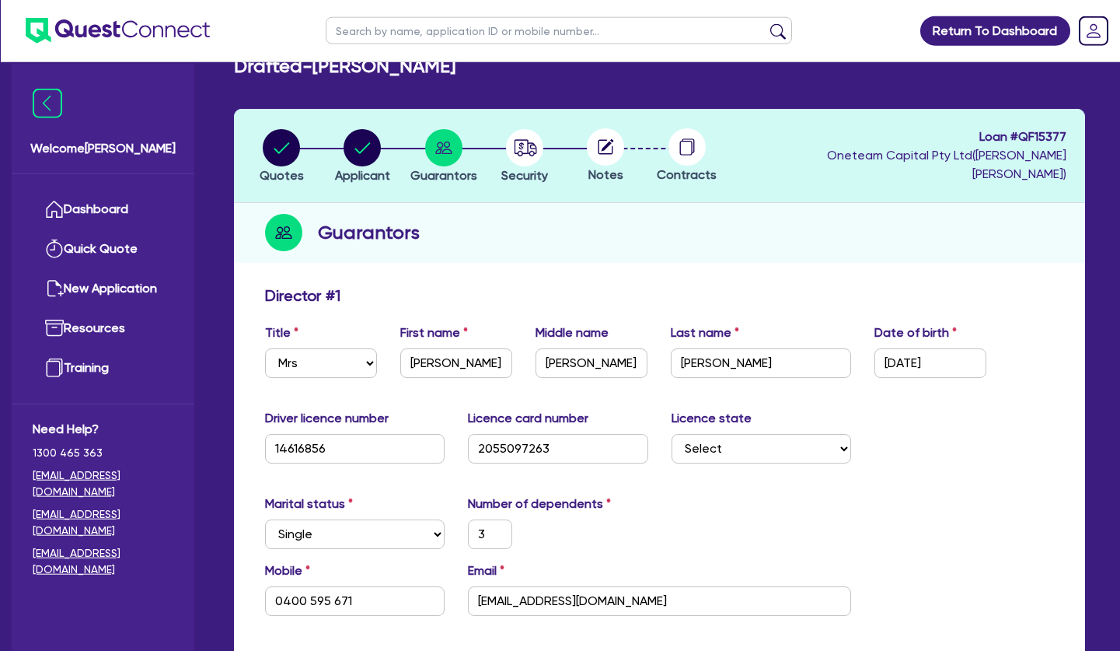
scroll to position [0, 0]
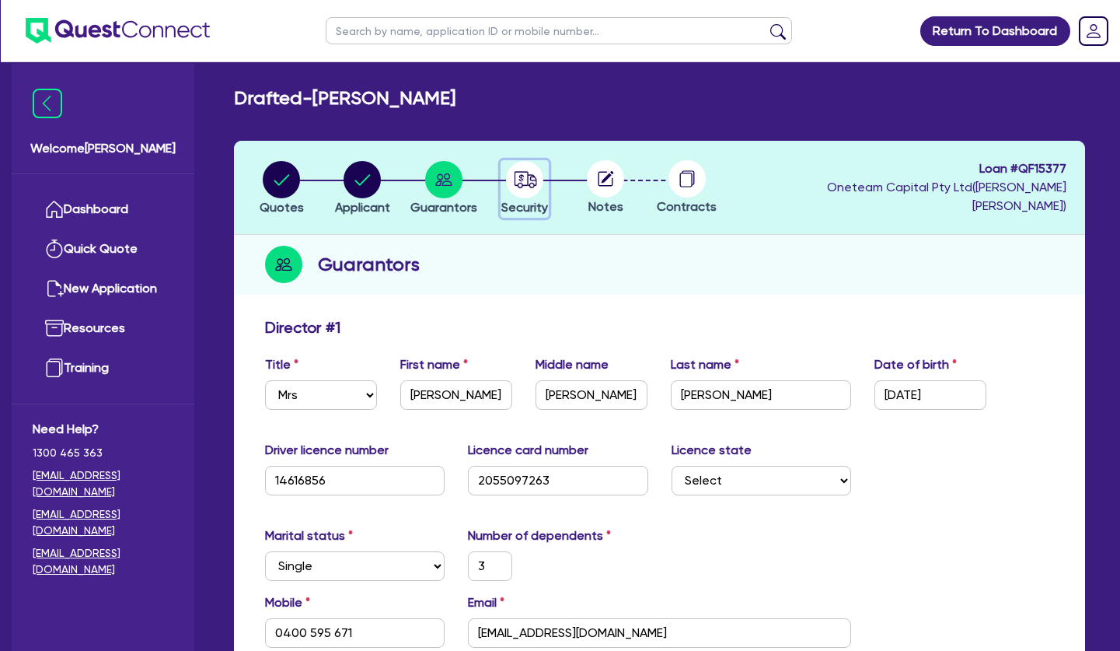
click at [523, 181] on circle "button" at bounding box center [524, 179] width 37 height 37
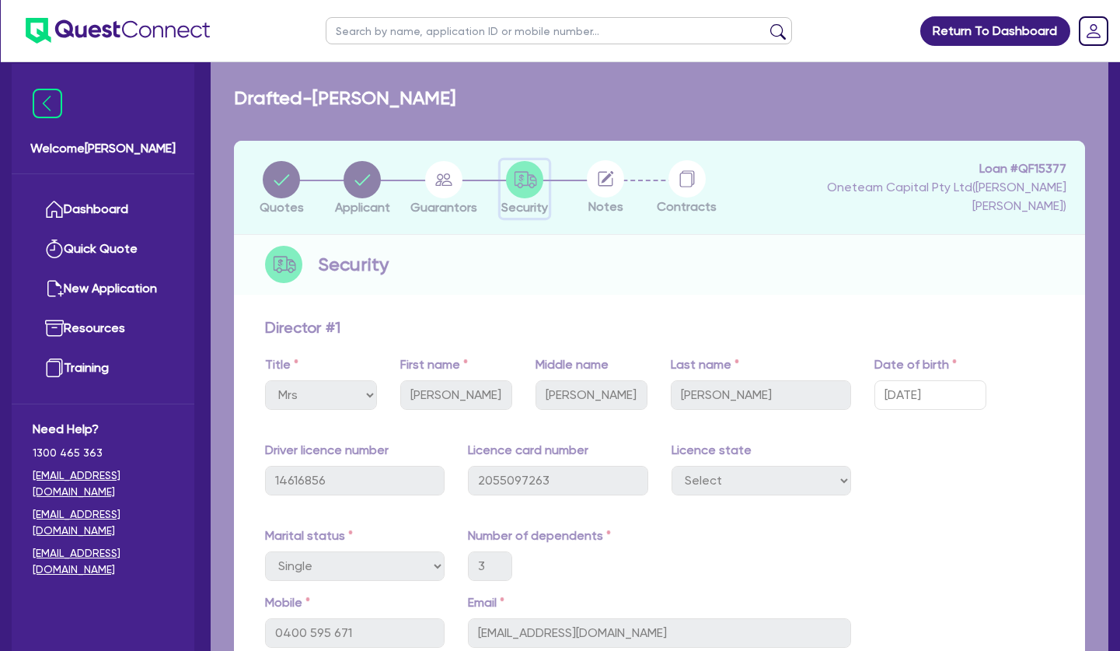
select select "SECONDARY_ASSETS"
select select "MEDICAL_DENTAL_LABORATORY_EQUIPMENT"
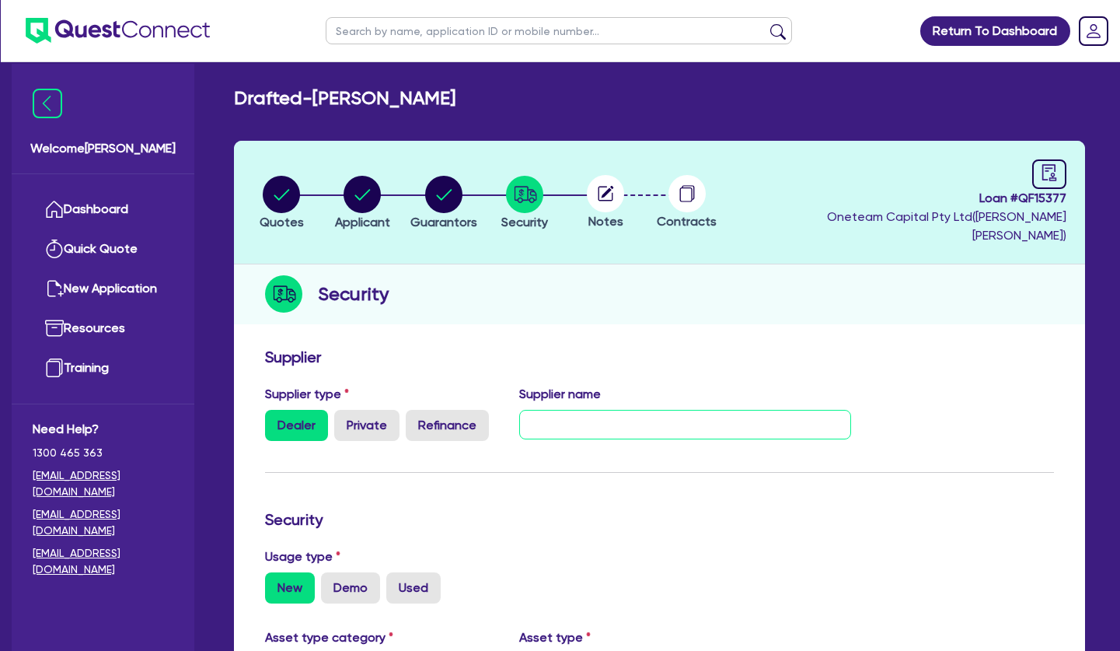
click at [658, 410] on input "text" at bounding box center [685, 425] width 332 height 30
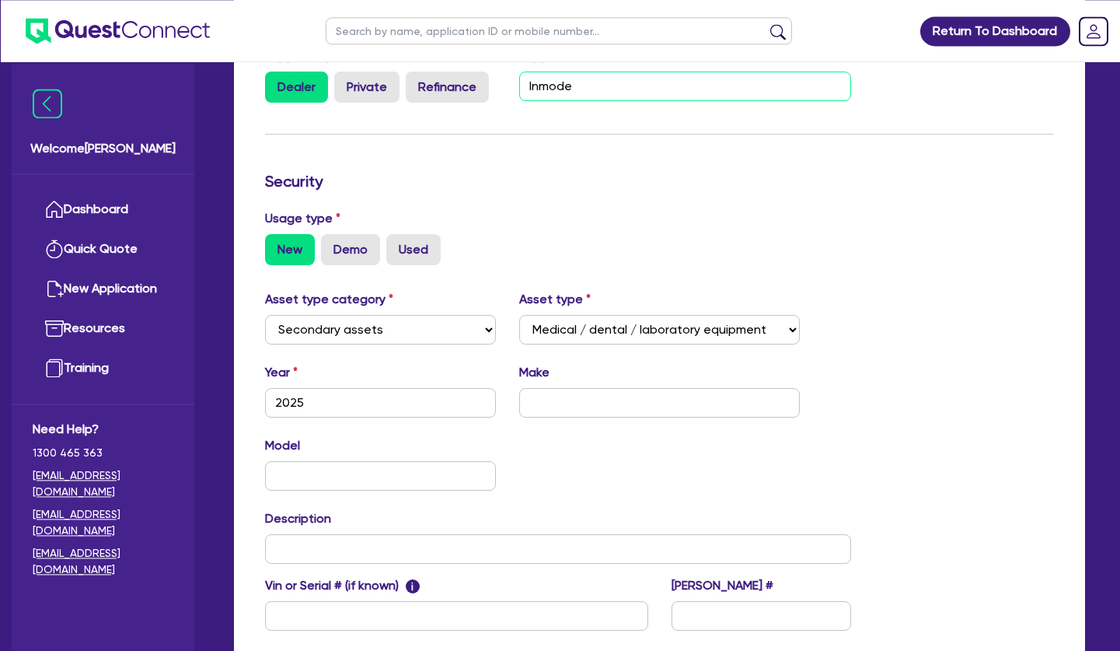
scroll to position [397, 0]
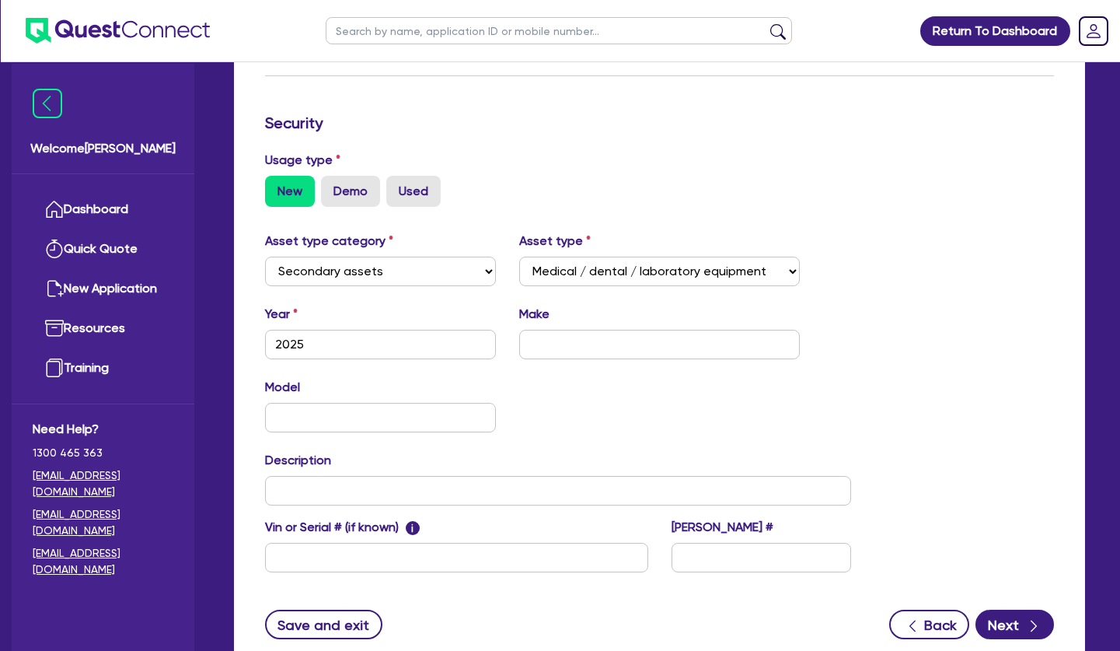
type input "Inmode"
click at [617, 355] on input "text" at bounding box center [659, 345] width 281 height 30
click at [613, 359] on input "Inmode Pro" at bounding box center [659, 345] width 281 height 30
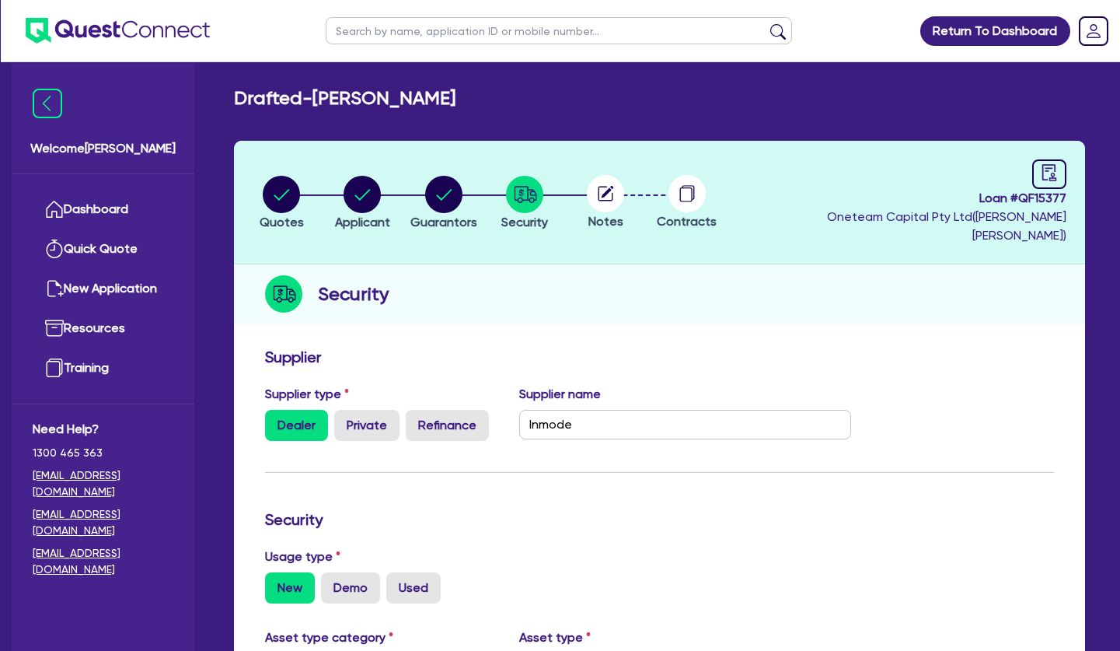
type input "Inmode Pro x 2 apps"
click at [424, 179] on div "button" at bounding box center [444, 194] width 67 height 37
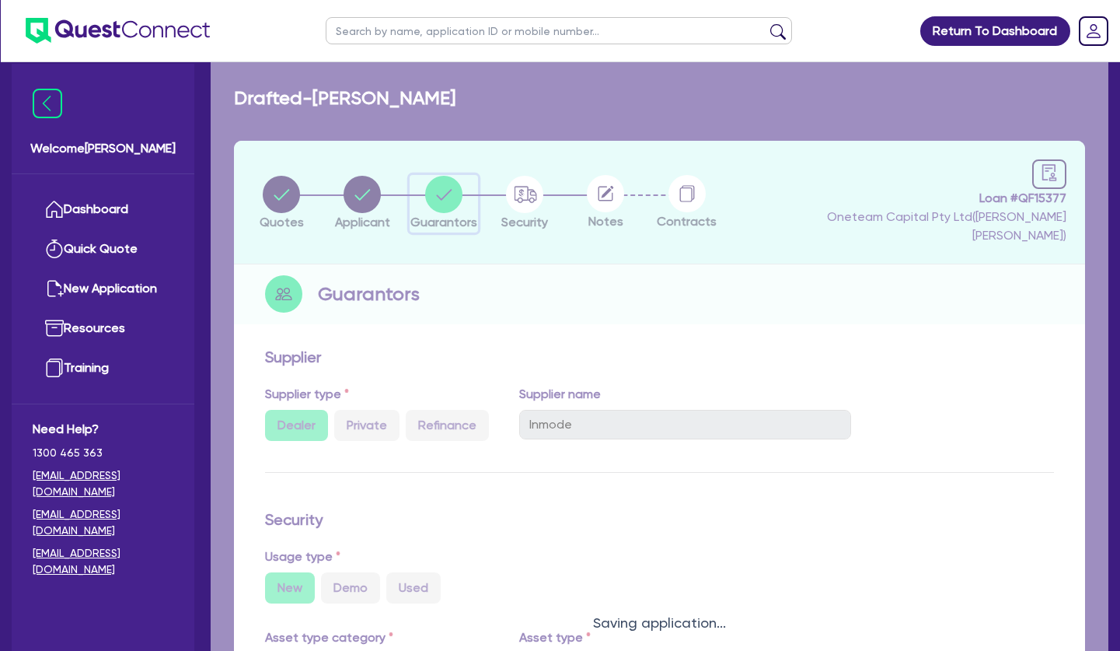
select select "MRS"
select select "[GEOGRAPHIC_DATA]"
select select "SINGLE"
select select "PROPERTY"
select select "MORTGAGE"
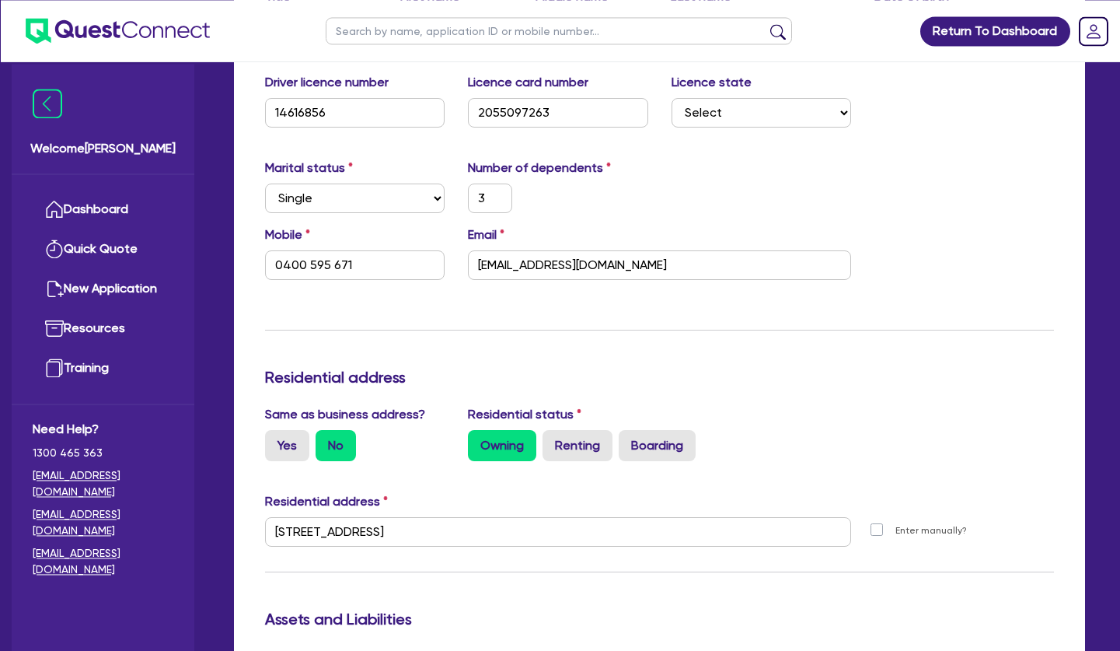
scroll to position [714, 0]
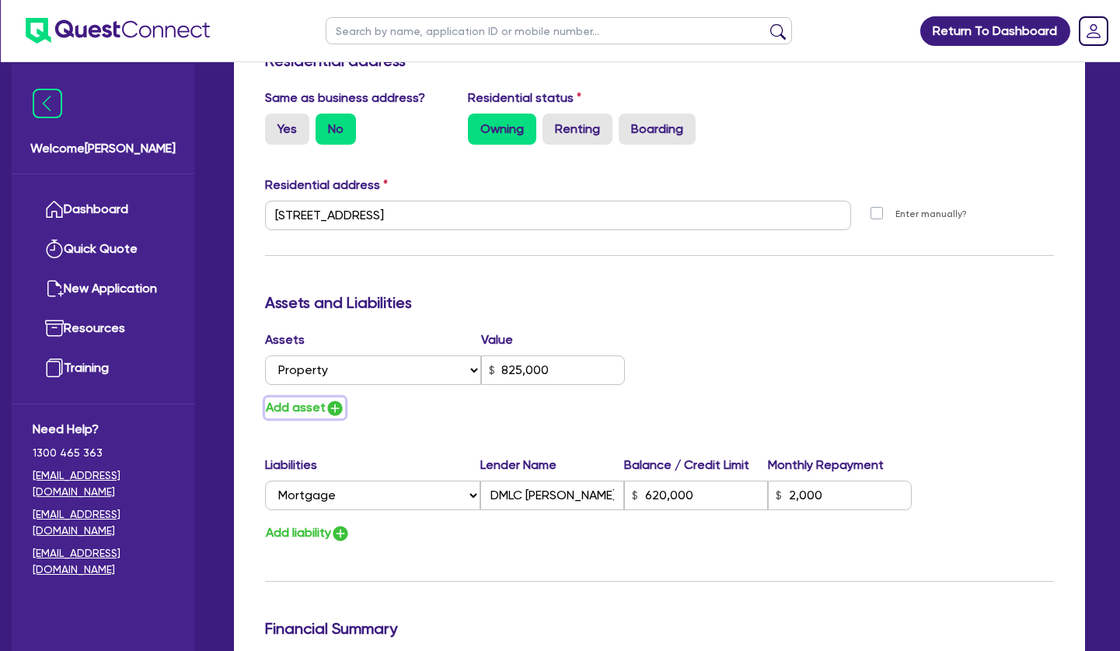
click at [313, 397] on button "Add asset" at bounding box center [305, 407] width 80 height 21
type input "3"
type input "0400 595 671"
type input "825,000"
type input "620,000"
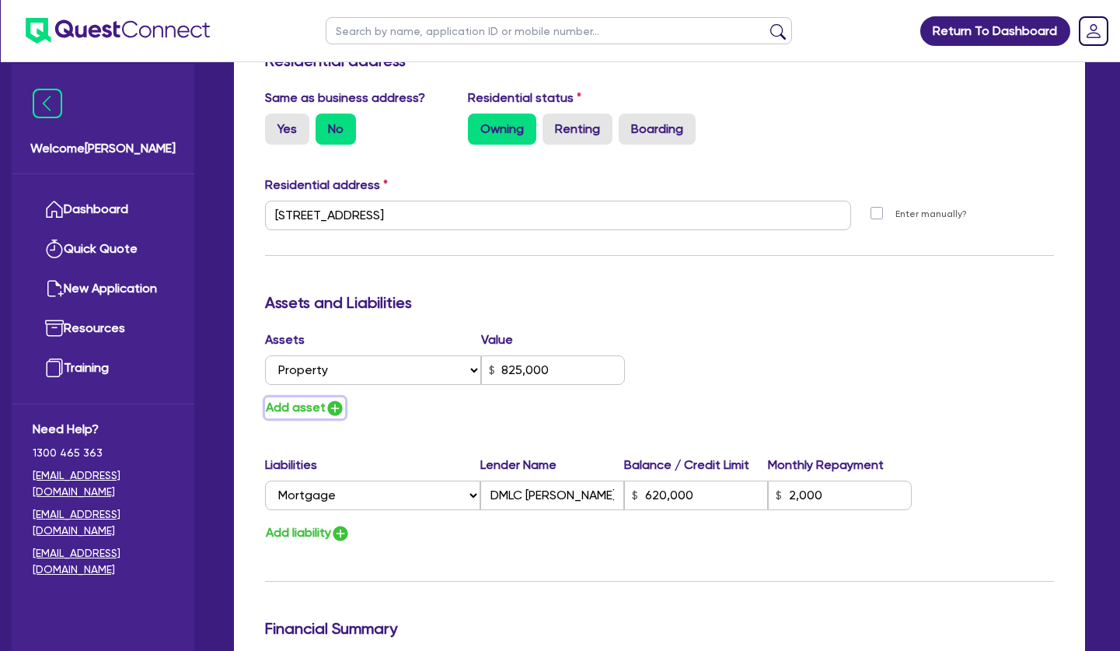
type input "2,000"
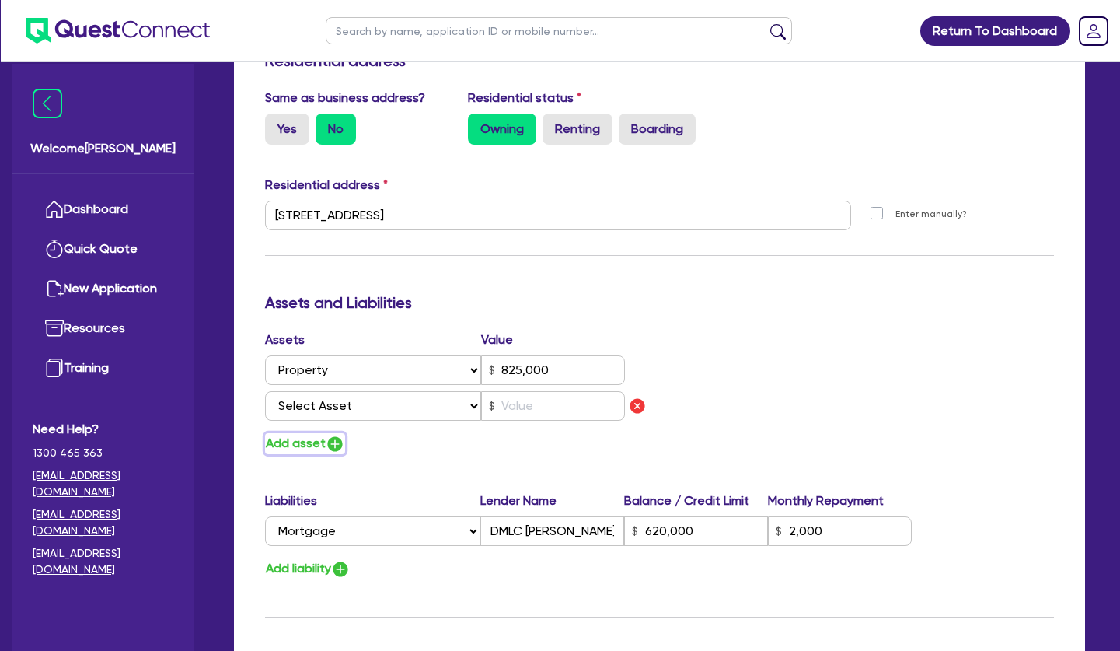
click at [301, 433] on button "Add asset" at bounding box center [305, 443] width 80 height 21
type input "3"
type input "0400 595 671"
type input "825,000"
type input "620,000"
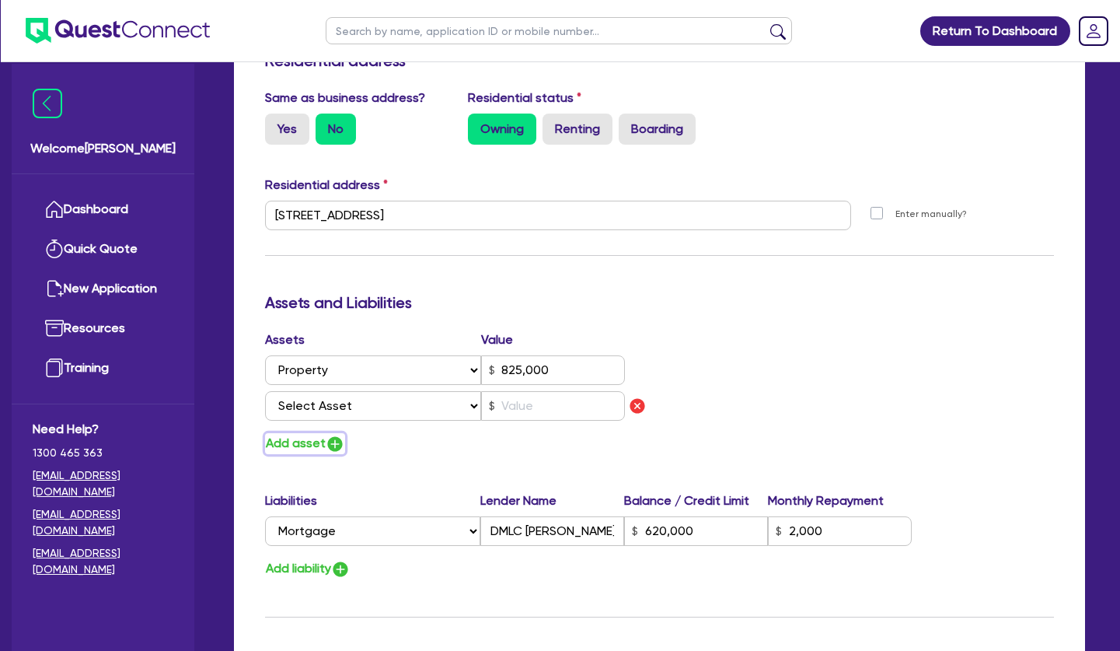
type input "2,000"
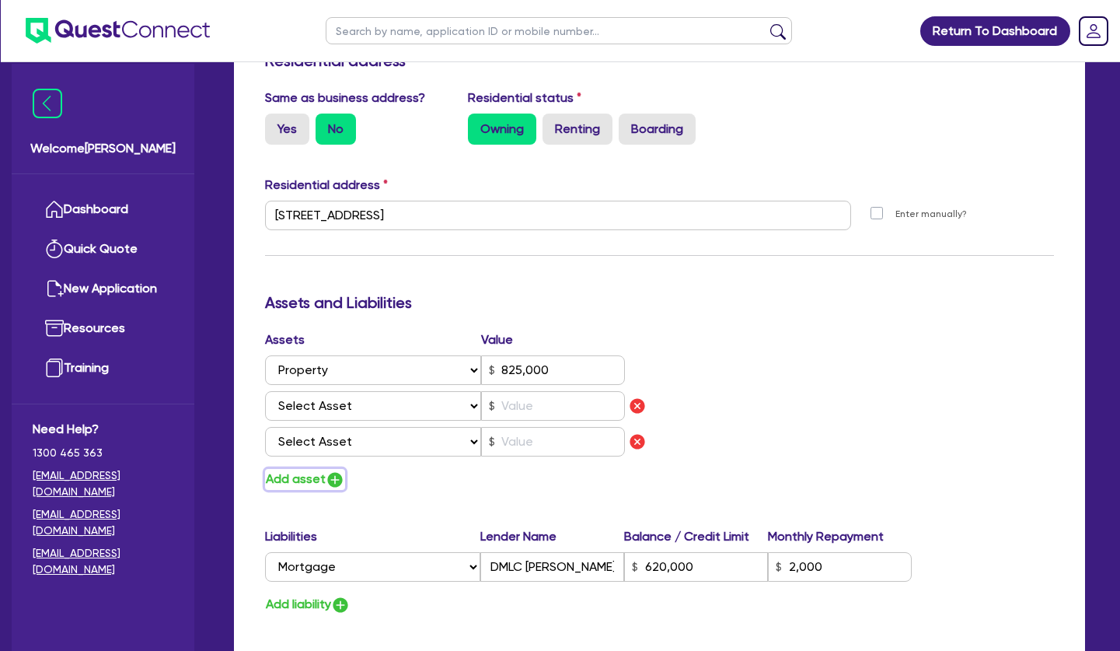
drag, startPoint x: 302, startPoint y: 457, endPoint x: 312, endPoint y: 407, distance: 50.8
click at [306, 442] on div "Assets Value Select Asset Cash Property Investment property Vehicle Truck Trail…" at bounding box center [456, 409] width 407 height 159
click at [265, 391] on select "Select Asset Cash Property Investment property Vehicle Truck Trailer Equipment …" at bounding box center [373, 406] width 216 height 30
select select "CASH"
click option "Cash" at bounding box center [0, 0] width 0 height 0
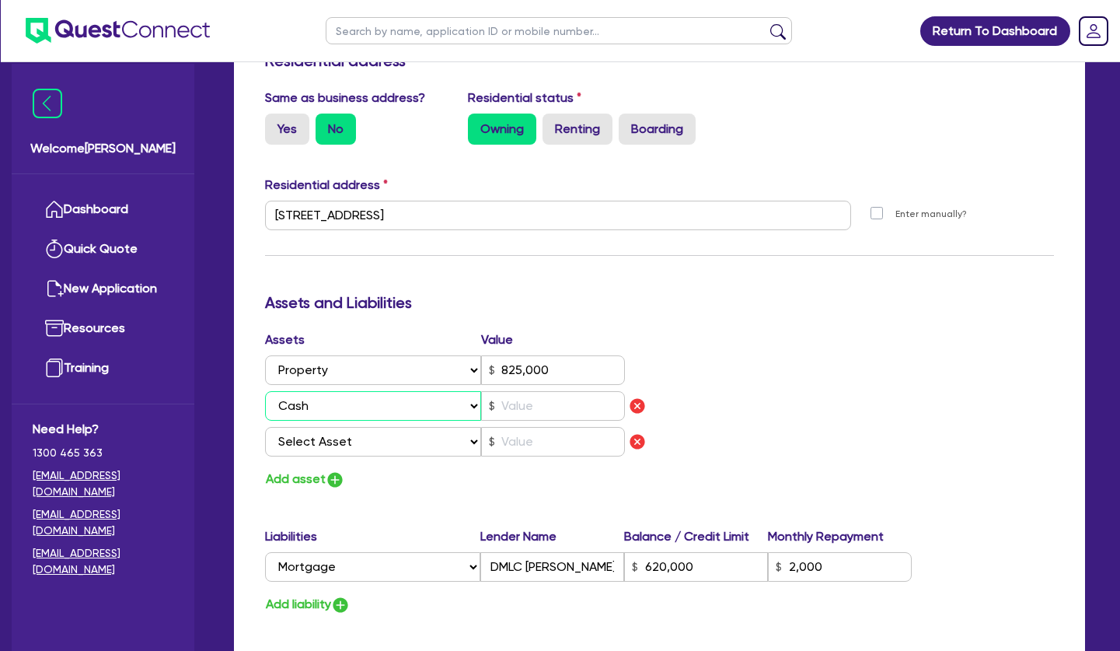
type input "3"
type input "0400 595 671"
type input "825,000"
type input "620,000"
type input "2,000"
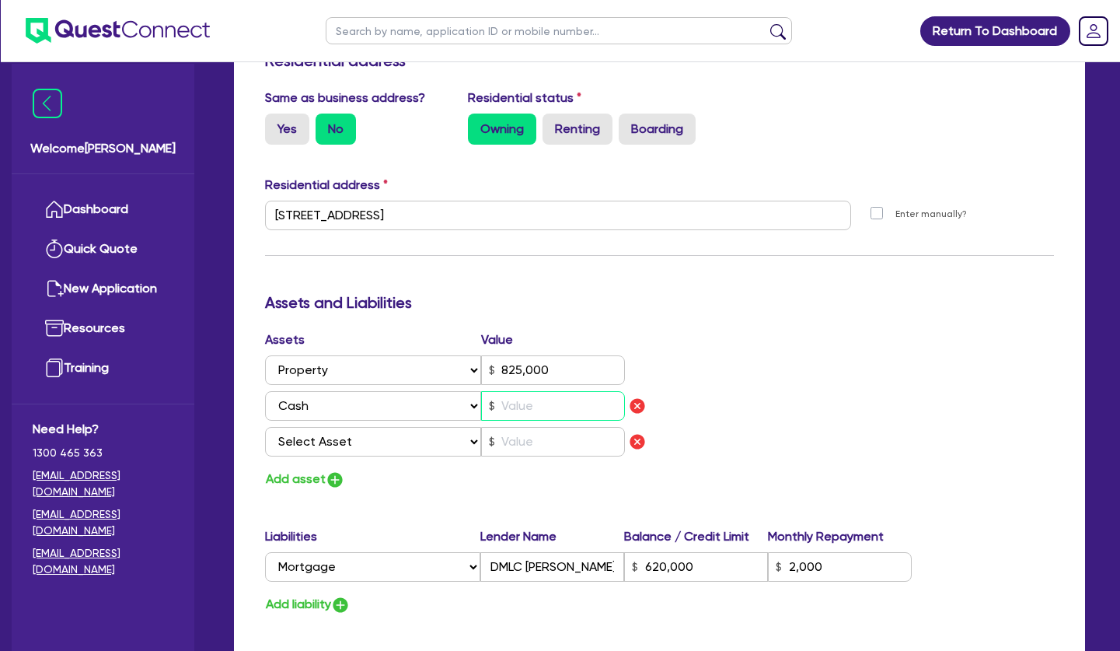
click at [540, 391] on input "text" at bounding box center [553, 406] width 144 height 30
type input "3"
type input "0400 595 671"
type input "825,000"
type input "620,000"
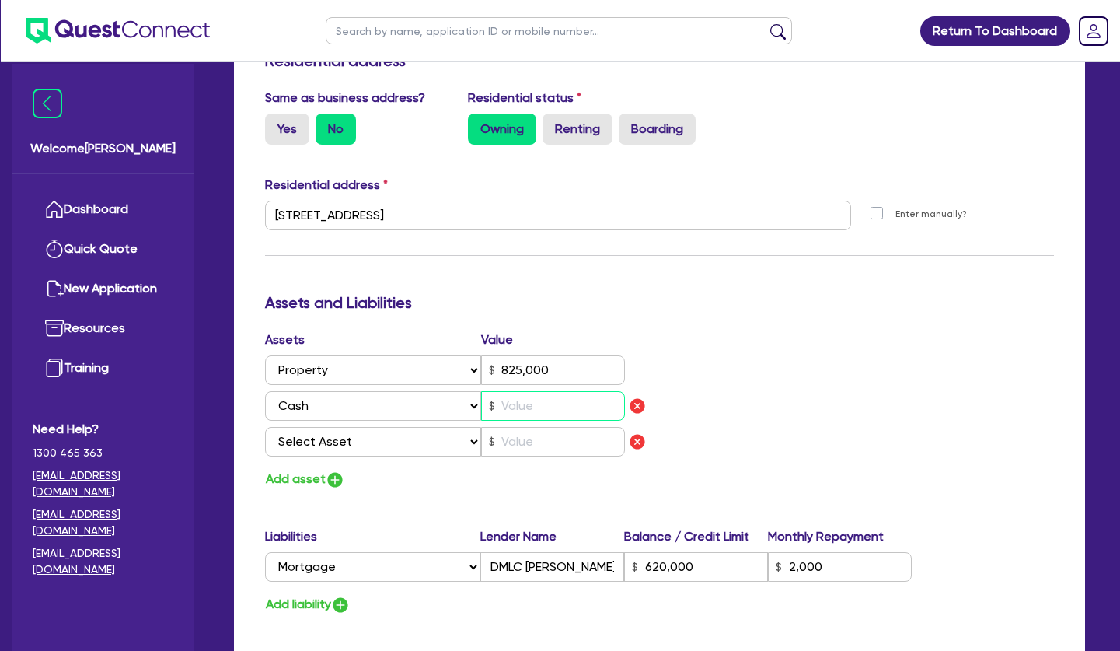
type input "2,000"
type input "1"
type input "3"
click at [265, 427] on select "Select Asset Cash Property Investment property Vehicle Truck Trailer Equipment …" at bounding box center [373, 442] width 216 height 30
click option "Household & personal asset" at bounding box center [0, 0] width 0 height 0
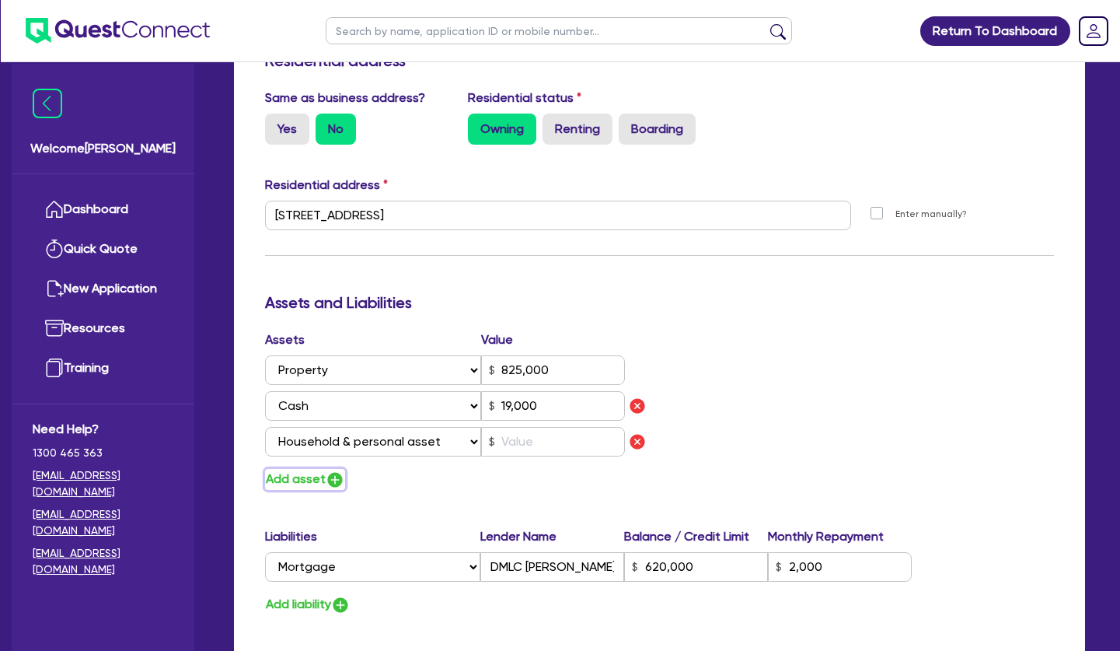
click at [275, 469] on button "Add asset" at bounding box center [305, 479] width 80 height 21
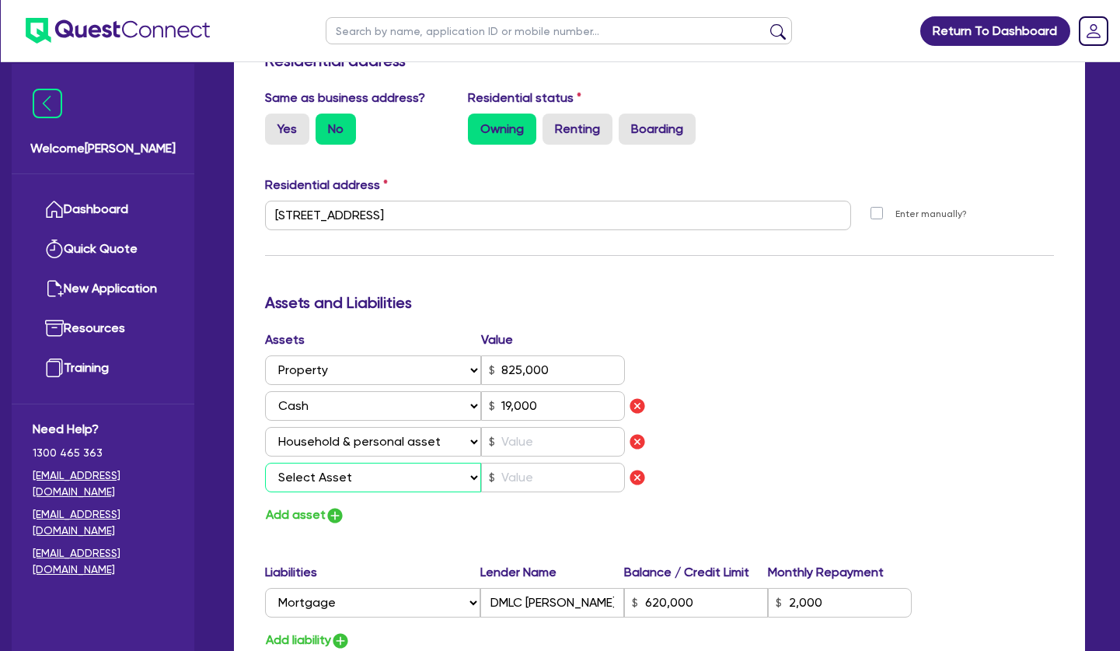
click at [265, 463] on select "Select Asset Cash Property Investment property Vehicle Truck Trailer Equipment …" at bounding box center [373, 478] width 216 height 30
click option "Other asset" at bounding box center [0, 0] width 0 height 0
click at [518, 427] on input "text" at bounding box center [553, 442] width 144 height 30
click at [513, 463] on input "text" at bounding box center [553, 478] width 144 height 30
drag, startPoint x: 821, startPoint y: 424, endPoint x: 807, endPoint y: 424, distance: 14.0
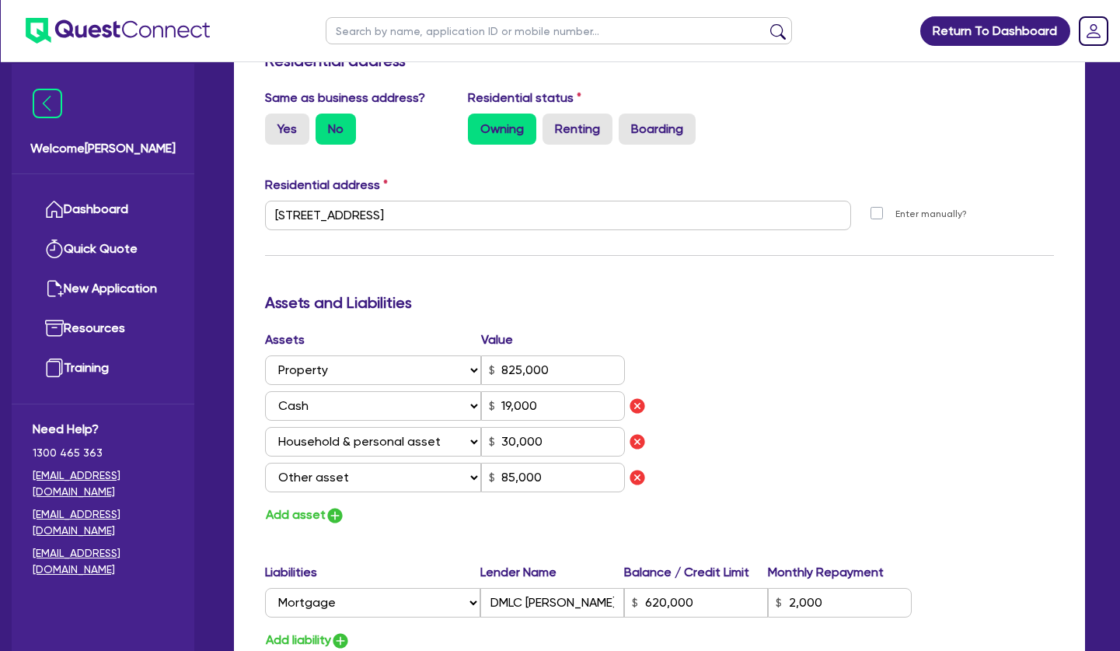
click at [819, 424] on div "Assets Value Select Asset Cash Property Investment property Vehicle Truck Trail…" at bounding box center [659, 427] width 813 height 195
click at [299, 505] on button "Add asset" at bounding box center [305, 515] width 80 height 21
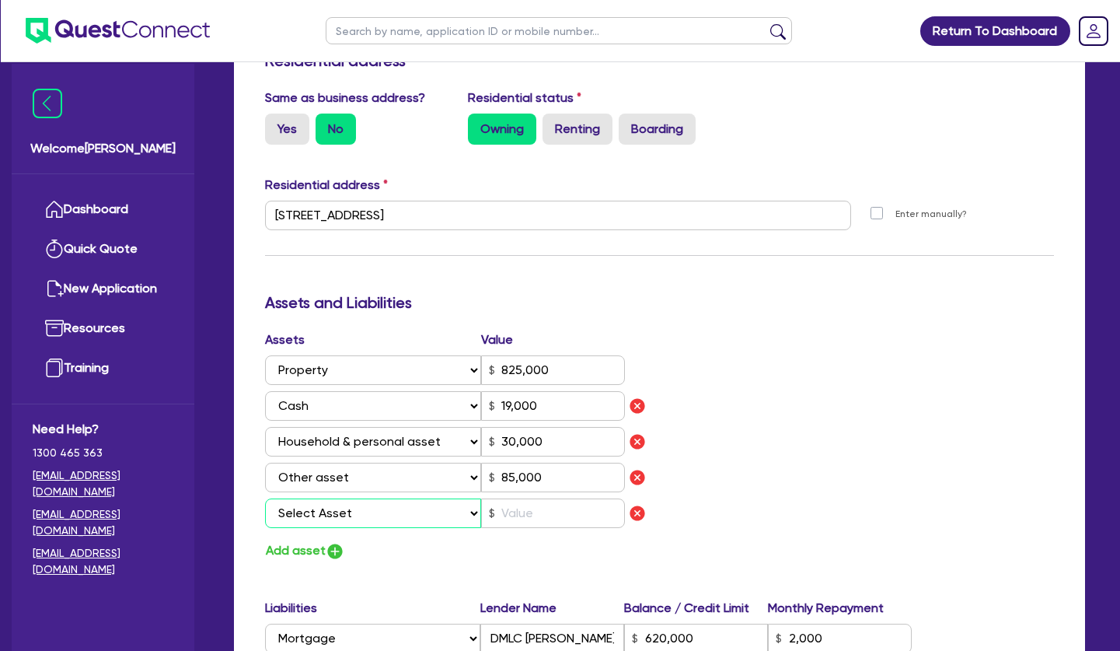
click at [265, 498] on select "Select Asset Cash Property Investment property Vehicle Truck Trailer Equipment …" at bounding box center [373, 513] width 216 height 30
click option "Vehicle" at bounding box center [0, 0] width 0 height 0
click at [524, 498] on input "text" at bounding box center [553, 513] width 144 height 30
click at [741, 456] on div "Assets Value Select Asset Cash Property Investment property Vehicle Truck Trail…" at bounding box center [659, 445] width 813 height 231
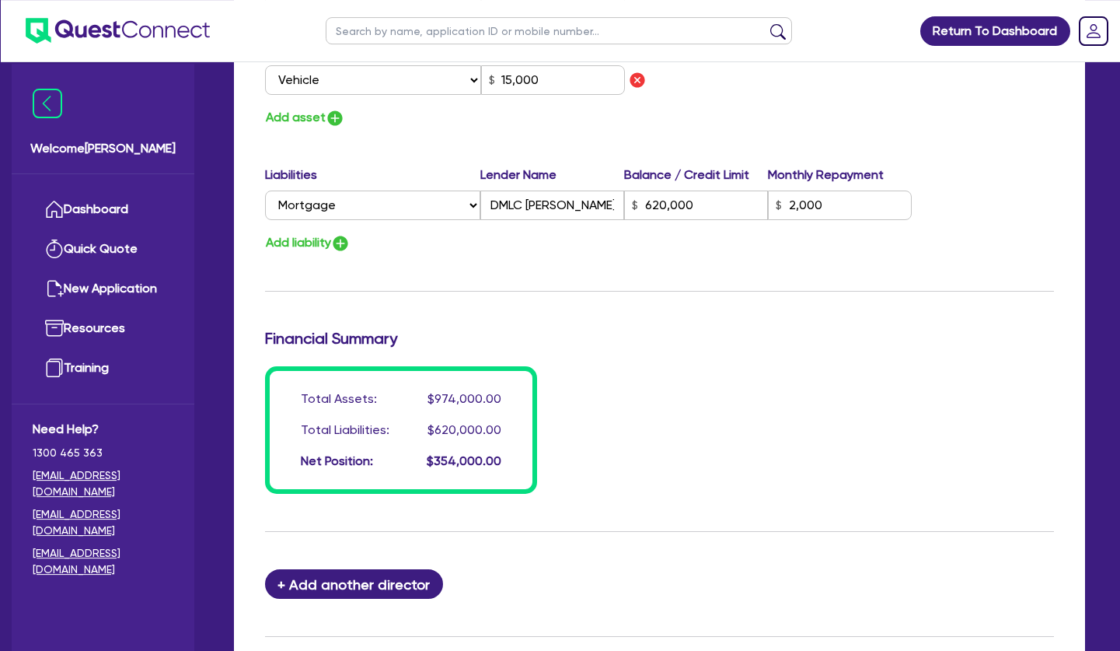
scroll to position [1269, 0]
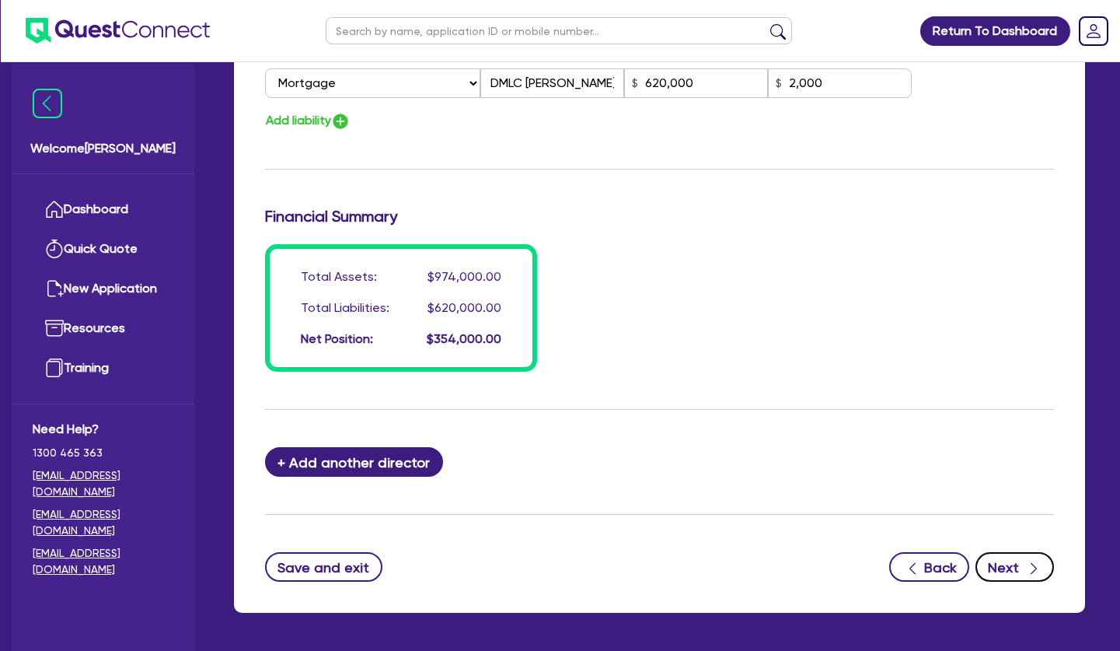
click at [1015, 552] on button "Next" at bounding box center [1015, 567] width 79 height 30
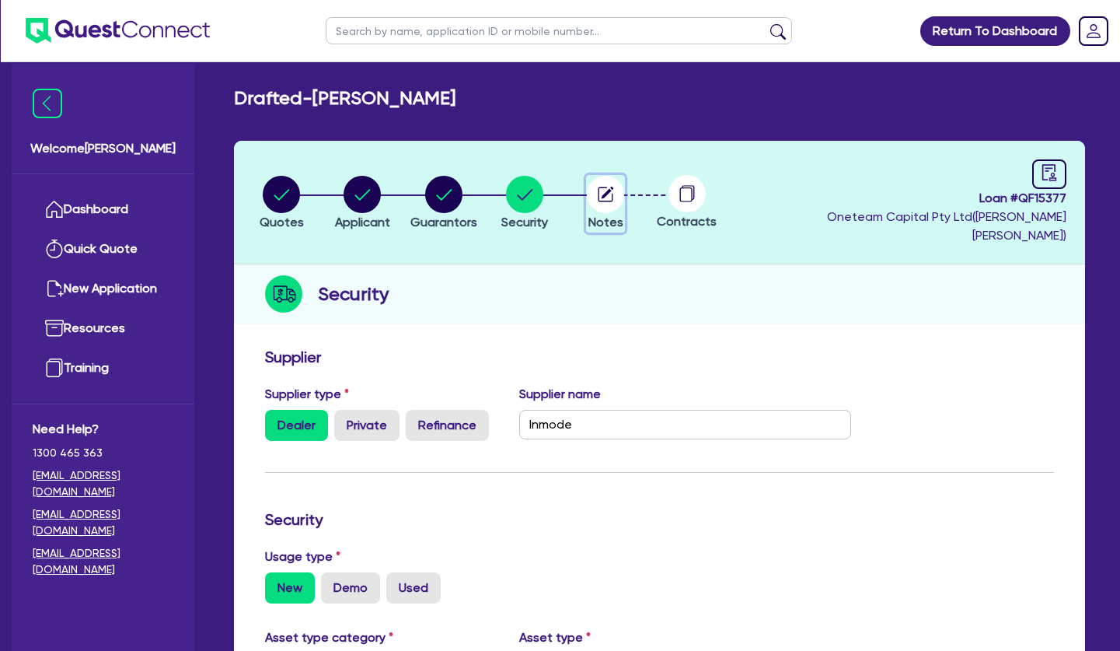
click at [605, 184] on circle "button" at bounding box center [605, 194] width 37 height 37
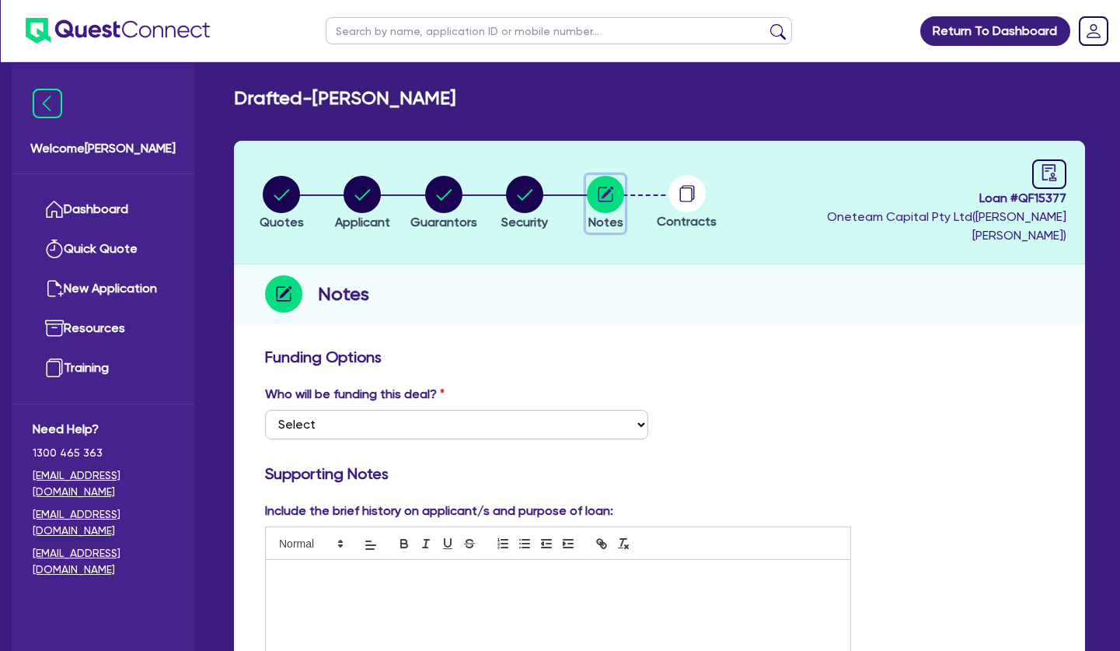
scroll to position [159, 0]
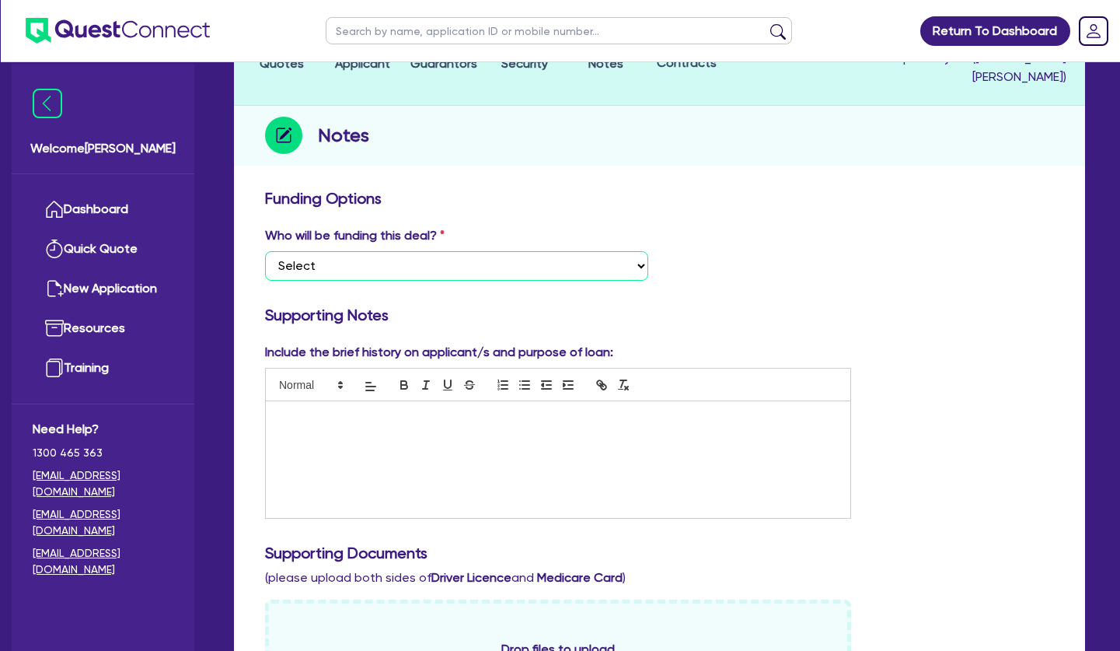
click at [265, 251] on select "Select I want Quest to fund 100% I will fund 100% I will co-fund with Quest Oth…" at bounding box center [456, 266] width 383 height 30
click option "Other - I am referring this deal in" at bounding box center [0, 0] width 0 height 0
click at [369, 411] on div at bounding box center [558, 459] width 585 height 117
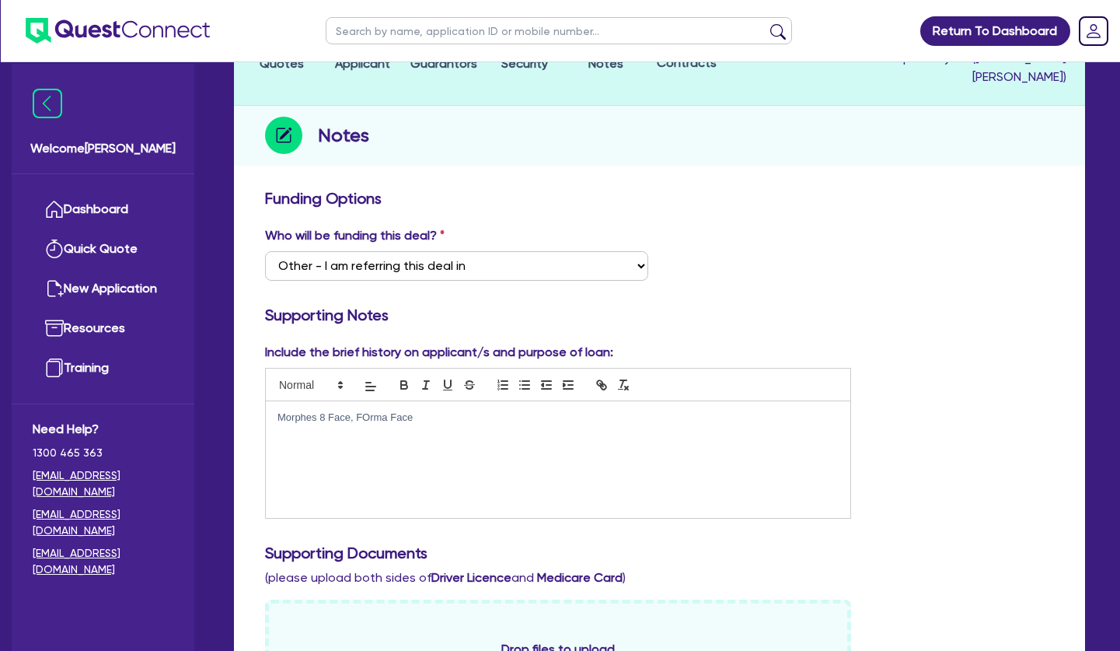
click at [367, 411] on p "Morphes 8 Face, FOrma Face" at bounding box center [558, 418] width 561 height 14
click at [382, 411] on div "Morphes 8 Face, Forma Face" at bounding box center [558, 459] width 585 height 117
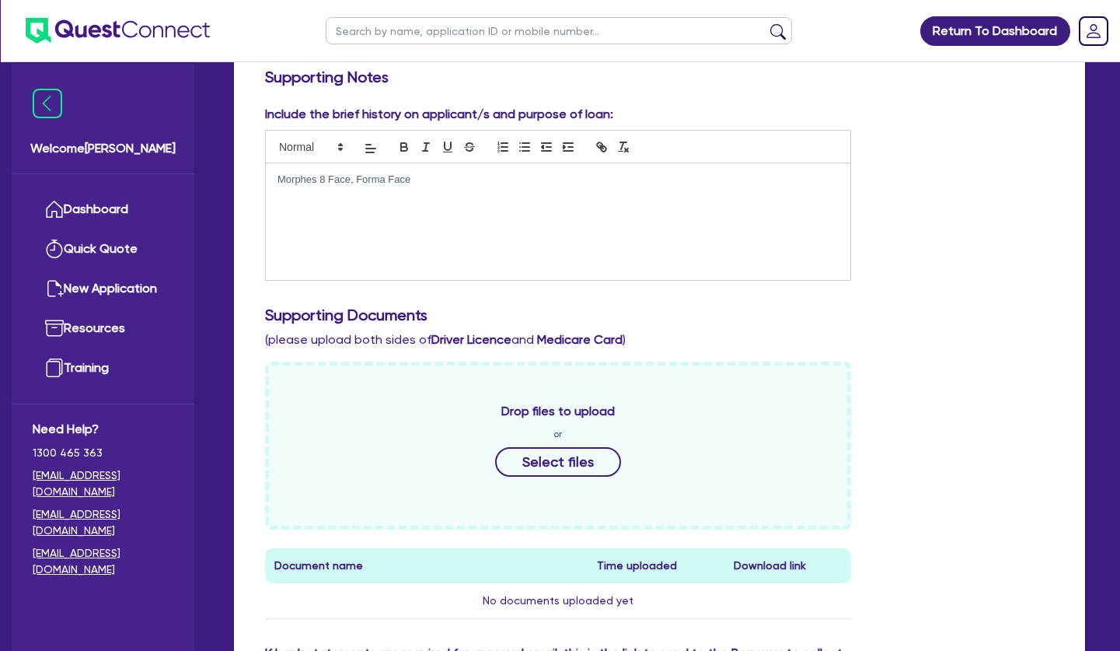
scroll to position [714, 0]
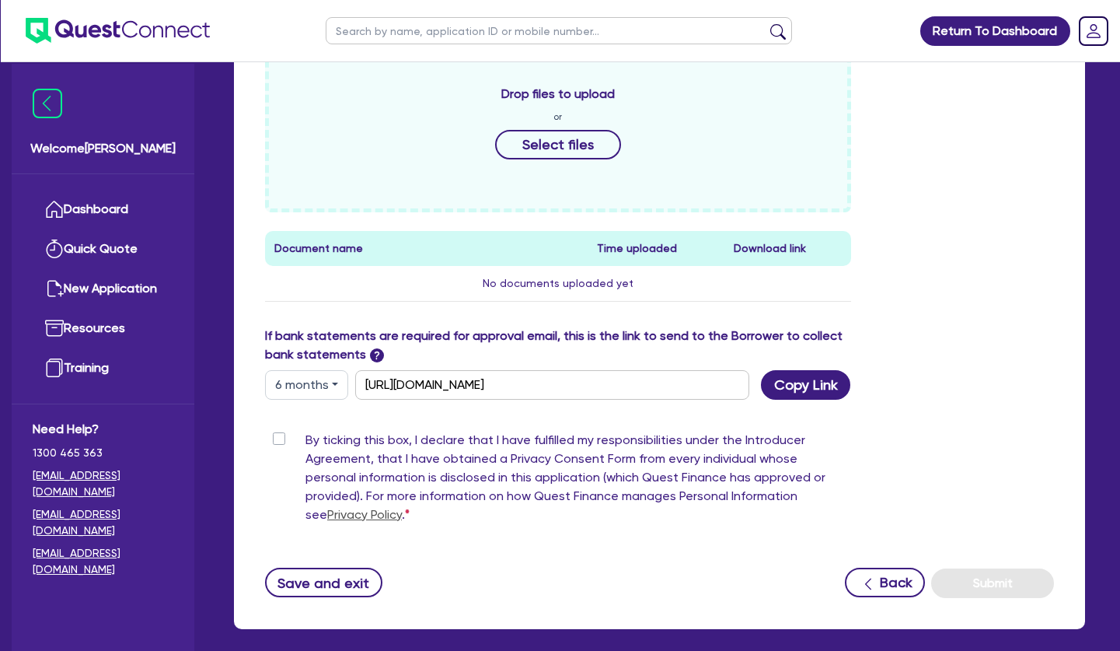
click at [306, 431] on label "By ticking this box, I declare that I have fulfilled my responsibilities under …" at bounding box center [579, 481] width 546 height 100
click at [278, 431] on input "By ticking this box, I declare that I have fulfilled my responsibilities under …" at bounding box center [271, 438] width 12 height 15
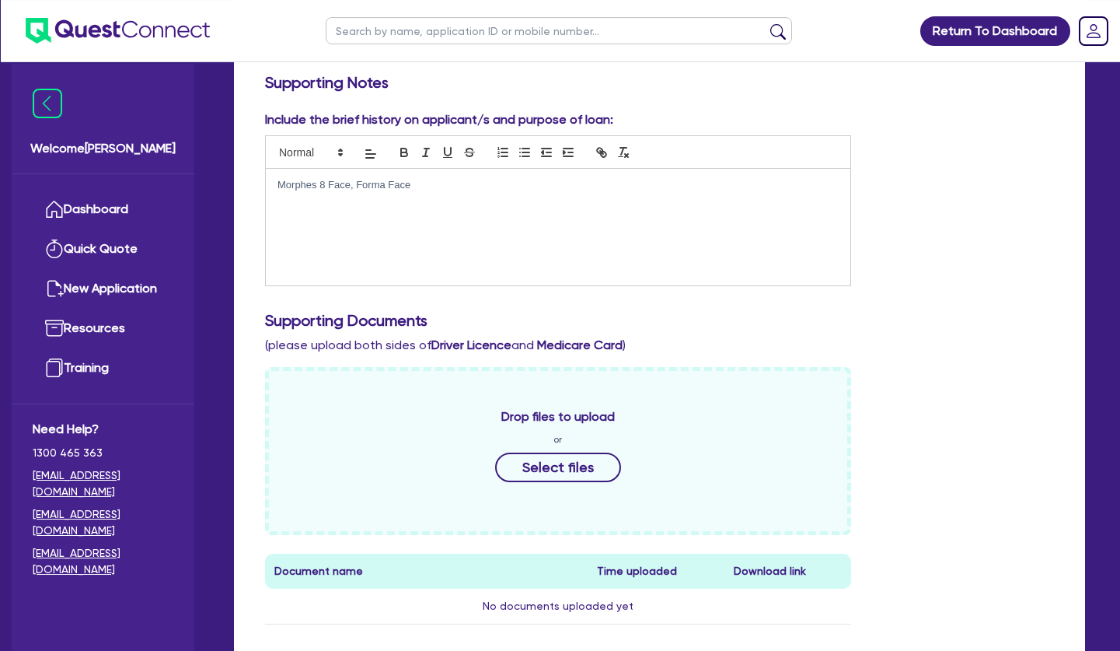
scroll to position [79, 0]
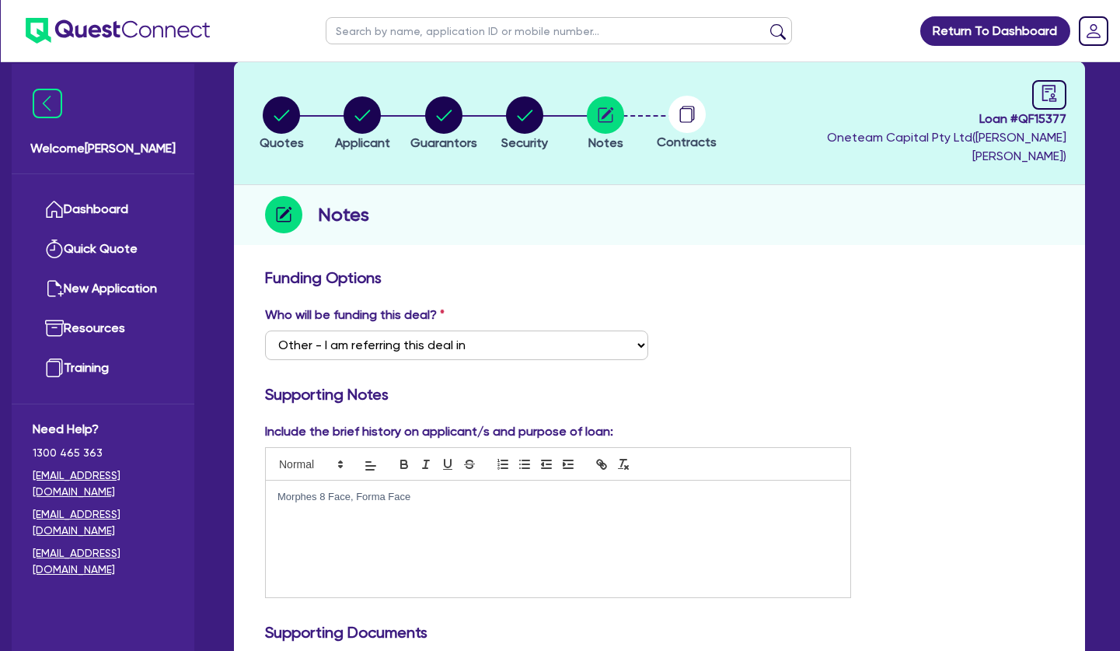
click at [477, 490] on p "Morphes 8 Face, Forma Face" at bounding box center [558, 497] width 561 height 14
drag, startPoint x: 1040, startPoint y: 91, endPoint x: 957, endPoint y: 116, distance: 86.8
click at [1037, 91] on link at bounding box center [1050, 95] width 34 height 30
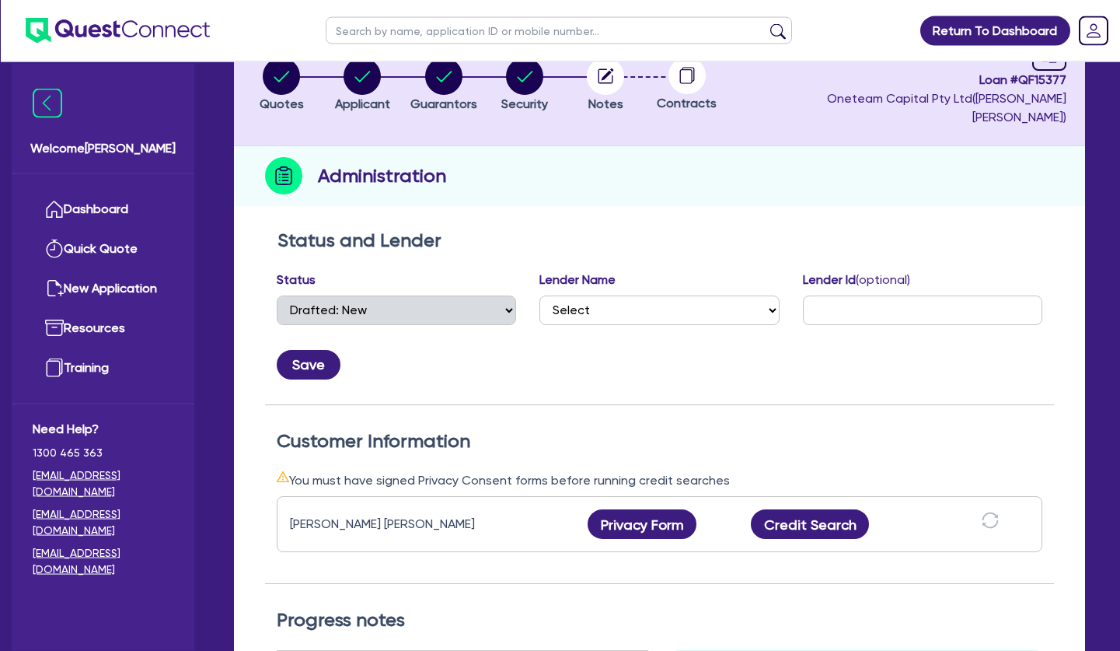
scroll to position [159, 0]
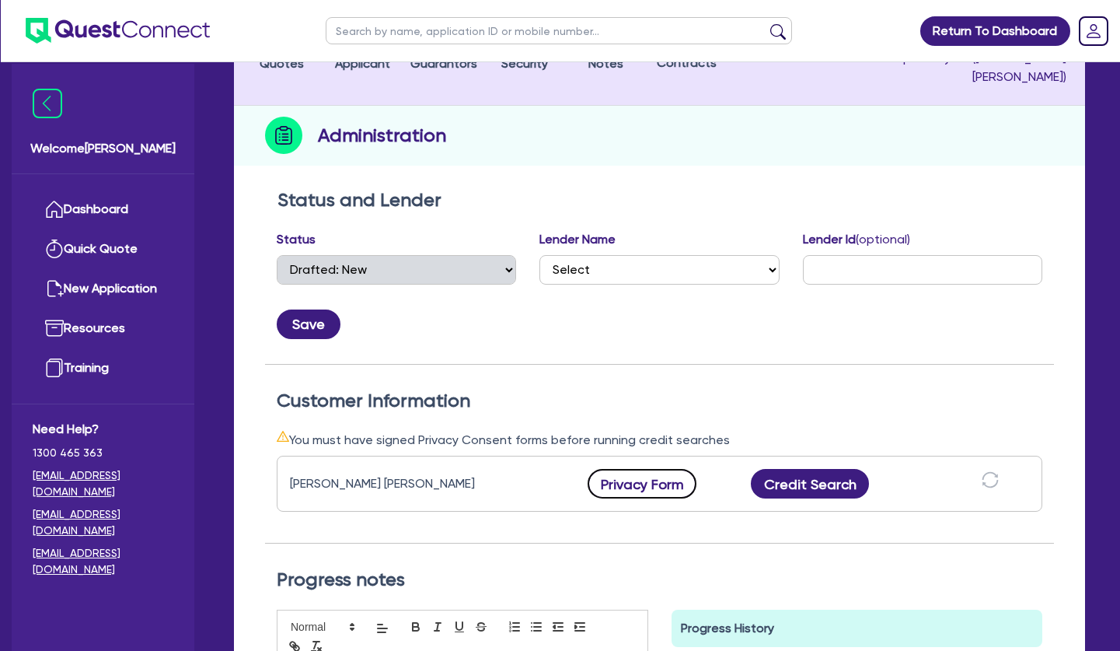
click at [641, 469] on button "Privacy Form" at bounding box center [642, 484] width 109 height 30
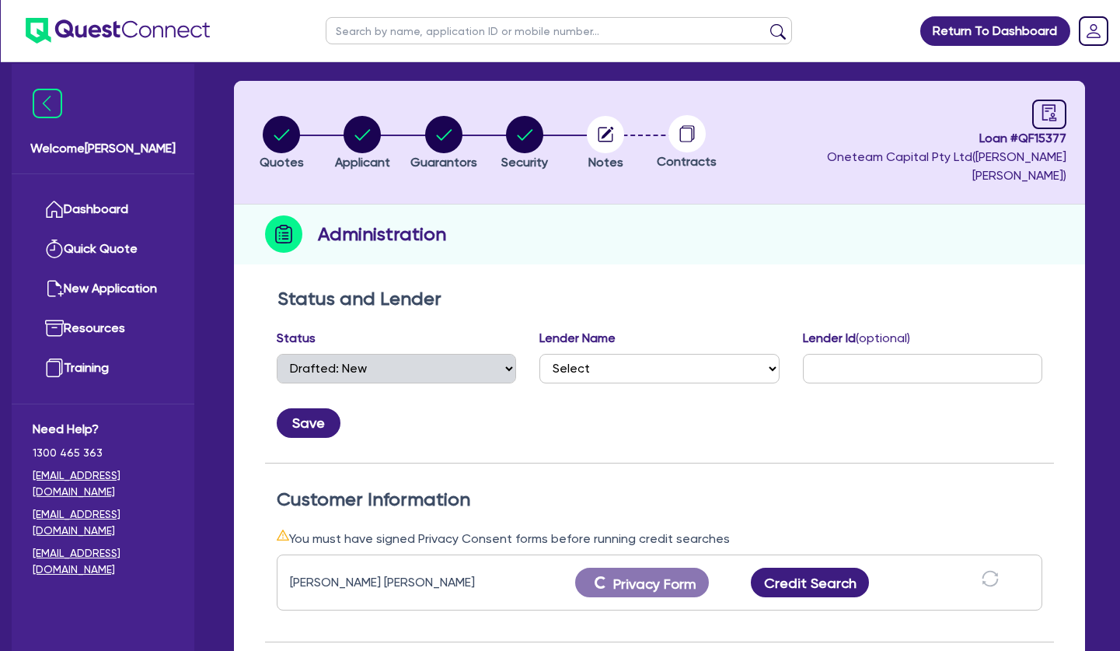
scroll to position [0, 0]
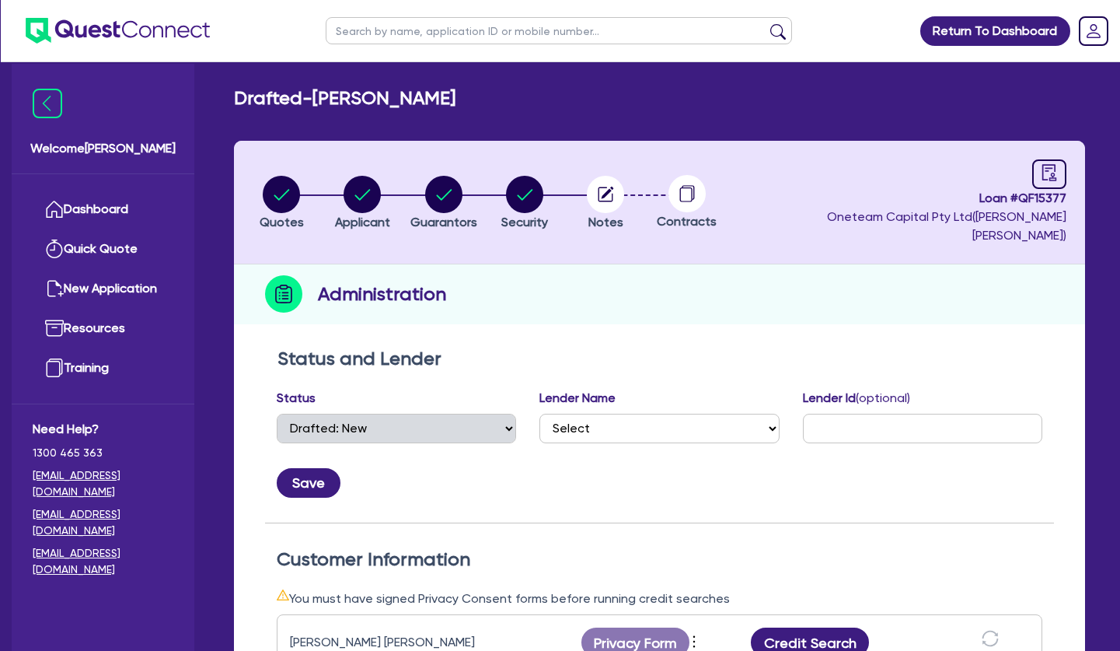
drag, startPoint x: 426, startPoint y: 305, endPoint x: 439, endPoint y: 290, distance: 19.3
click at [427, 305] on div "Administration" at bounding box center [659, 294] width 851 height 60
click at [451, 195] on circle "button" at bounding box center [443, 194] width 37 height 37
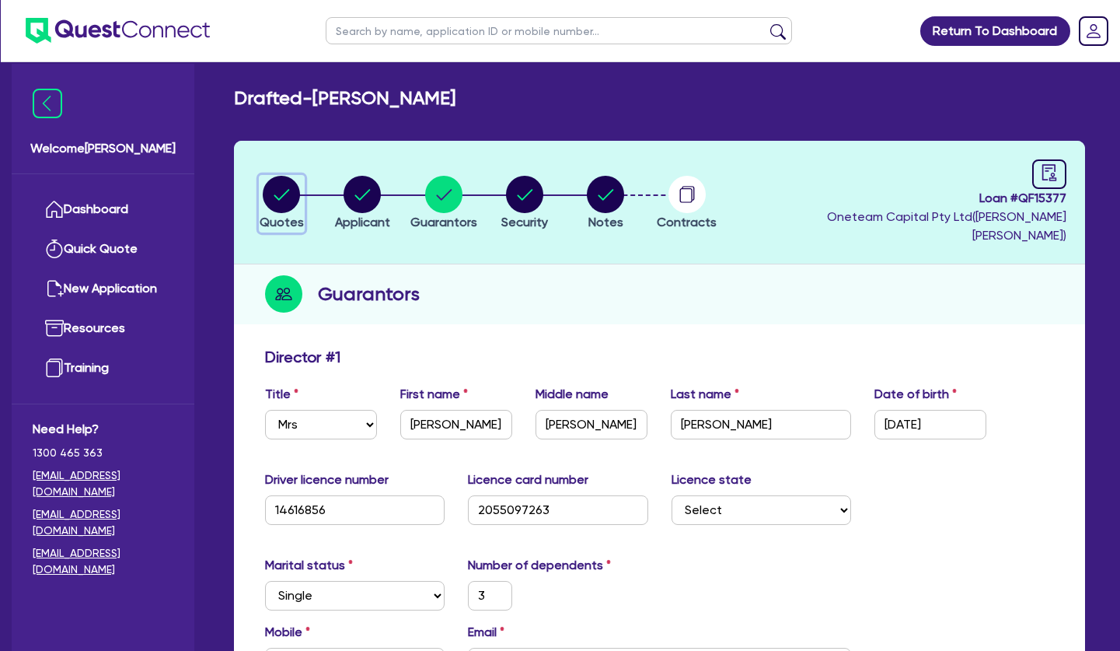
click at [286, 194] on circle "button" at bounding box center [281, 194] width 37 height 37
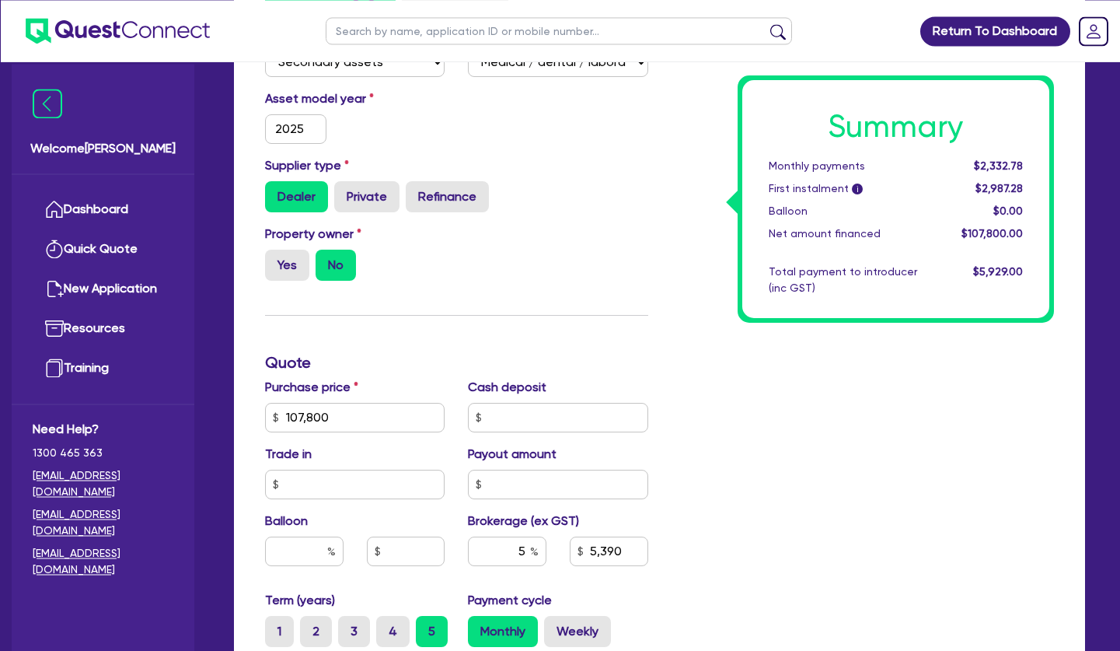
scroll to position [397, 0]
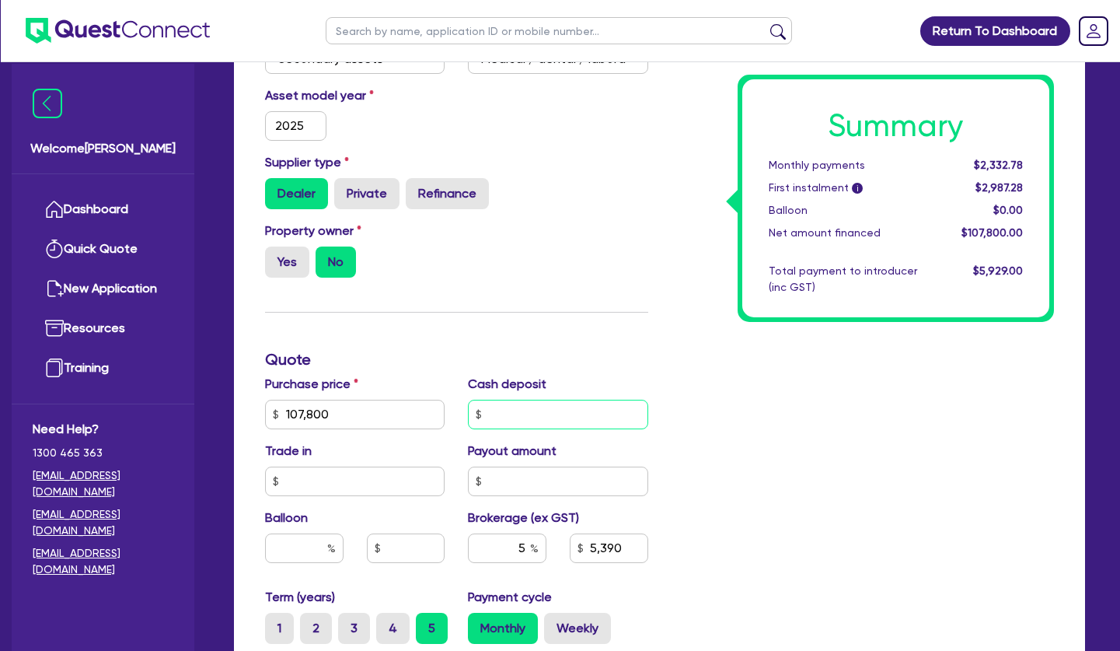
click at [574, 400] on input "text" at bounding box center [558, 415] width 180 height 30
click at [537, 400] on input "text" at bounding box center [558, 415] width 180 height 30
click at [890, 425] on div "Summary Monthly payments $2,332.78 First instalment i $2,987.28 Balloon $0.00 N…" at bounding box center [863, 405] width 407 height 909
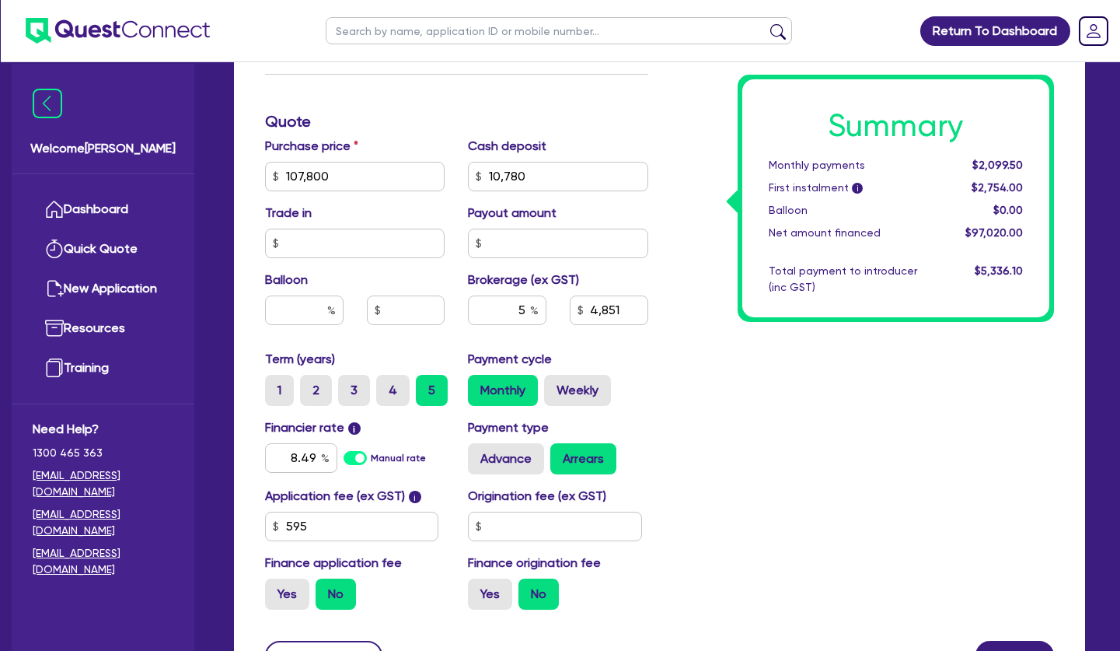
scroll to position [714, 0]
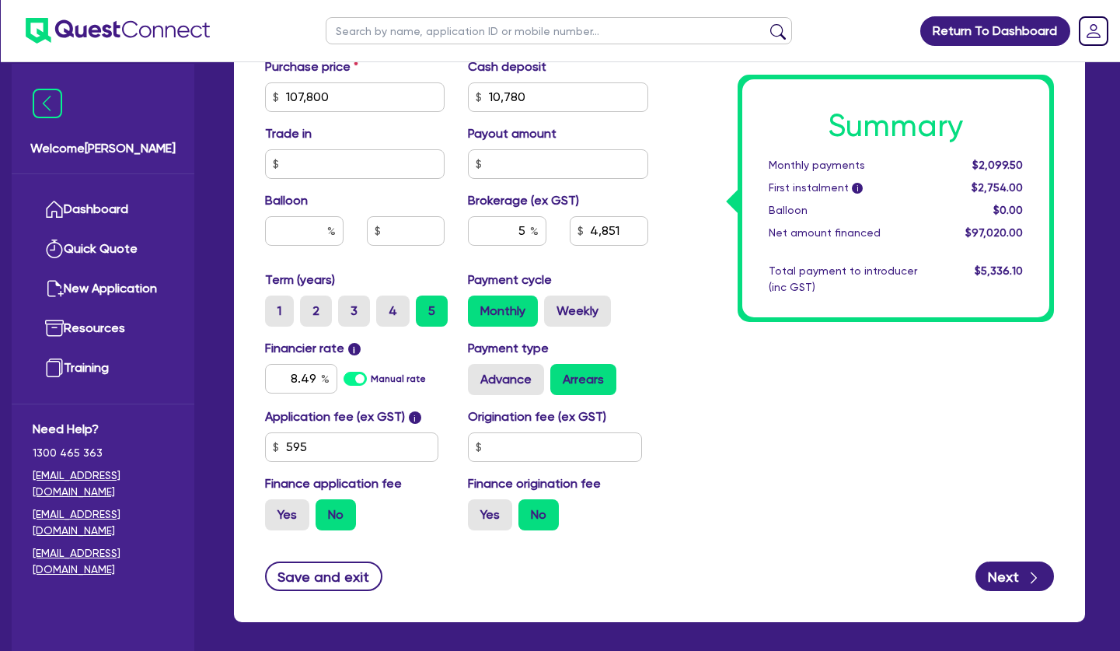
drag, startPoint x: 885, startPoint y: 390, endPoint x: 818, endPoint y: 411, distance: 70.3
click at [882, 390] on div "Summary Monthly payments $2,099.50 First instalment i $2,754.00 Balloon $0.00 N…" at bounding box center [863, 88] width 407 height 909
click at [804, 406] on div "Summary Monthly payments $2,099.50 First instalment i $2,754.00 Balloon $0.00 N…" at bounding box center [863, 88] width 407 height 909
click at [1011, 561] on button "Next" at bounding box center [1015, 576] width 79 height 30
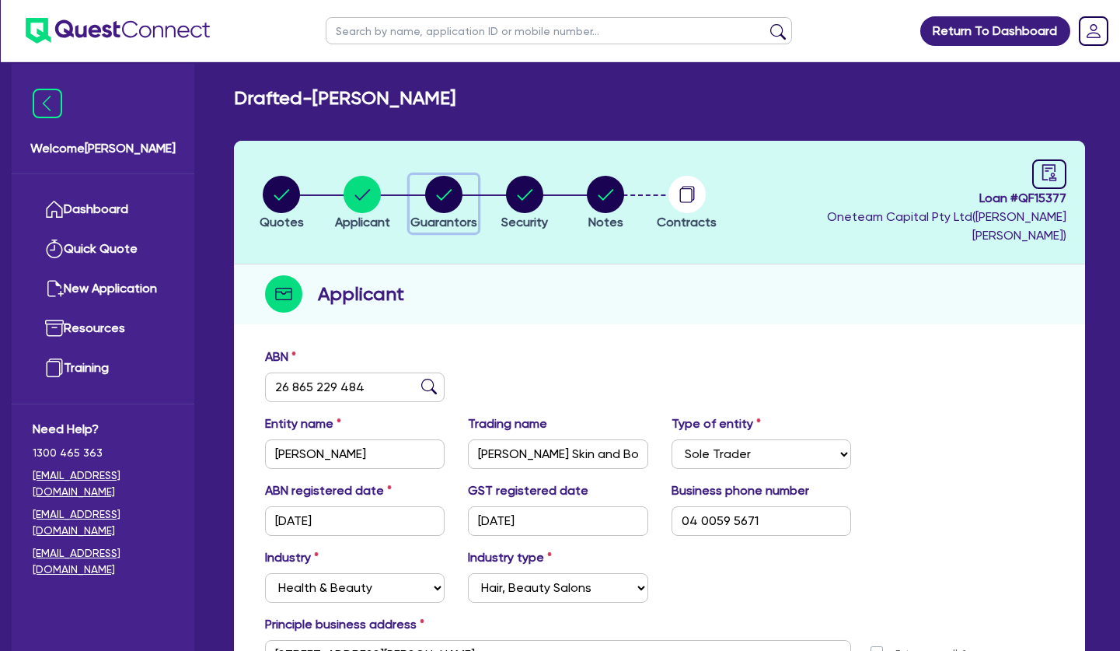
click at [457, 192] on circle "button" at bounding box center [443, 194] width 37 height 37
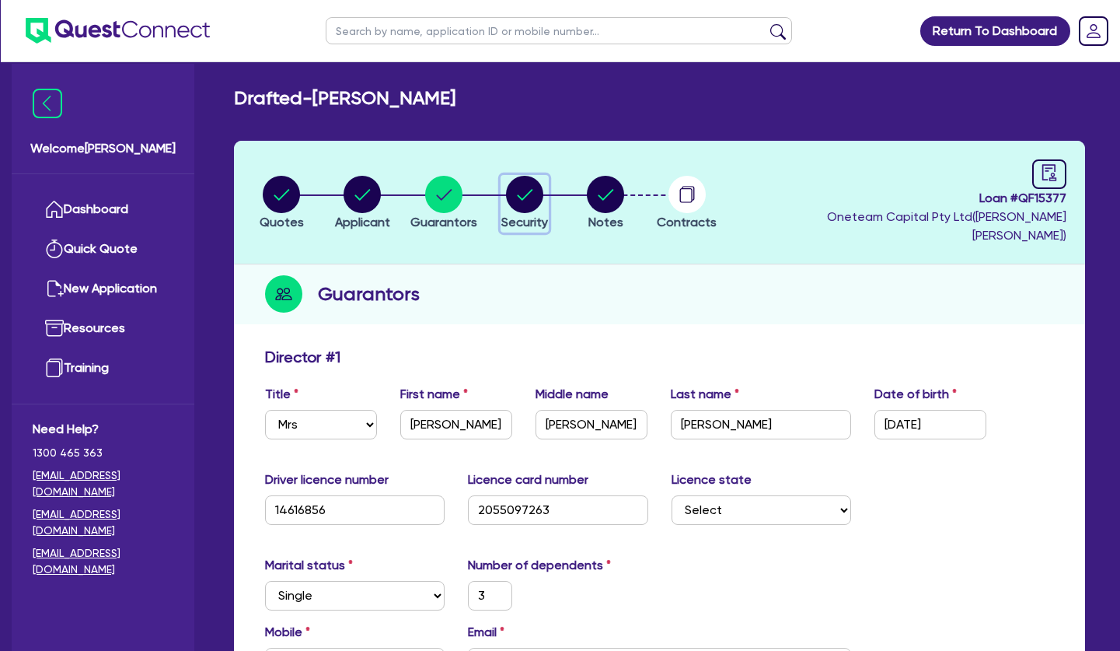
click at [511, 179] on circle "button" at bounding box center [524, 194] width 37 height 37
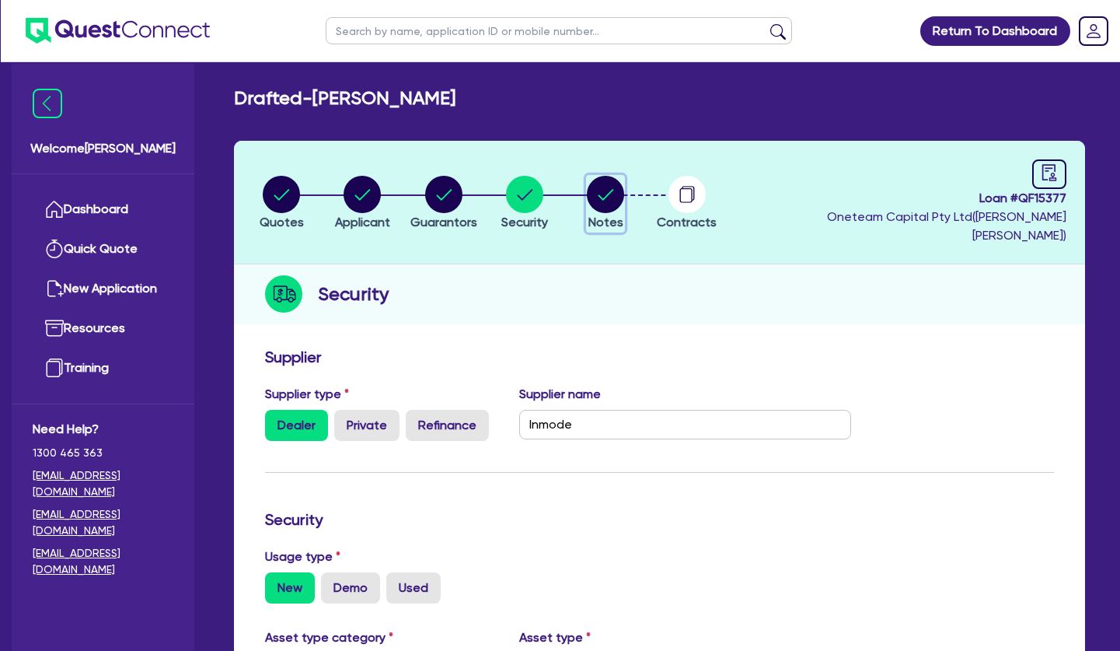
click at [612, 177] on circle "button" at bounding box center [605, 194] width 37 height 37
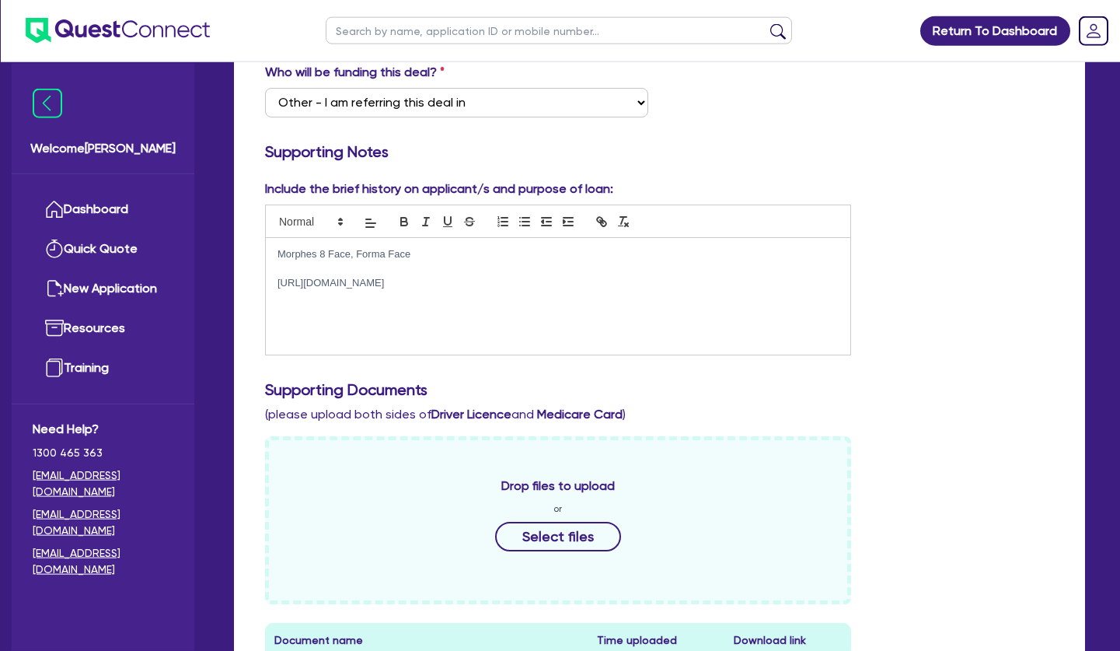
scroll to position [397, 0]
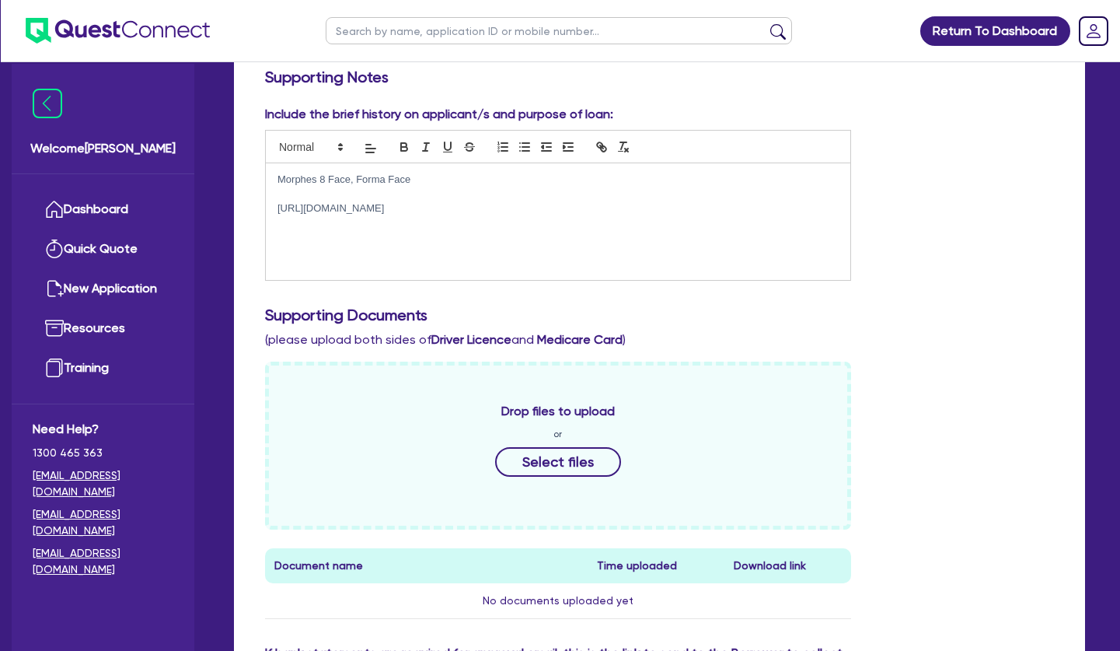
click at [903, 342] on div "Include the brief history on applicant/s and purpose of loan: Morphes 8 Face, F…" at bounding box center [659, 374] width 813 height 539
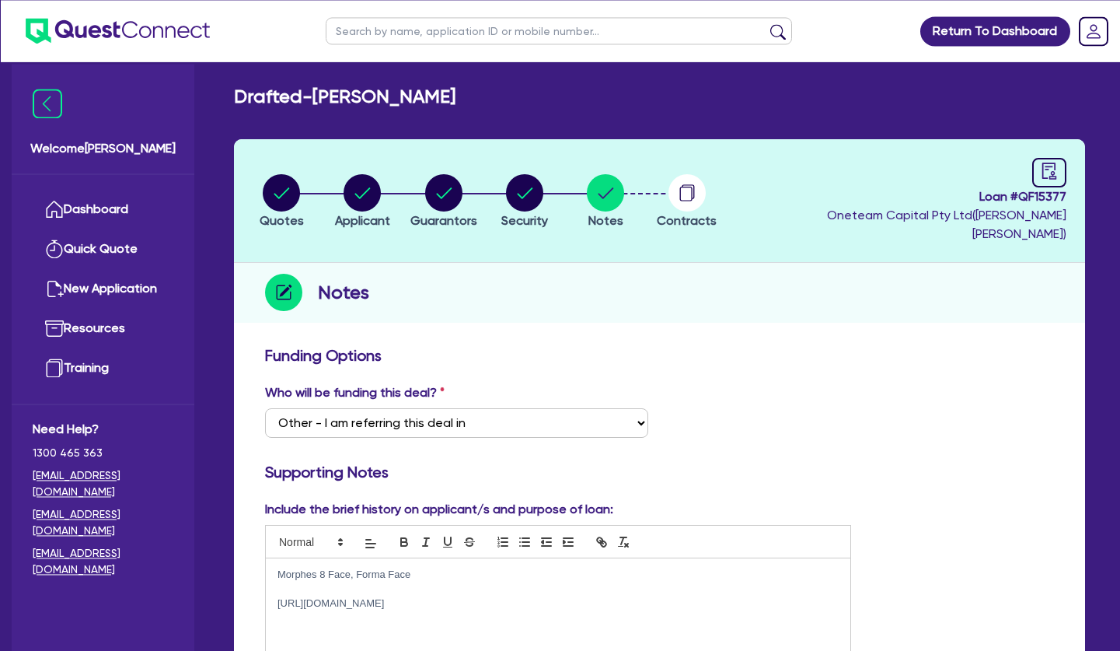
scroll to position [0, 0]
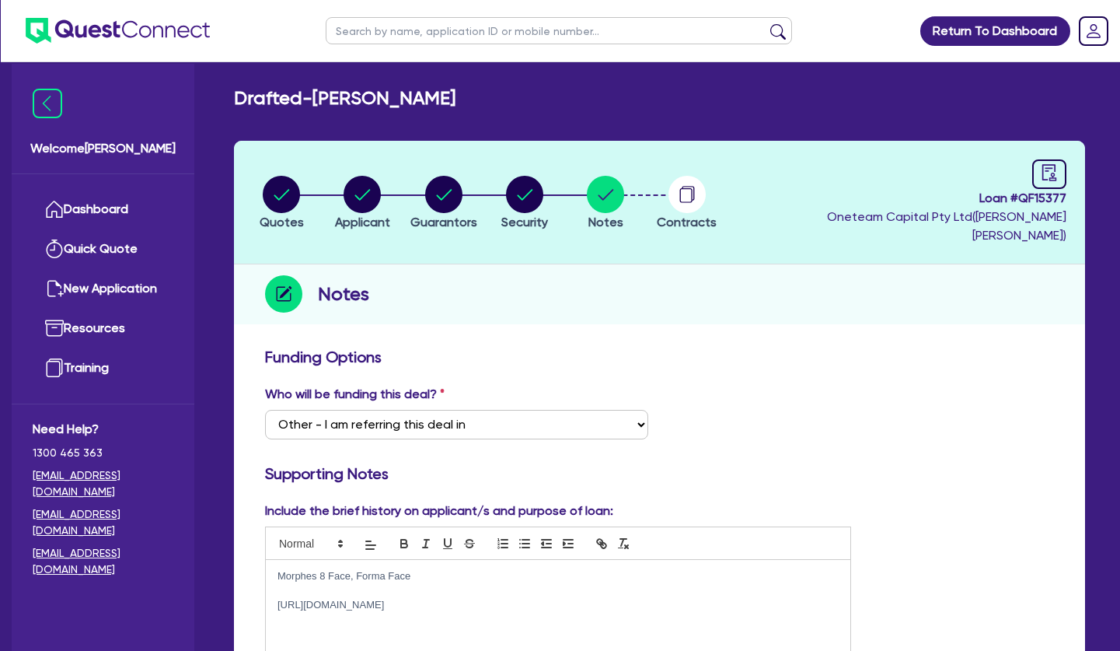
drag, startPoint x: 456, startPoint y: 597, endPoint x: 459, endPoint y: 585, distance: 12.8
click at [456, 594] on div "Morphes 8 Face, Forma Face [URL][DOMAIN_NAME]" at bounding box center [558, 618] width 585 height 117
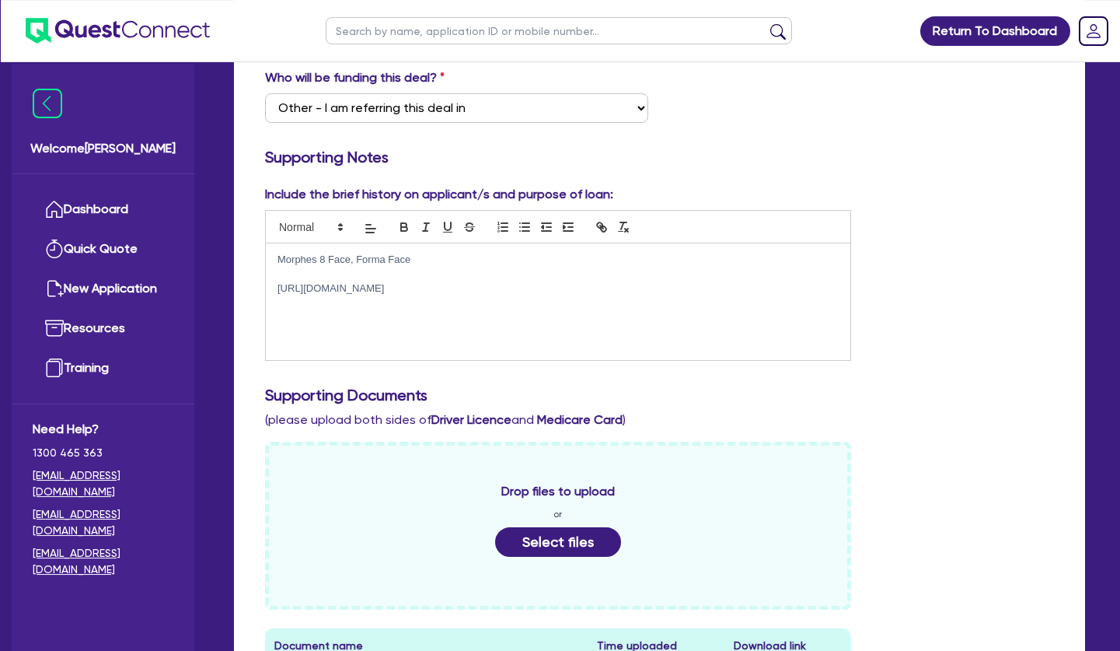
scroll to position [317, 0]
click at [367, 309] on p at bounding box center [558, 316] width 561 height 14
click at [339, 295] on p at bounding box center [558, 302] width 561 height 14
click at [281, 252] on p "Morphes 8 Face, Forma Face" at bounding box center [558, 259] width 561 height 14
click at [281, 252] on p "Morpheus 8 Face, Forma Face" at bounding box center [558, 259] width 561 height 14
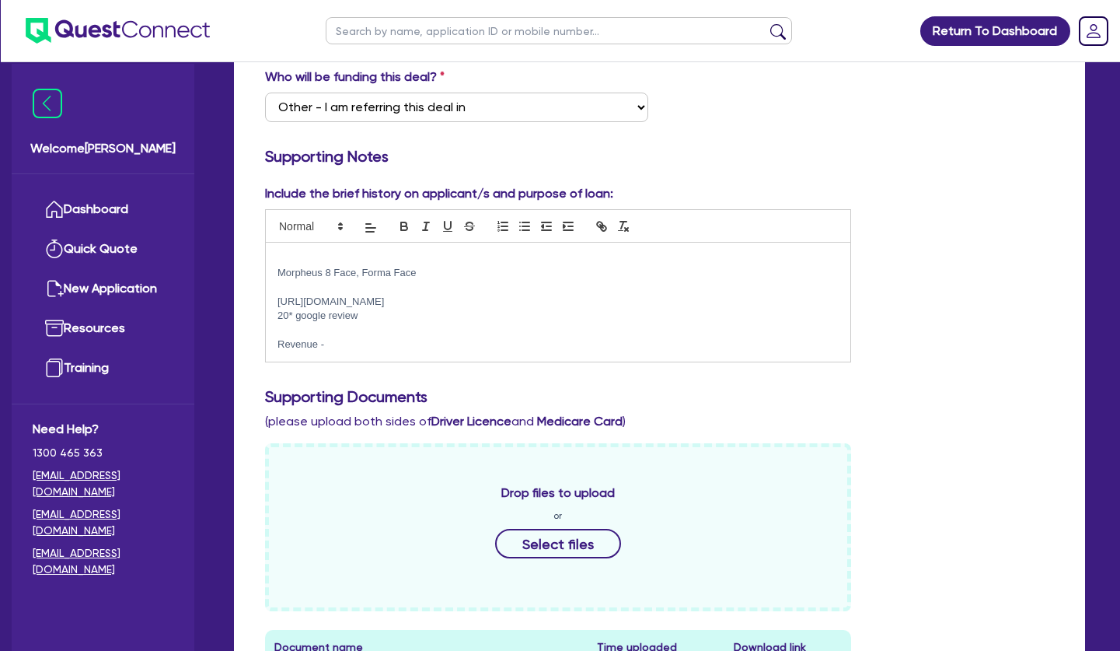
click at [351, 337] on p "Revenue -" at bounding box center [558, 344] width 561 height 14
click at [411, 252] on p at bounding box center [558, 259] width 561 height 14
click at [334, 337] on p "Revenue - $ per week" at bounding box center [558, 344] width 561 height 14
drag, startPoint x: 473, startPoint y: 311, endPoint x: 473, endPoint y: 330, distance: 19.4
click at [473, 322] on div "trading since [DATE] (7 years) Morpheus 8 Face, Forma Face [URL][DOMAIN_NAME] 2…" at bounding box center [558, 302] width 585 height 119
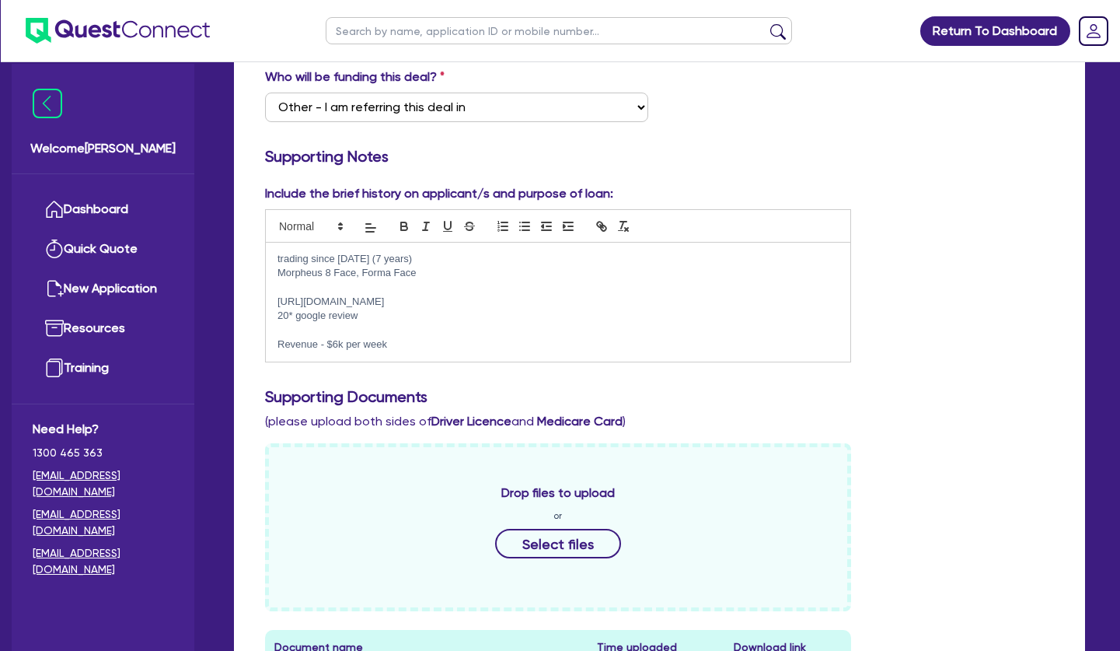
click at [473, 337] on p "Revenue - $6k per week" at bounding box center [558, 344] width 561 height 14
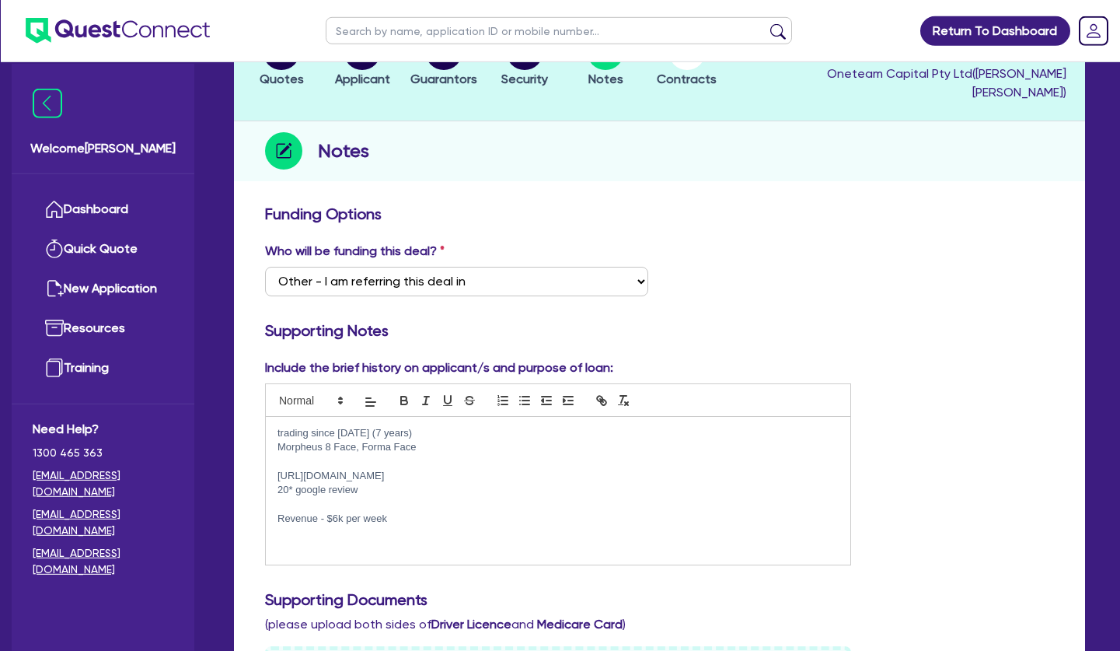
scroll to position [79, 0]
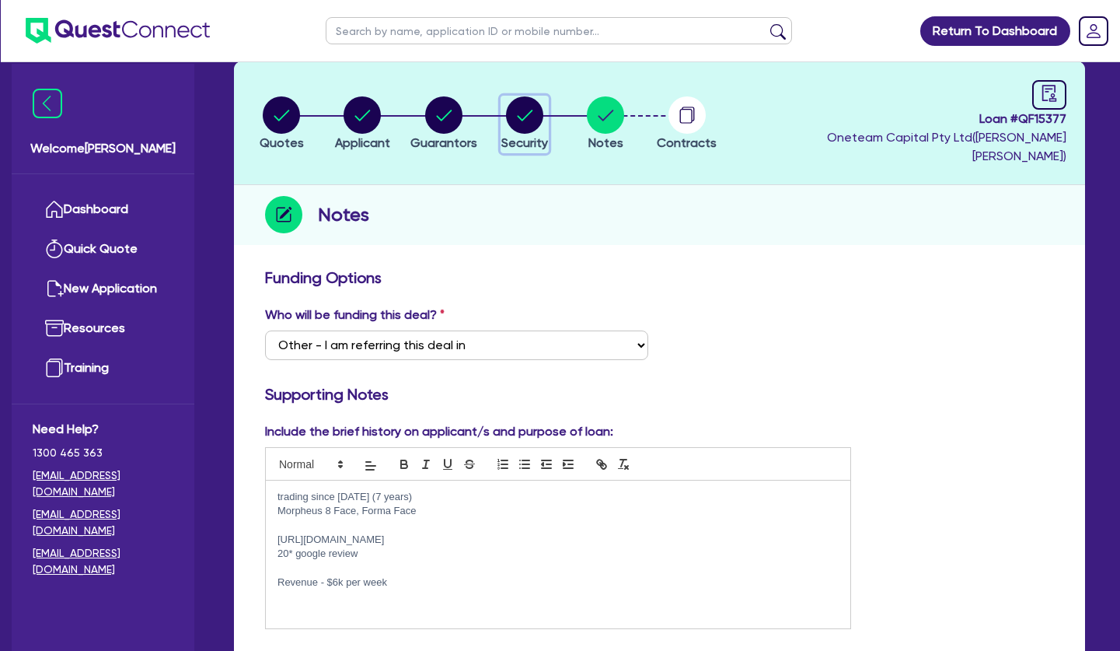
click at [528, 110] on icon "button" at bounding box center [525, 115] width 16 height 11
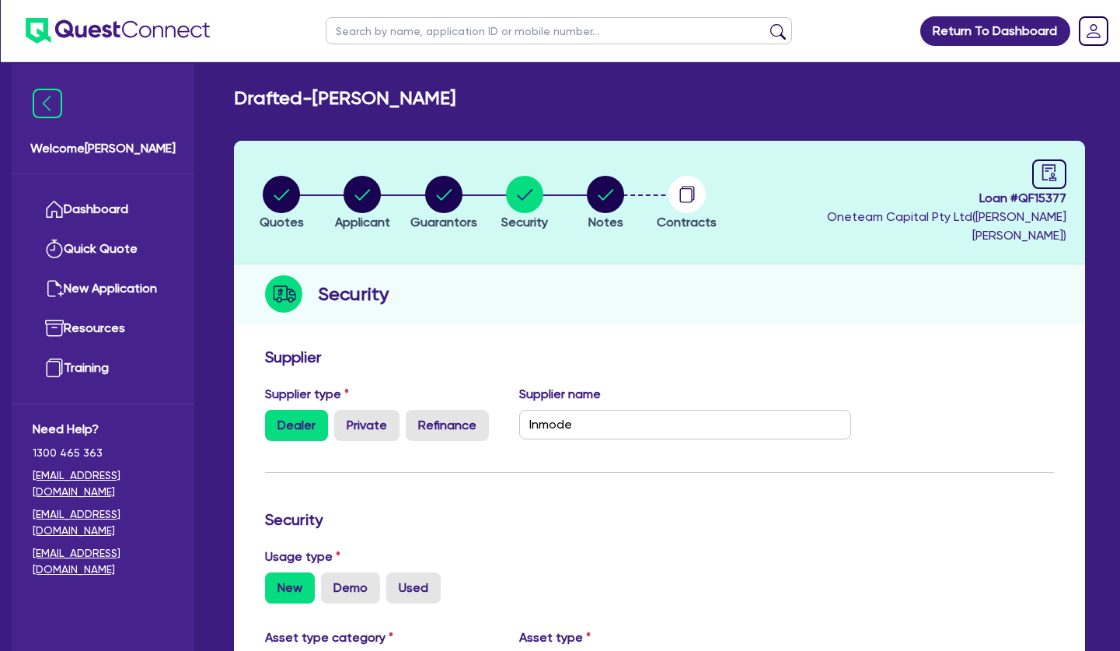
click at [588, 297] on div "Security" at bounding box center [659, 294] width 851 height 60
drag, startPoint x: 299, startPoint y: 183, endPoint x: 386, endPoint y: 195, distance: 88.0
click at [295, 178] on circle "button" at bounding box center [281, 194] width 37 height 37
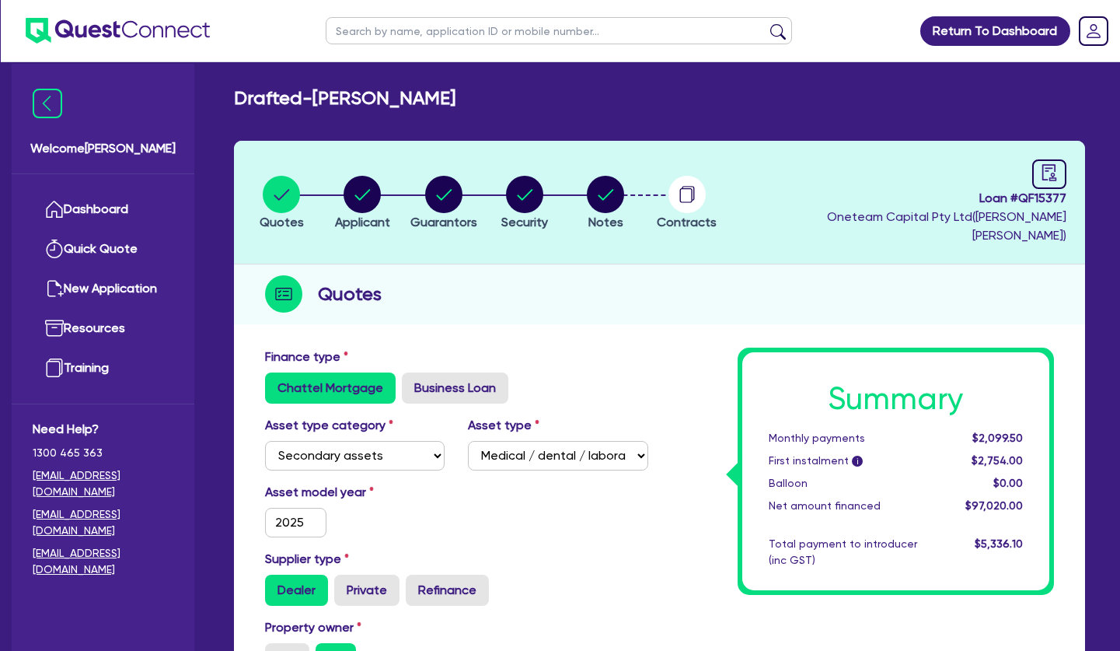
click at [617, 295] on div "Quotes" at bounding box center [659, 294] width 851 height 60
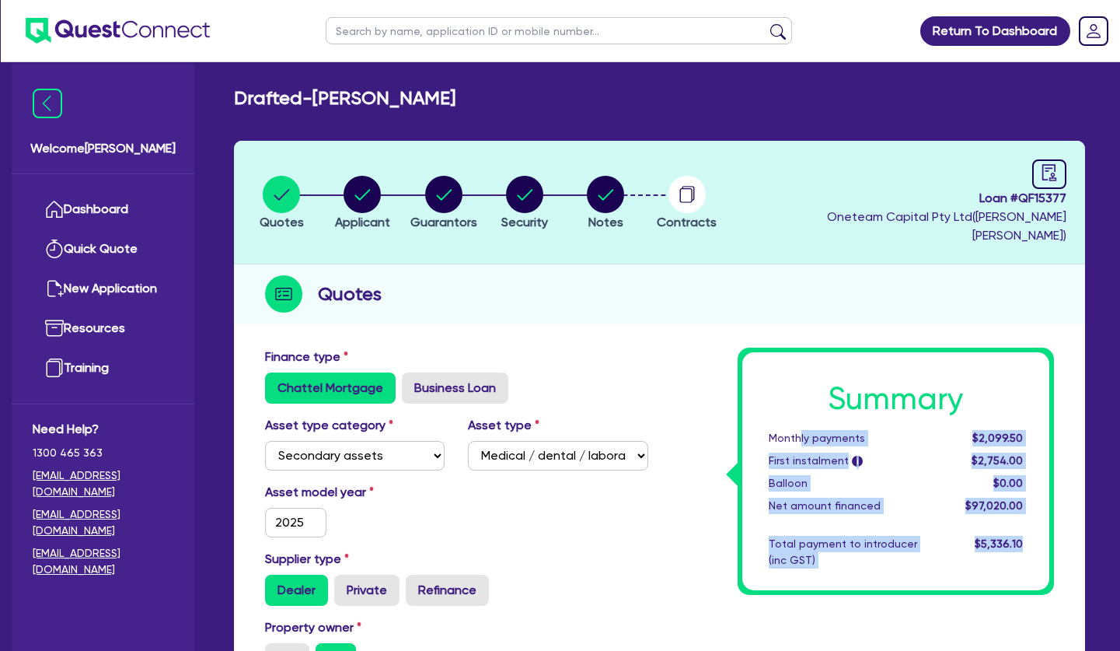
drag, startPoint x: 798, startPoint y: 419, endPoint x: 1045, endPoint y: 509, distance: 263.2
click at [1047, 509] on div "Summary Monthly payments $2,099.50 First instalment i $2,754.00 Balloon $0.00 N…" at bounding box center [897, 471] width 308 height 238
click at [1013, 509] on div "Summary Monthly payments $2,099.50 First instalment i $2,754.00 Balloon $0.00 N…" at bounding box center [897, 471] width 308 height 238
drag, startPoint x: 1008, startPoint y: 494, endPoint x: 781, endPoint y: 421, distance: 237.8
click at [781, 421] on div "Summary Monthly payments $2,099.50 First instalment i $2,754.00 Balloon $0.00 N…" at bounding box center [897, 471] width 308 height 238
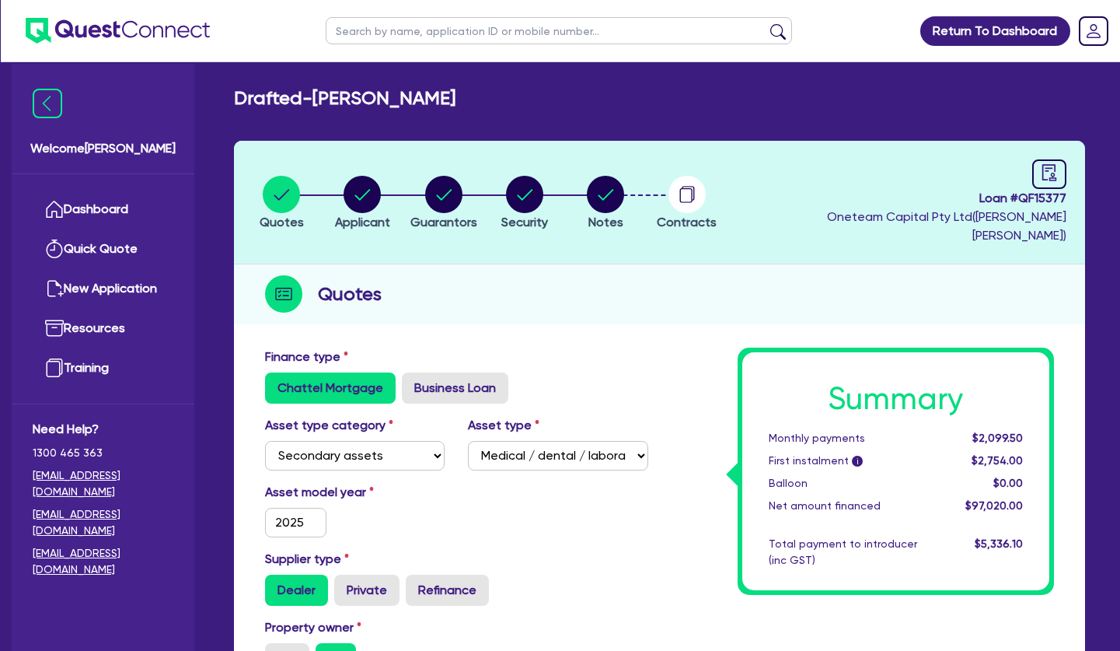
click at [781, 430] on div "Monthly payments" at bounding box center [849, 438] width 185 height 16
drag, startPoint x: 550, startPoint y: 292, endPoint x: 543, endPoint y: 285, distance: 9.4
click at [550, 291] on div "Quotes" at bounding box center [659, 294] width 851 height 60
click at [440, 185] on circle "button" at bounding box center [443, 194] width 37 height 37
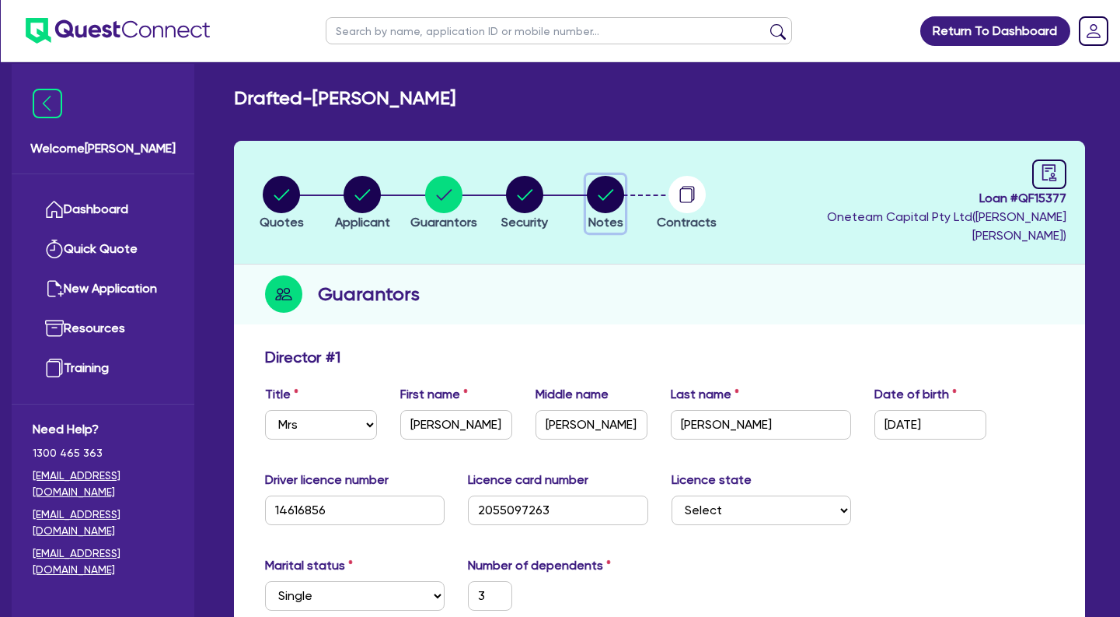
click at [601, 225] on header "Quotes Applicant [GEOGRAPHIC_DATA] Security Notes Contracts Loan # QF15377 Onet…" at bounding box center [659, 203] width 851 height 124
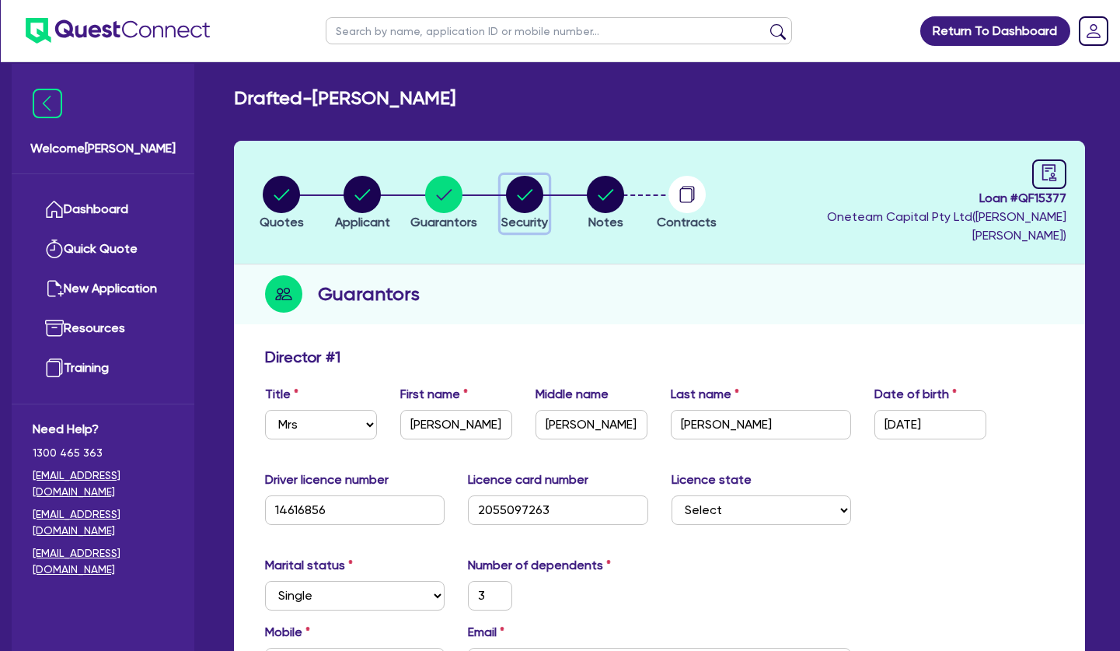
click at [528, 184] on circle "button" at bounding box center [524, 194] width 37 height 37
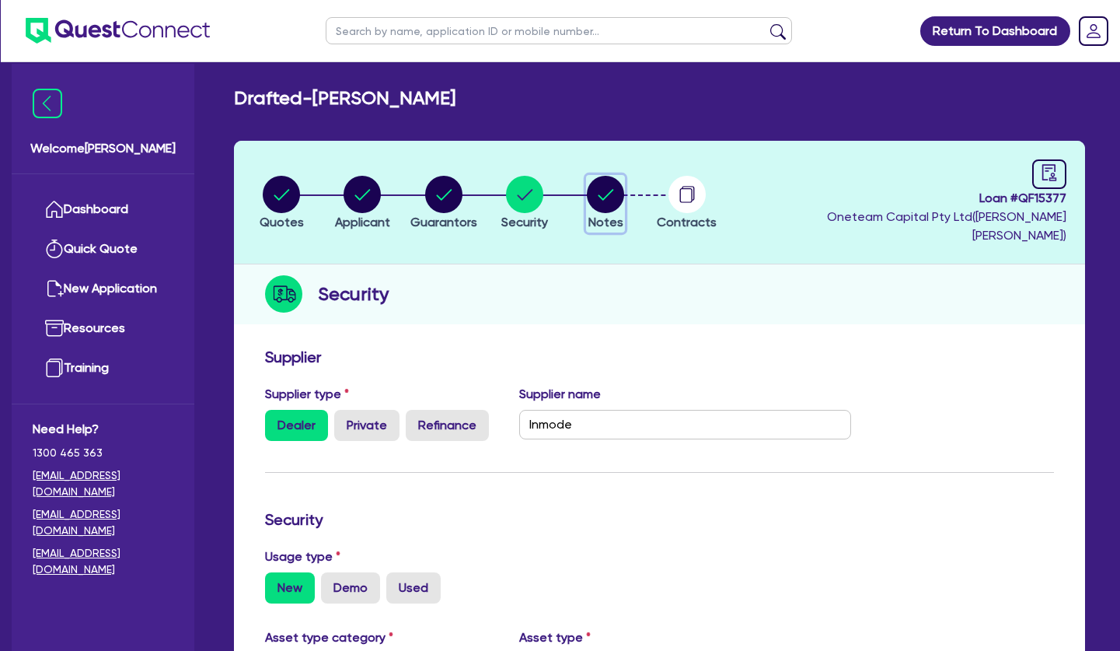
click at [609, 188] on circle "button" at bounding box center [605, 194] width 37 height 37
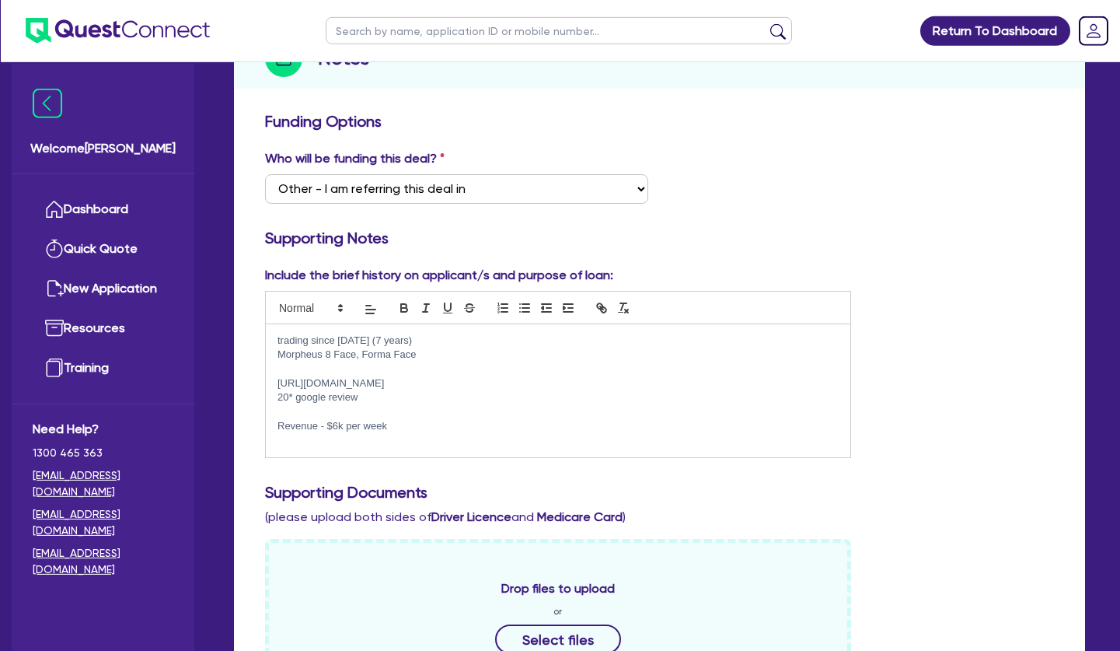
scroll to position [238, 0]
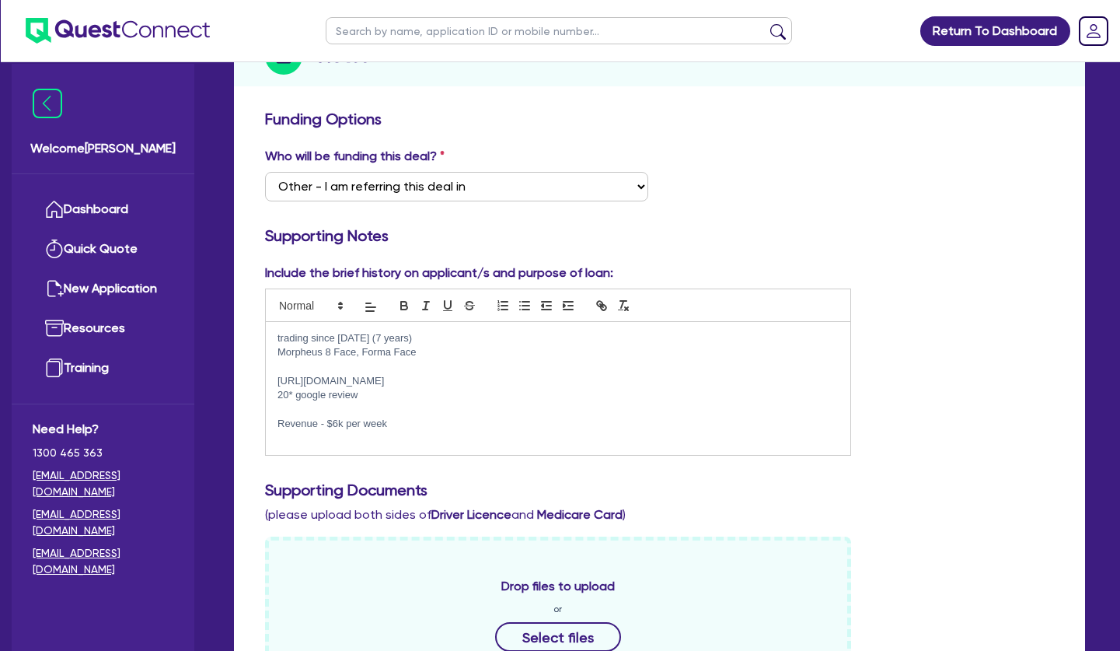
click at [414, 374] on p "[URL][DOMAIN_NAME]" at bounding box center [558, 381] width 561 height 14
click at [417, 331] on p "trading since [DATE] (7 years)" at bounding box center [558, 338] width 561 height 14
click at [407, 360] on p at bounding box center [558, 367] width 561 height 14
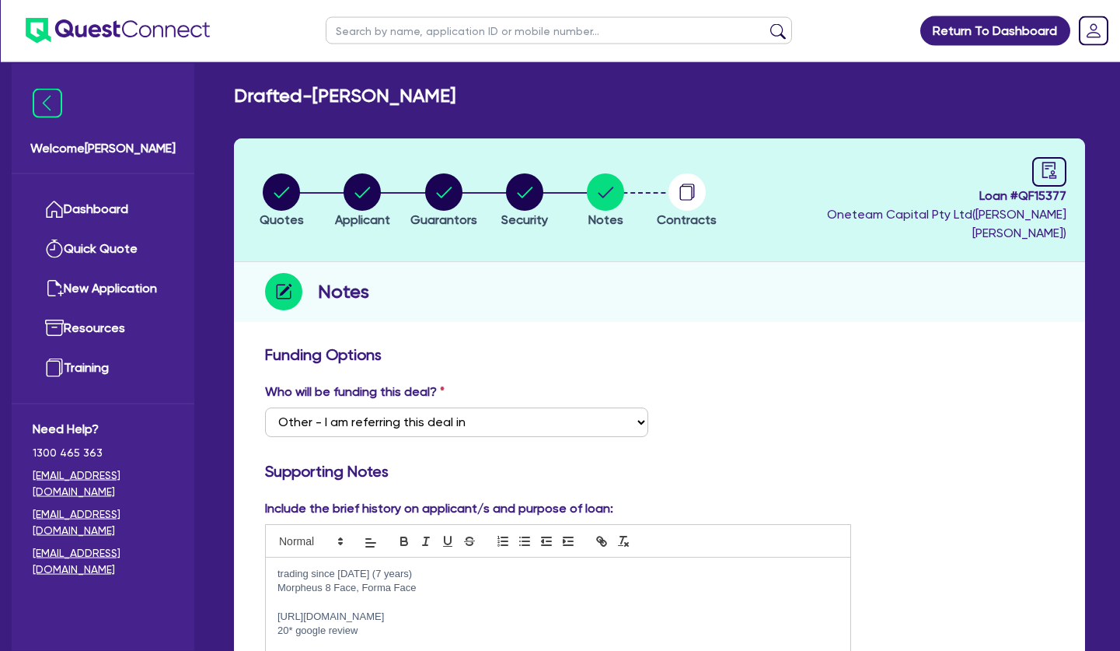
scroll to position [0, 0]
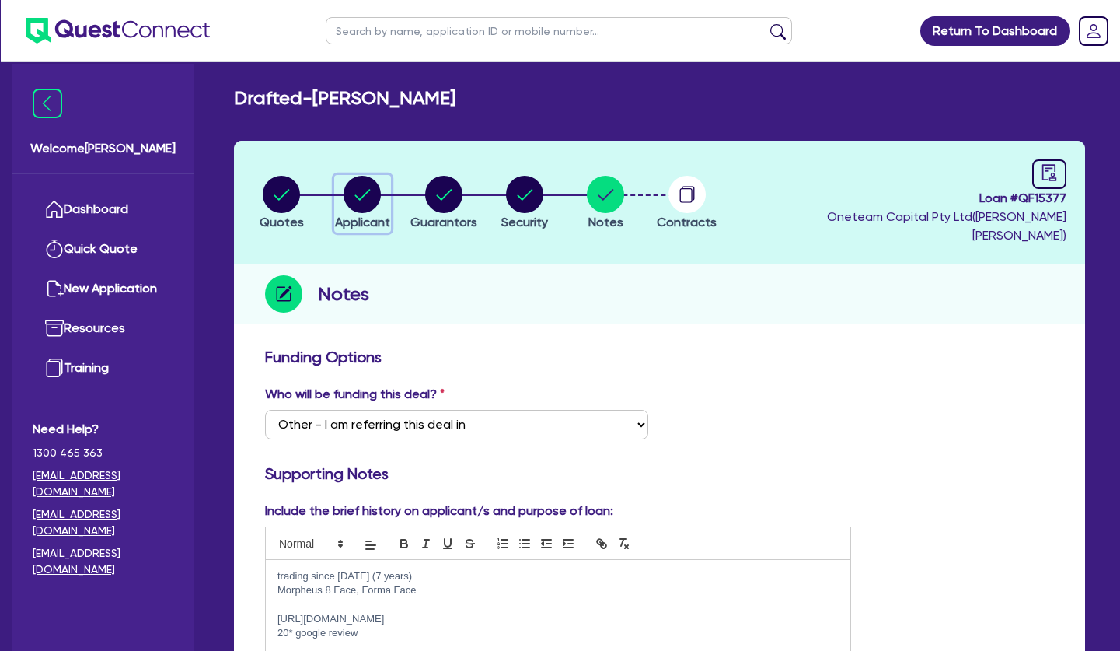
click at [358, 187] on circle "button" at bounding box center [362, 194] width 37 height 37
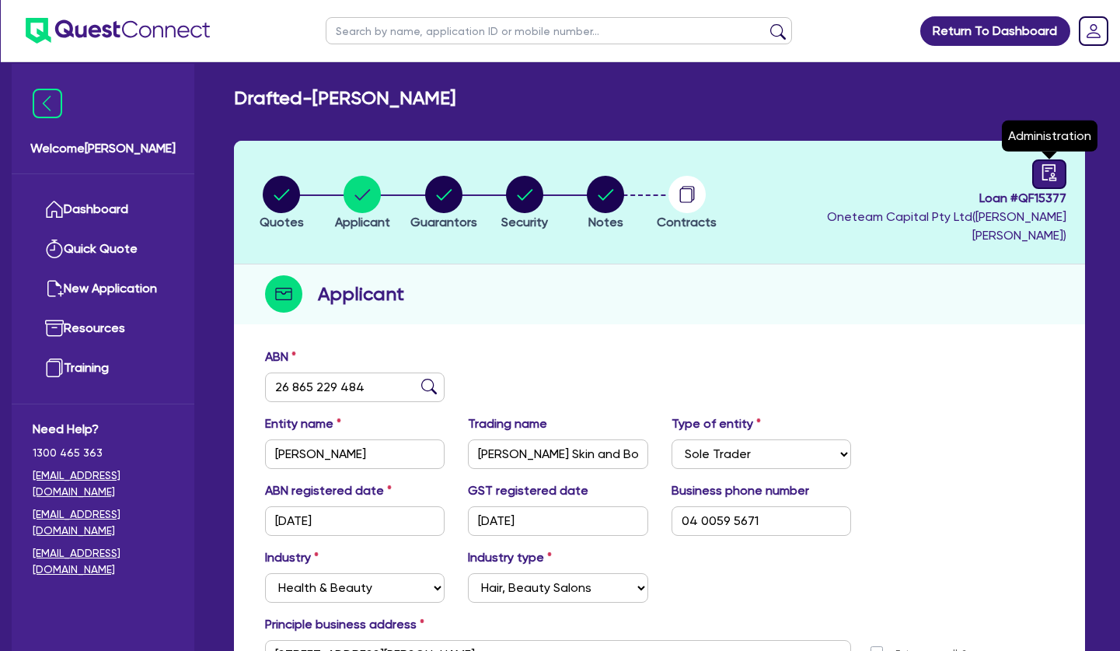
click at [1051, 173] on icon "audit" at bounding box center [1049, 172] width 17 height 17
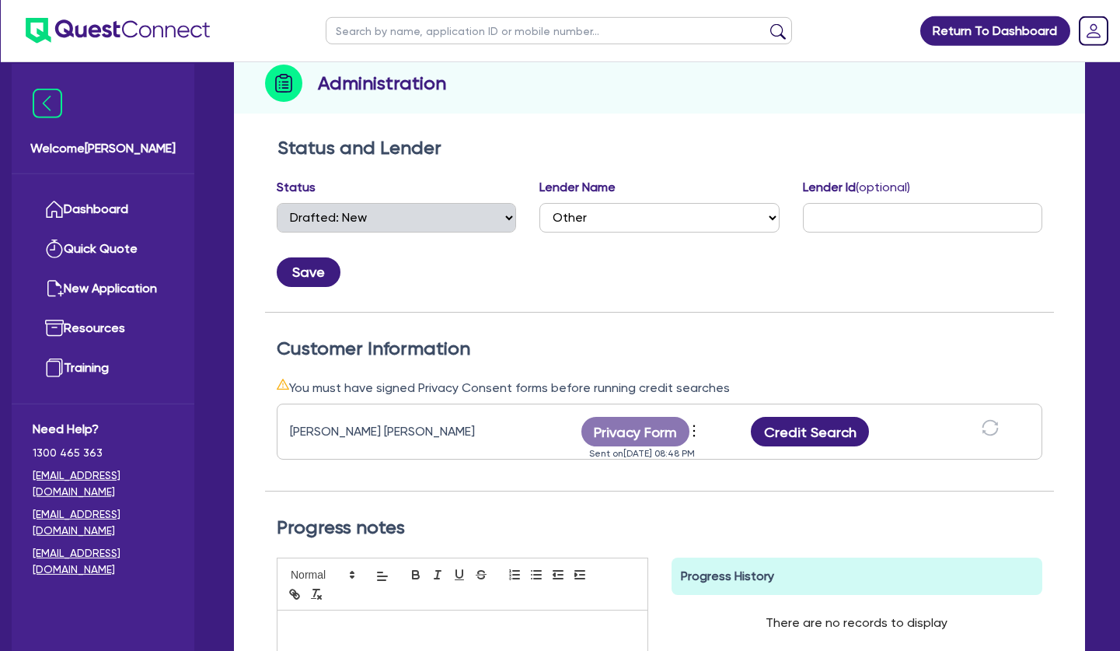
scroll to position [238, 0]
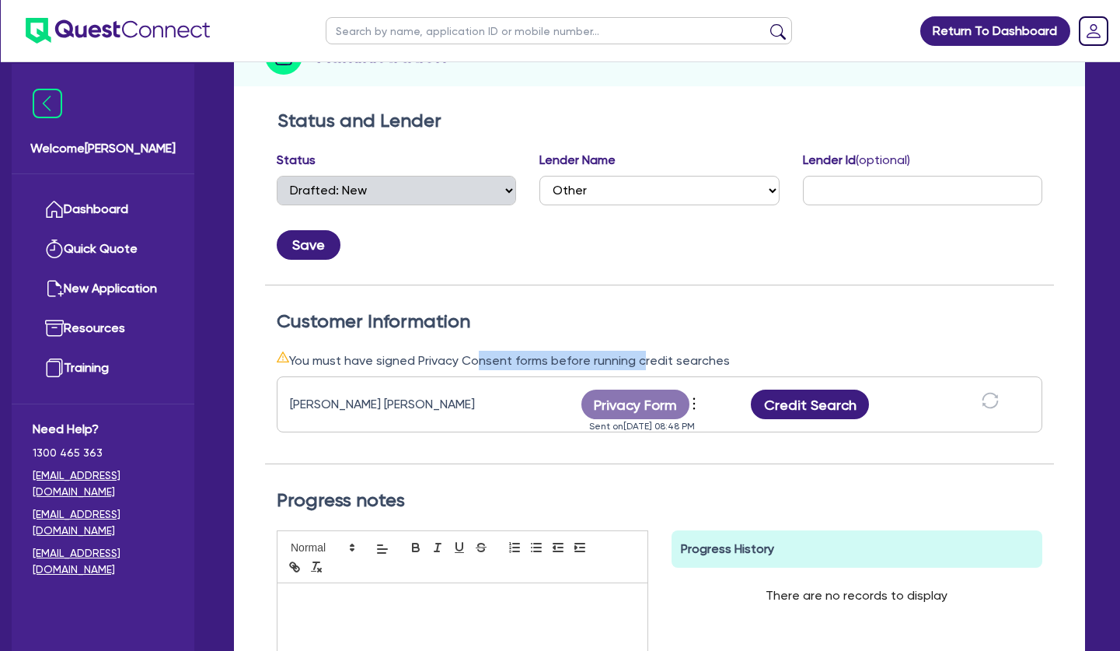
drag, startPoint x: 474, startPoint y: 342, endPoint x: 664, endPoint y: 331, distance: 190.8
click at [659, 331] on div "Customer Information You must have signed Privacy Consent forms before running …" at bounding box center [659, 387] width 789 height 154
click at [664, 331] on div "Customer Information You must have signed Privacy Consent forms before running …" at bounding box center [659, 387] width 789 height 154
drag, startPoint x: 465, startPoint y: 344, endPoint x: 691, endPoint y: 344, distance: 226.3
click at [688, 351] on div "You must have signed Privacy Consent forms before running credit searches" at bounding box center [660, 360] width 766 height 19
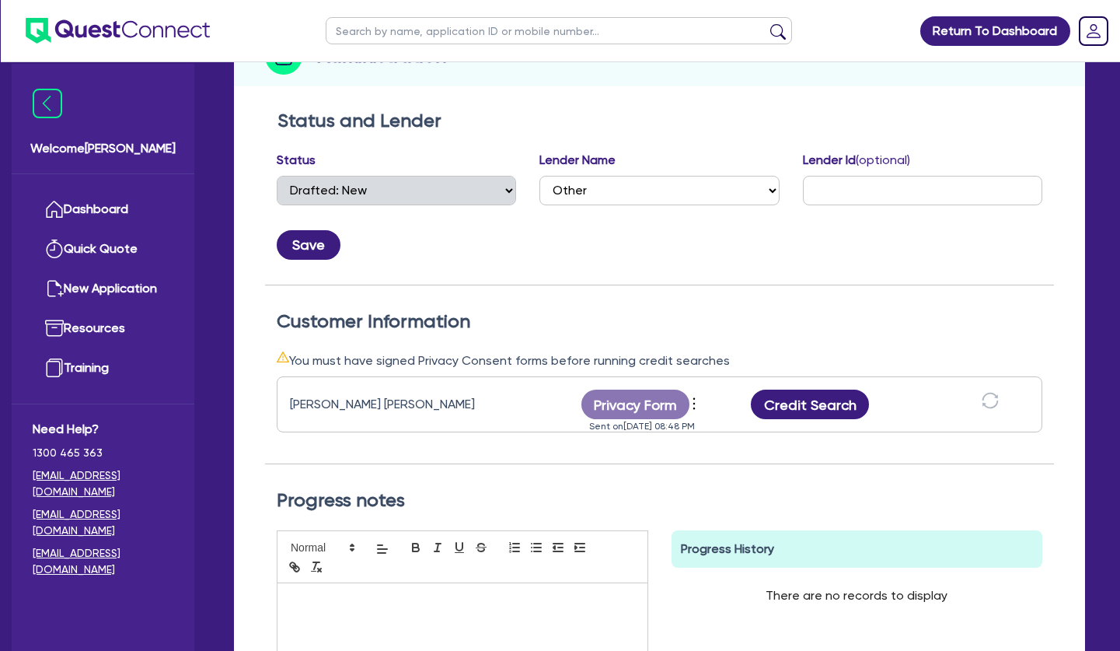
click at [691, 351] on div "You must have signed Privacy Consent forms before running credit searches" at bounding box center [660, 360] width 766 height 19
drag, startPoint x: 610, startPoint y: 338, endPoint x: 704, endPoint y: 337, distance: 93.3
click at [704, 351] on div "You must have signed Privacy Consent forms before running credit searches" at bounding box center [660, 360] width 766 height 19
drag, startPoint x: 669, startPoint y: 337, endPoint x: 435, endPoint y: 332, distance: 233.3
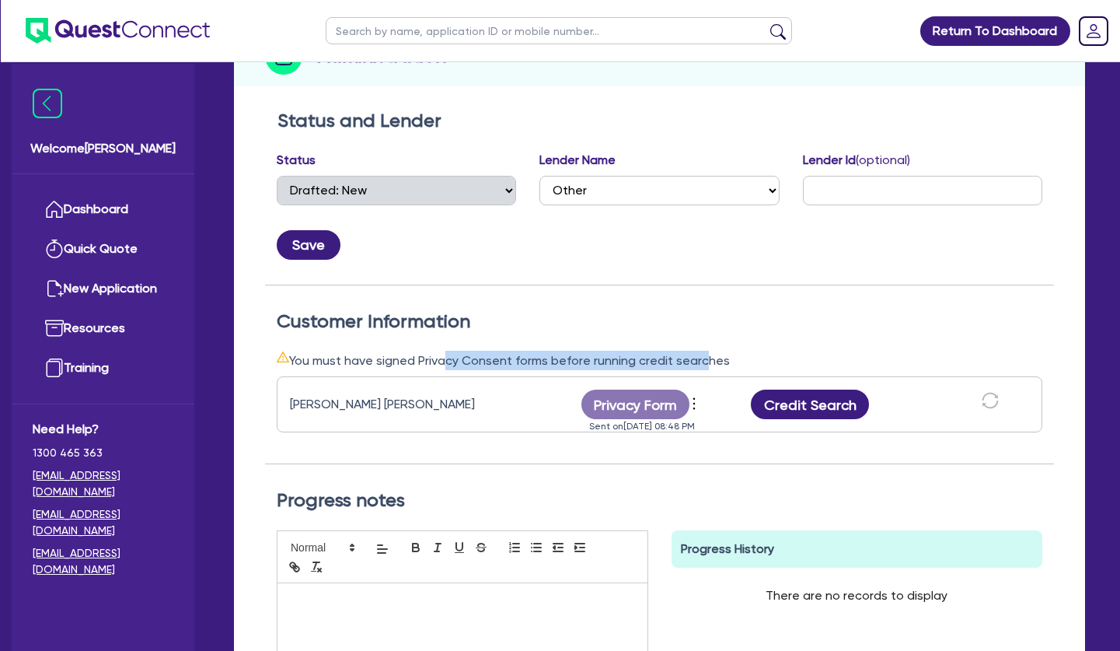
click at [437, 351] on div "You must have signed Privacy Consent forms before running credit searches" at bounding box center [660, 360] width 766 height 19
click at [435, 351] on div "You must have signed Privacy Consent forms before running credit searches" at bounding box center [660, 360] width 766 height 19
drag, startPoint x: 414, startPoint y: 337, endPoint x: 613, endPoint y: 335, distance: 199.8
click at [612, 351] on div "You must have signed Privacy Consent forms before running credit searches" at bounding box center [660, 360] width 766 height 19
click at [613, 351] on div "You must have signed Privacy Consent forms before running credit searches" at bounding box center [660, 360] width 766 height 19
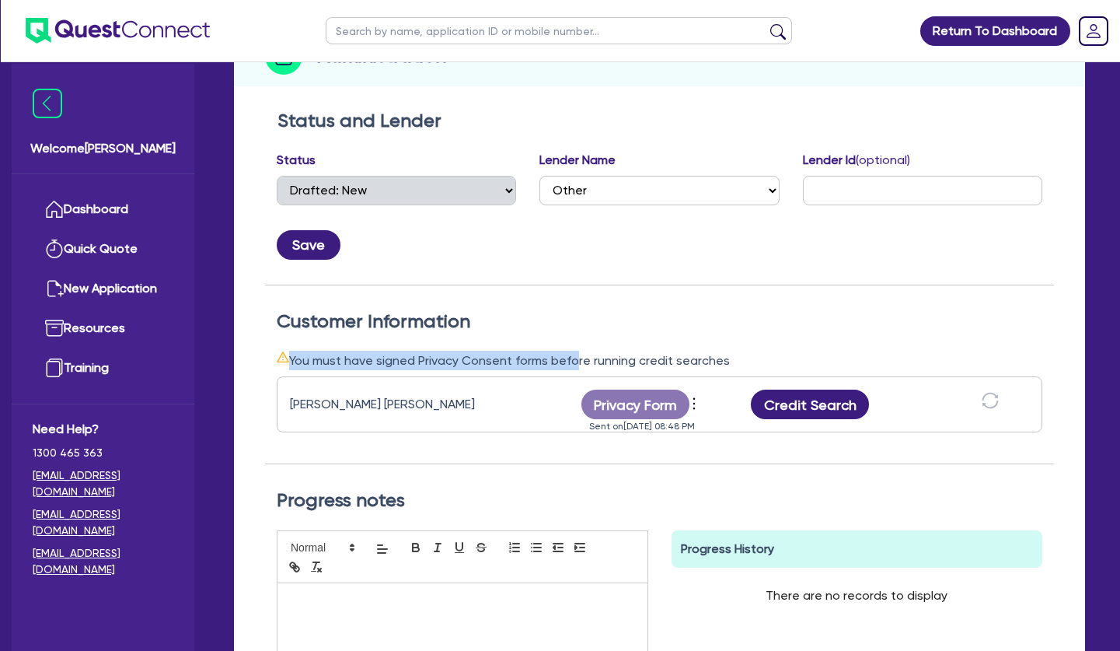
drag, startPoint x: 505, startPoint y: 316, endPoint x: 569, endPoint y: 326, distance: 64.4
click at [568, 326] on div "Customer Information You must have signed Privacy Consent forms before running …" at bounding box center [659, 387] width 789 height 154
click at [569, 326] on div "Customer Information You must have signed Privacy Consent forms before running …" at bounding box center [659, 387] width 789 height 154
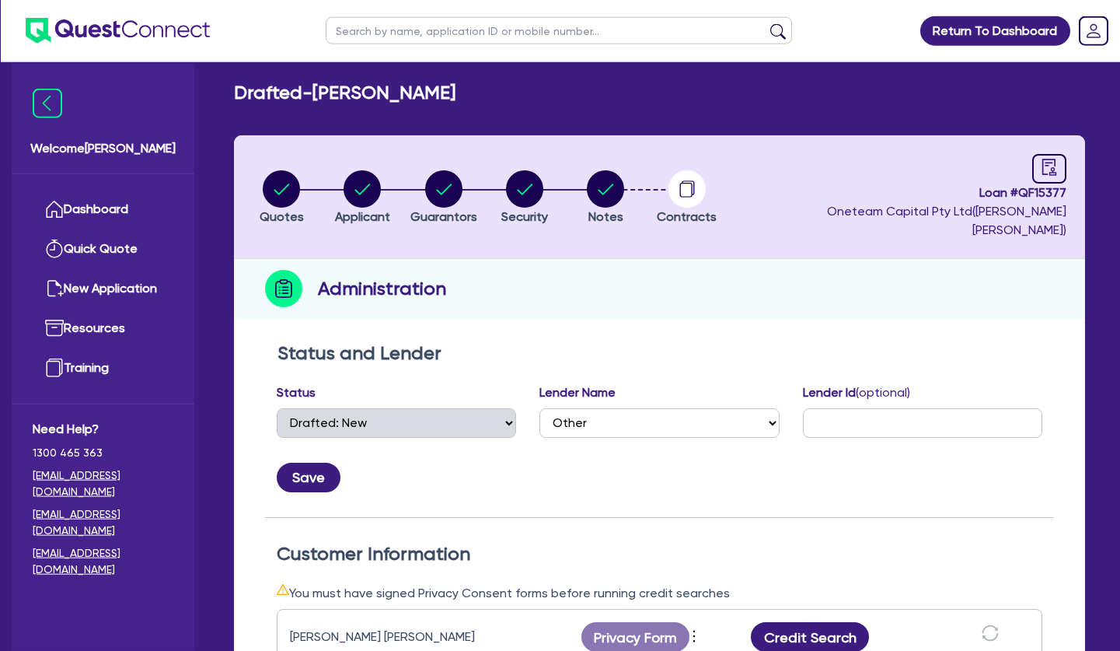
scroll to position [0, 0]
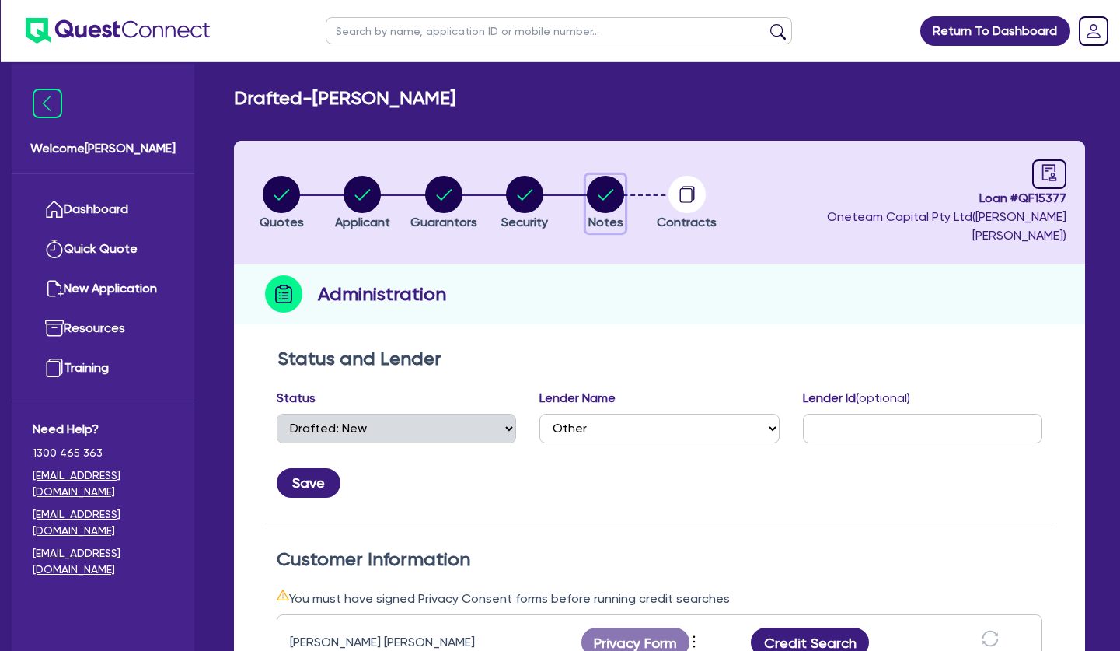
click at [618, 186] on circle "button" at bounding box center [605, 194] width 37 height 37
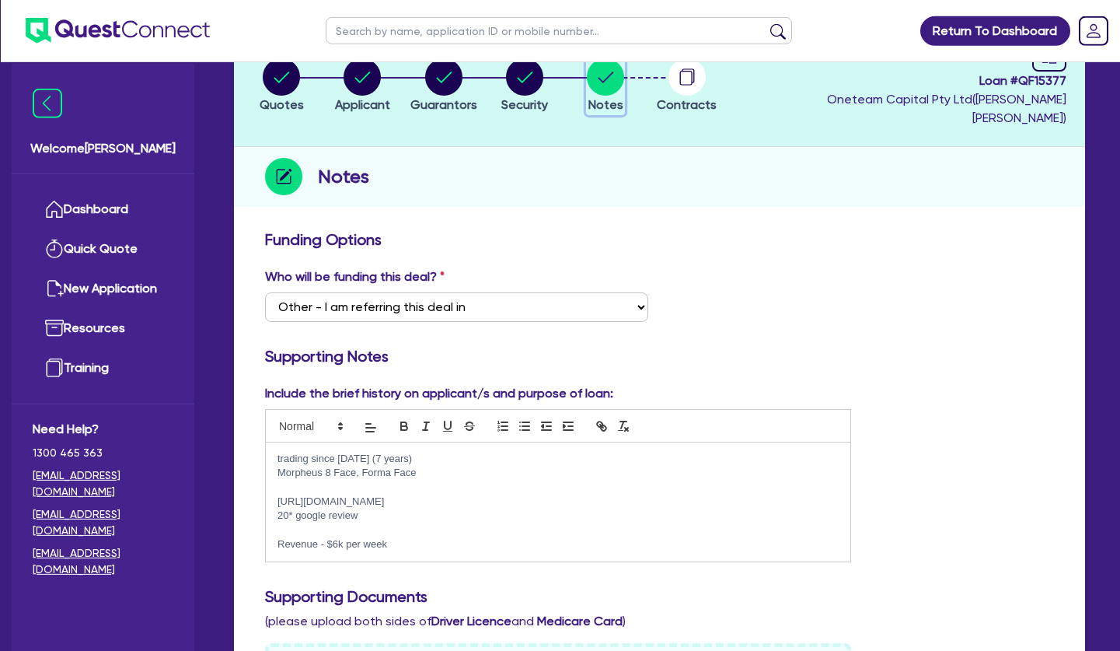
scroll to position [159, 0]
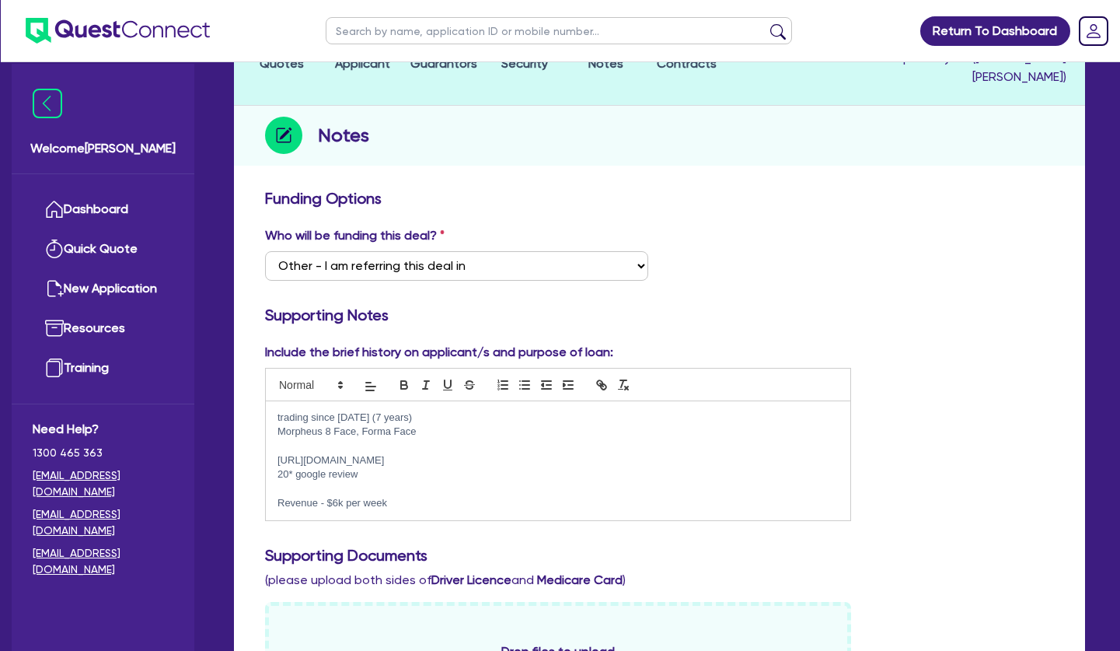
click at [530, 496] on p "Revenue - $6k per week" at bounding box center [558, 503] width 561 height 14
click at [530, 482] on p at bounding box center [558, 489] width 561 height 14
click at [534, 439] on p at bounding box center [558, 446] width 561 height 14
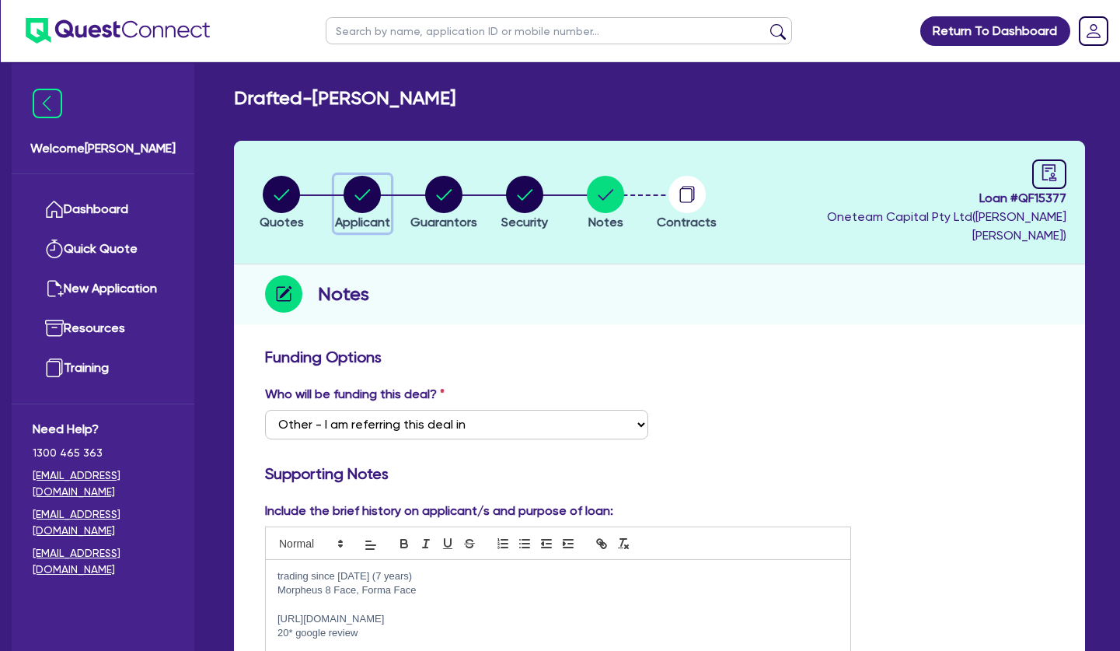
click at [350, 201] on icon "button" at bounding box center [362, 194] width 37 height 37
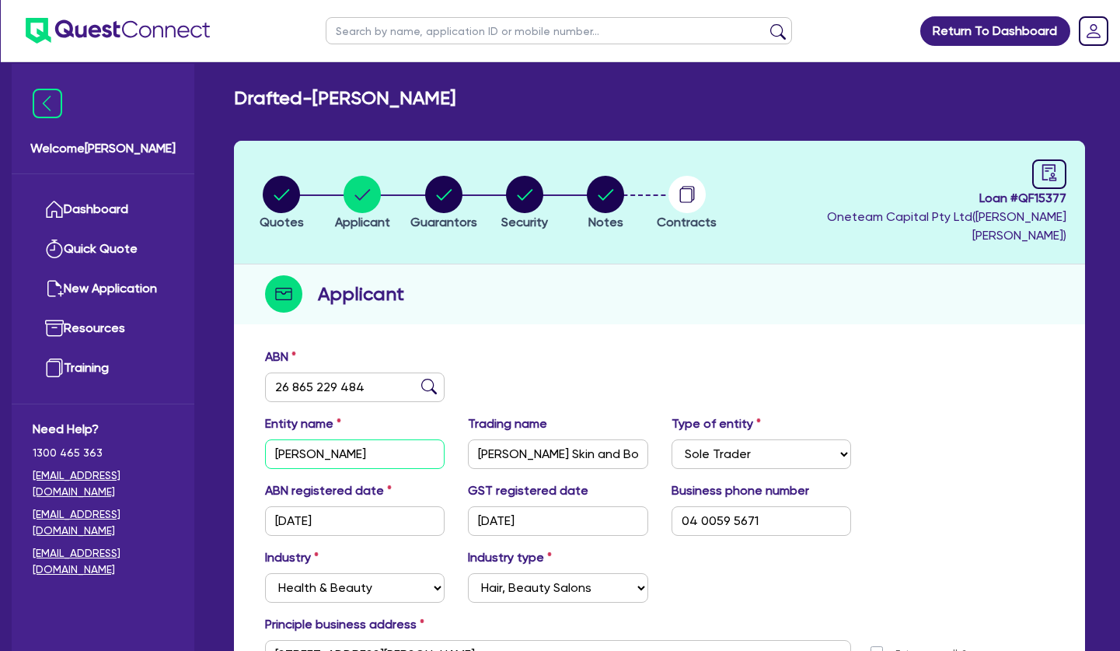
click at [372, 439] on input "[PERSON_NAME]" at bounding box center [355, 454] width 180 height 30
click at [599, 191] on circle "button" at bounding box center [605, 194] width 37 height 37
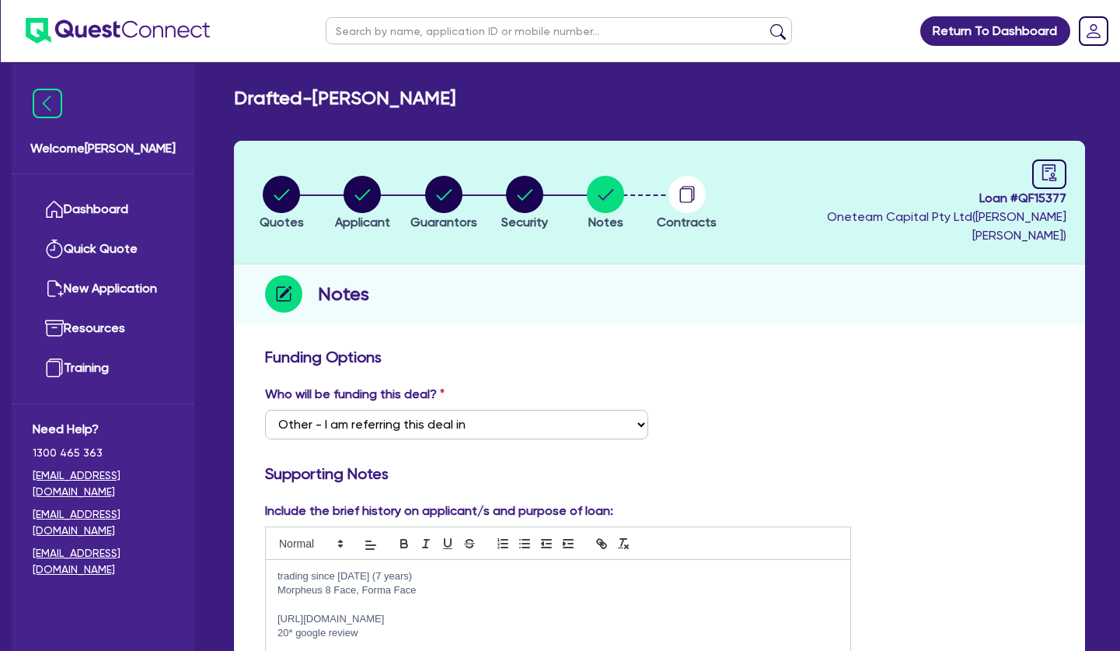
click at [452, 612] on p "[URL][DOMAIN_NAME]" at bounding box center [558, 619] width 561 height 14
click at [367, 190] on circle "button" at bounding box center [362, 194] width 37 height 37
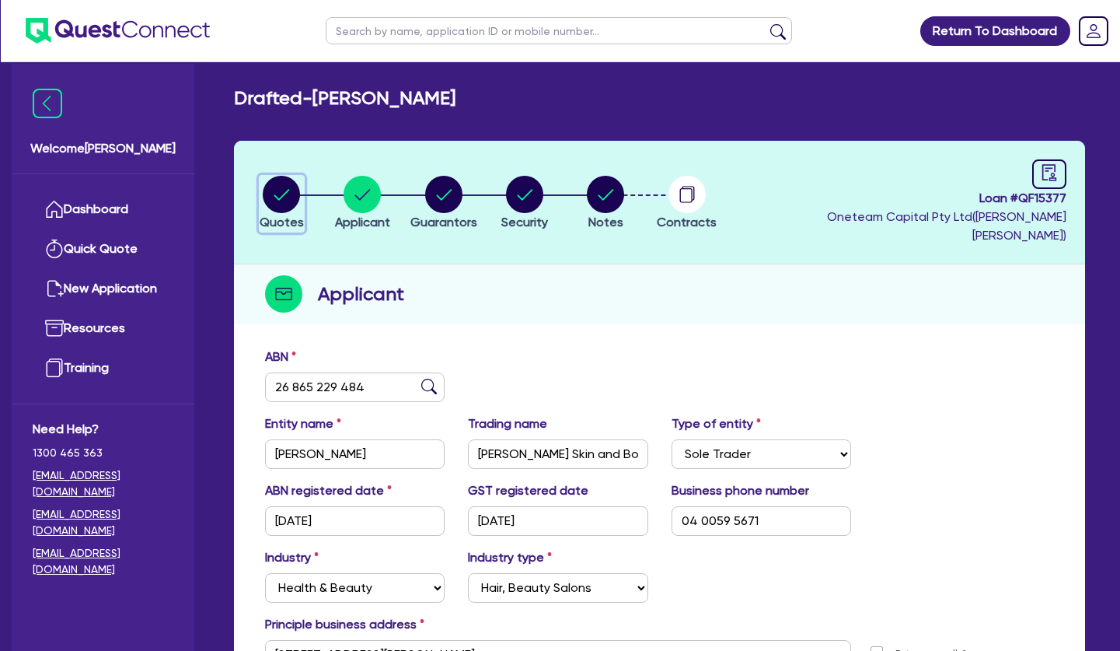
click at [285, 187] on circle "button" at bounding box center [281, 194] width 37 height 37
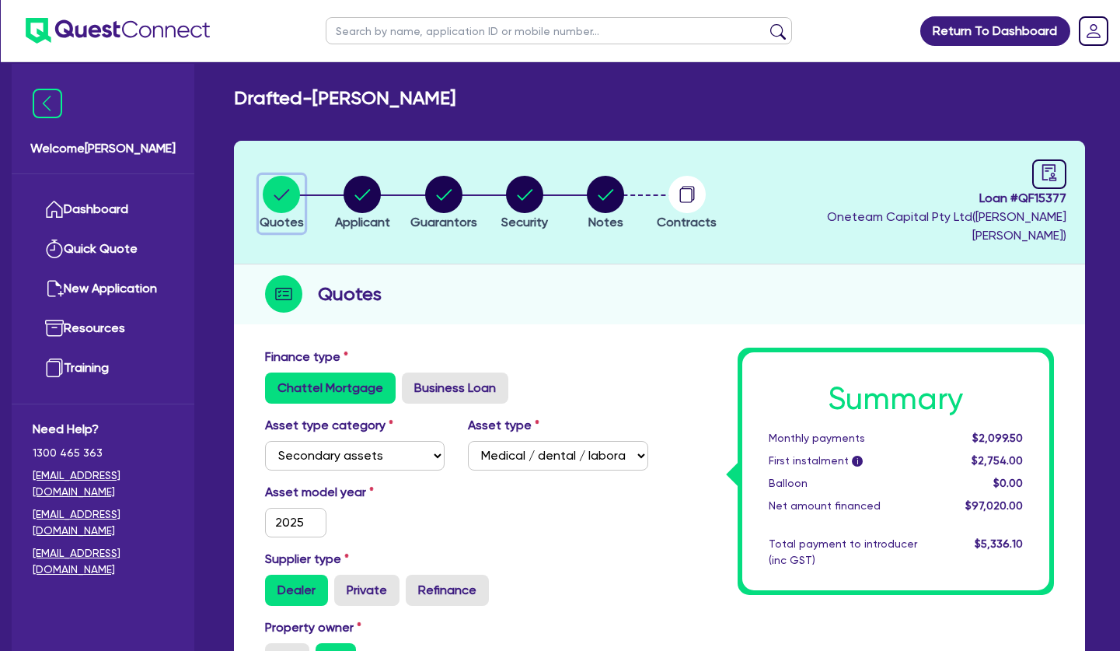
scroll to position [476, 0]
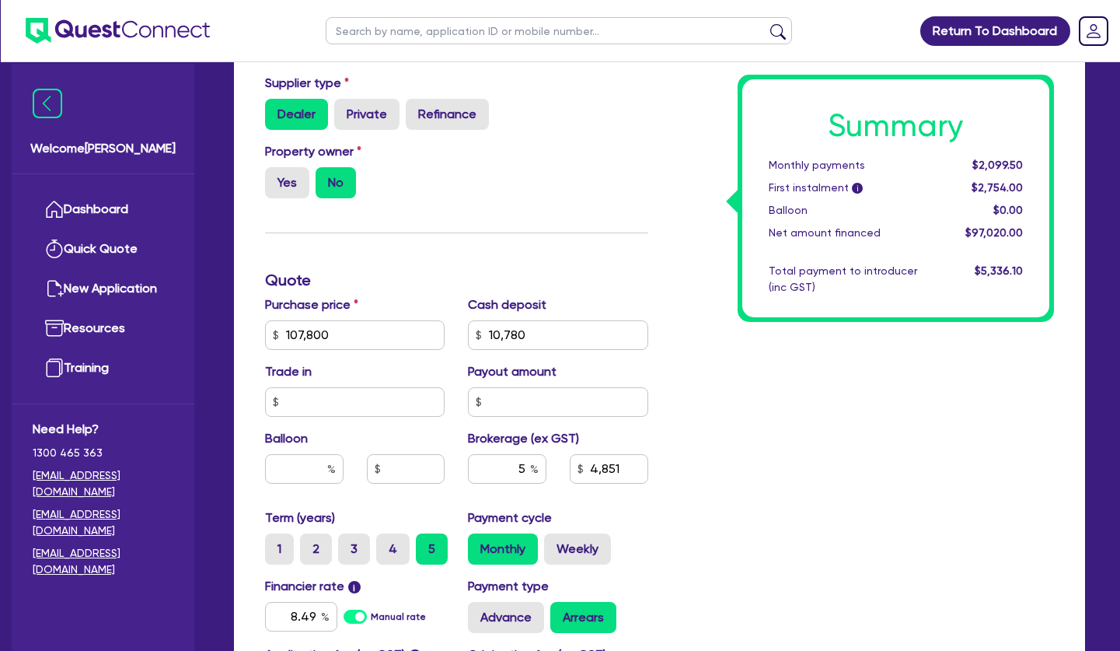
click at [659, 230] on div "Finance type Chattel Mortgage Business Loan Asset type category Select Cars and…" at bounding box center [456, 326] width 407 height 909
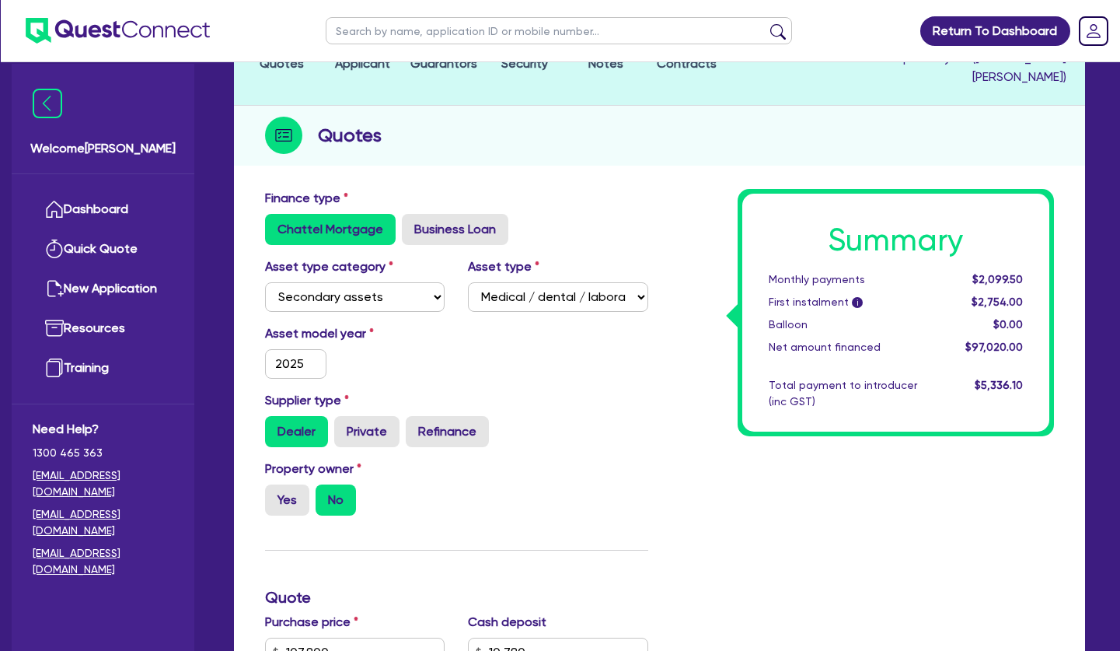
scroll to position [0, 0]
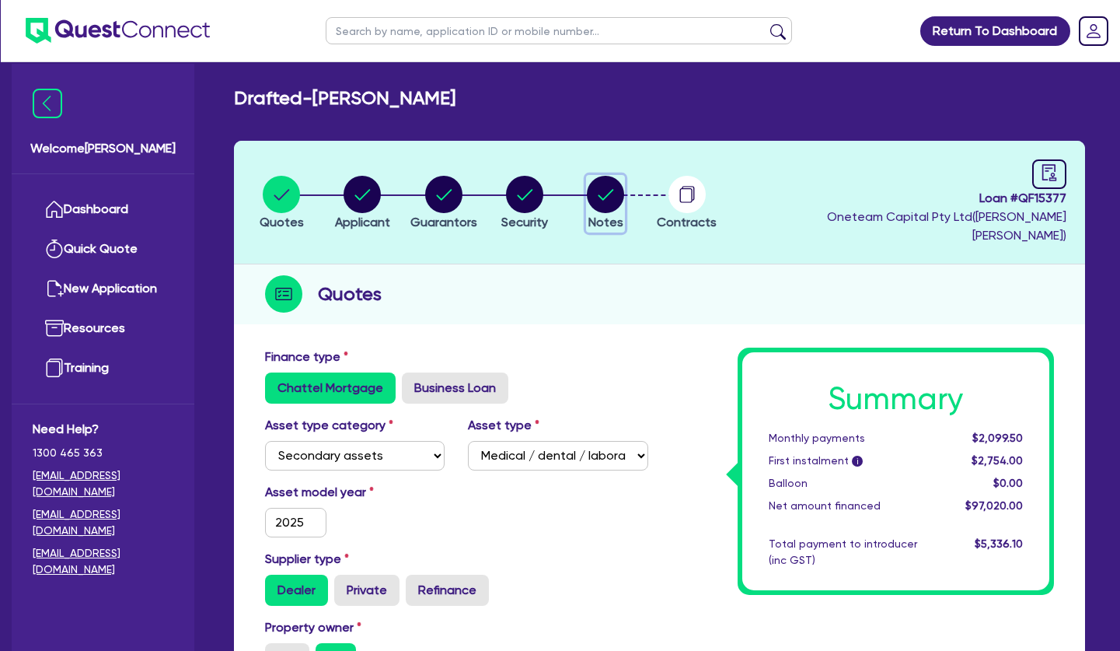
click at [605, 181] on circle "button" at bounding box center [605, 194] width 37 height 37
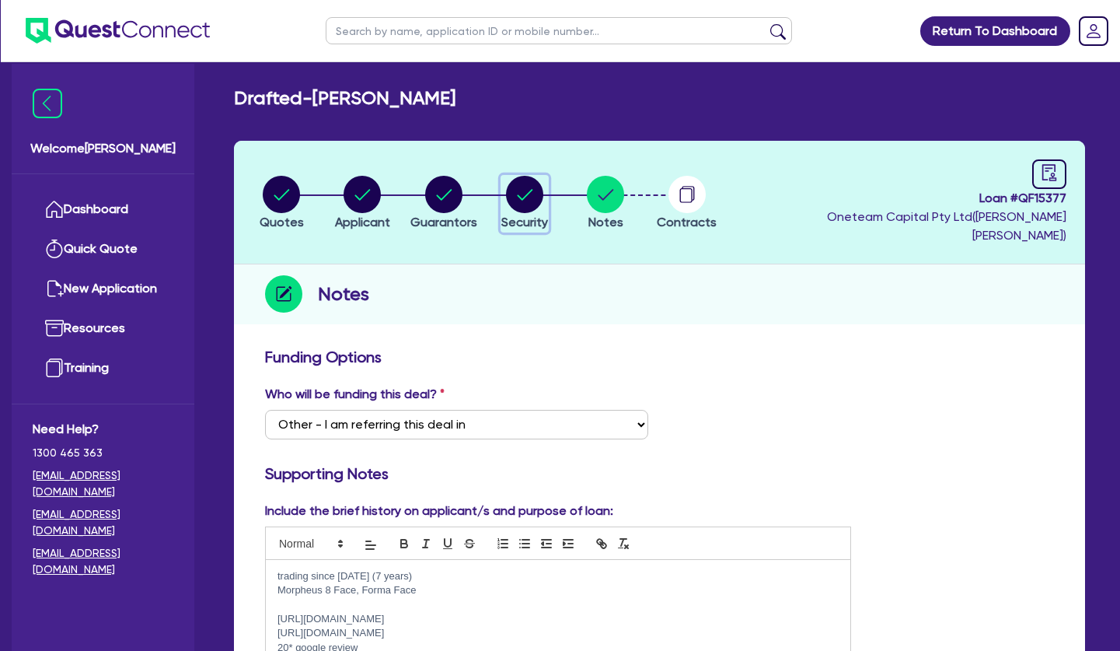
click at [544, 184] on icon "button" at bounding box center [524, 194] width 37 height 37
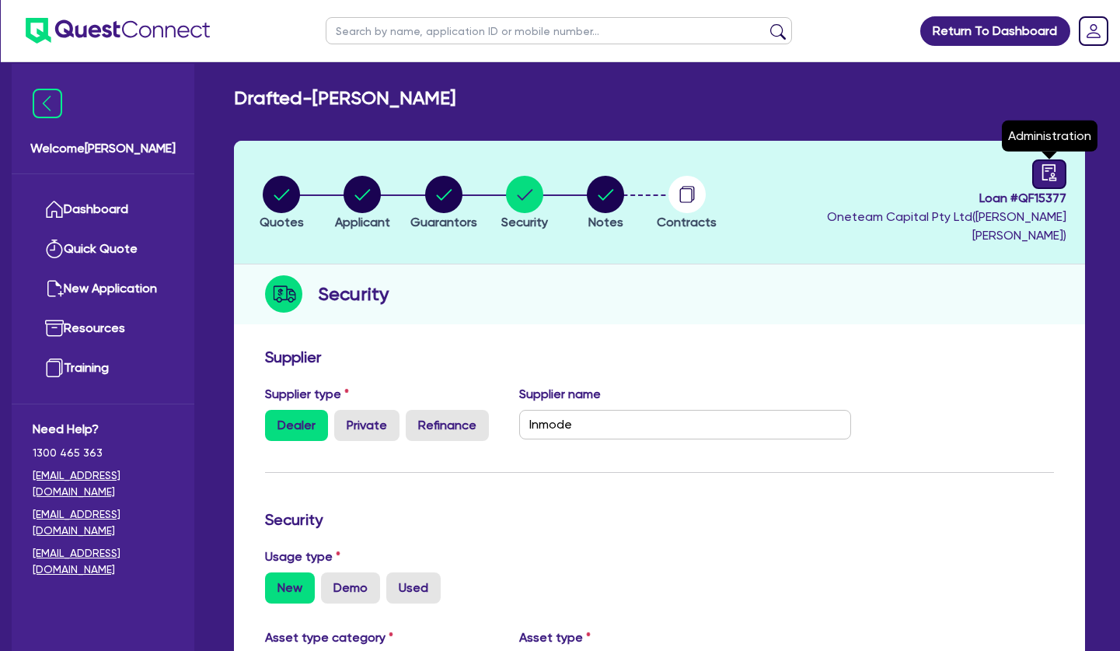
click at [1043, 167] on icon "audit" at bounding box center [1050, 172] width 14 height 16
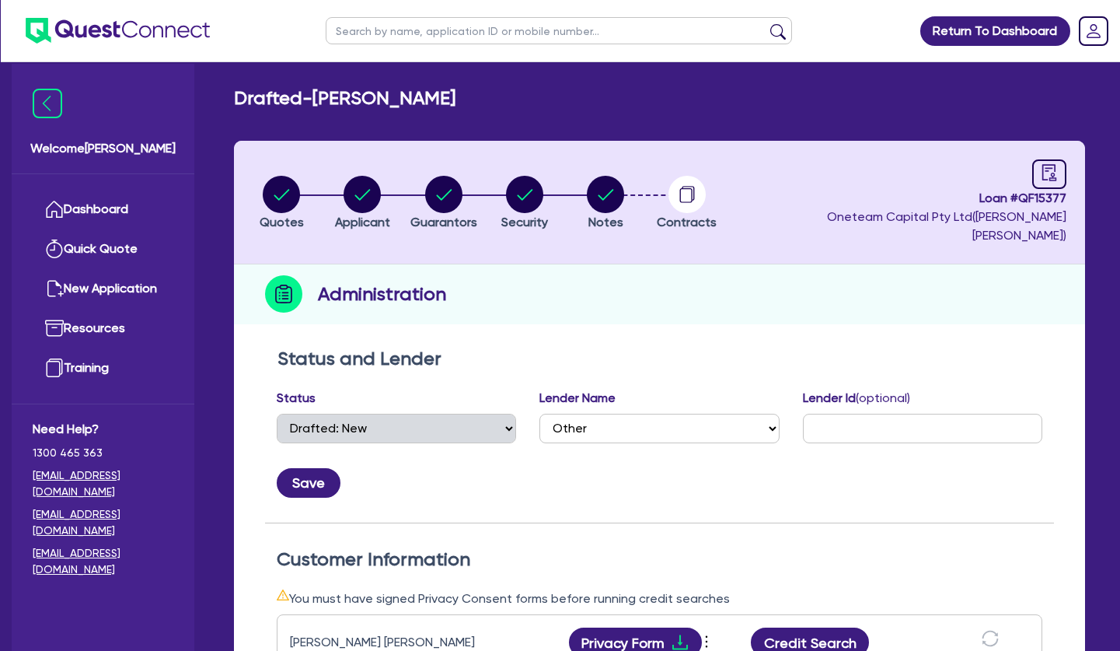
scroll to position [317, 0]
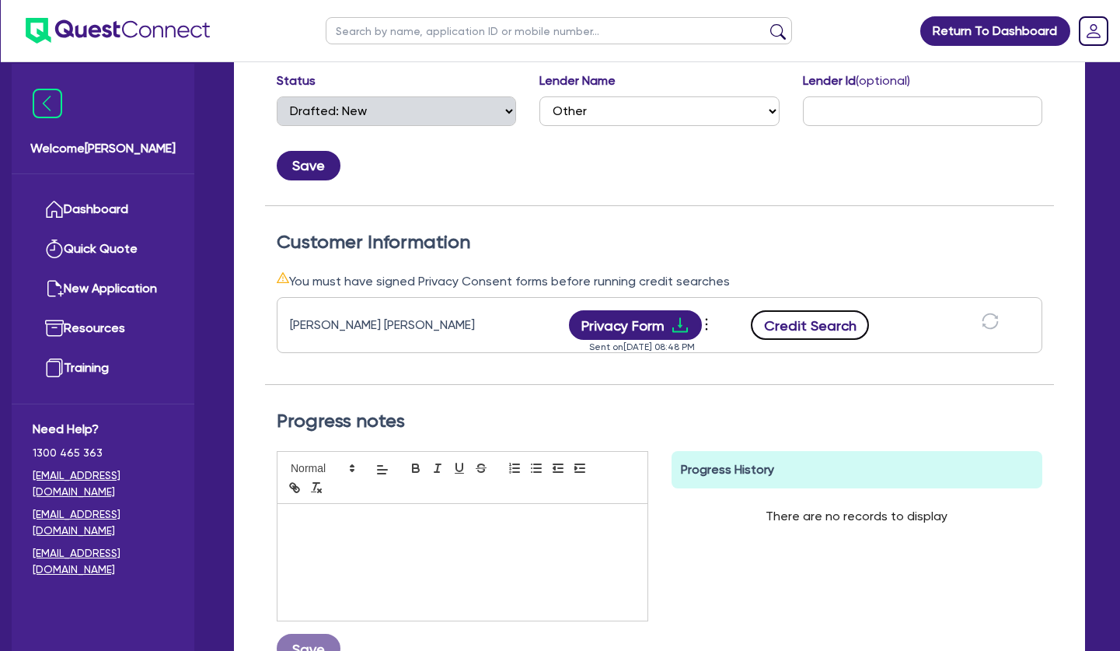
click at [801, 310] on button "Credit Search" at bounding box center [810, 325] width 118 height 30
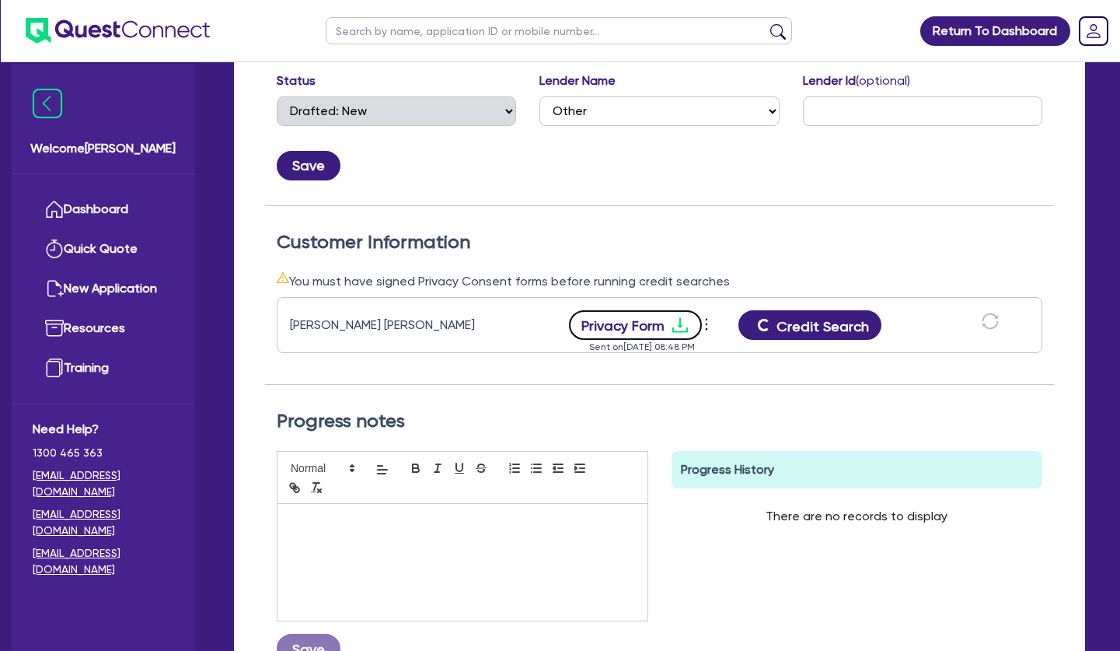
click at [680, 316] on icon "download" at bounding box center [680, 325] width 19 height 19
